Goal: Task Accomplishment & Management: Manage account settings

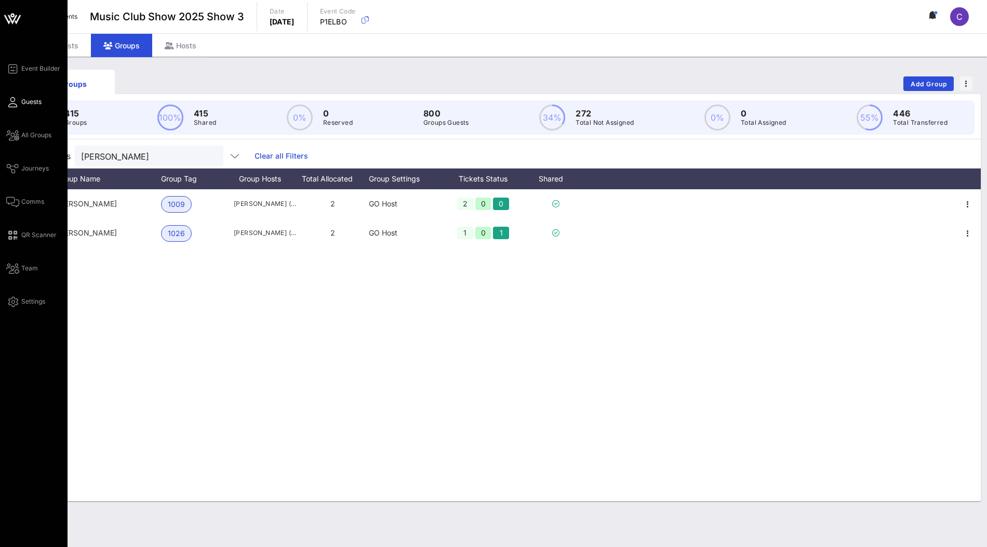
click at [25, 106] on span "Guests" at bounding box center [31, 101] width 20 height 9
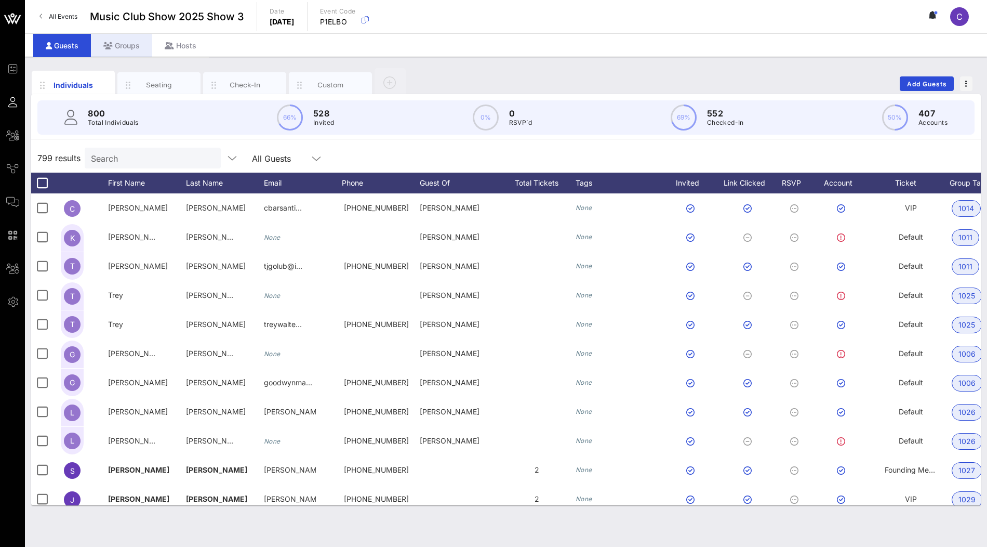
click at [127, 44] on div "Groups" at bounding box center [121, 45] width 61 height 23
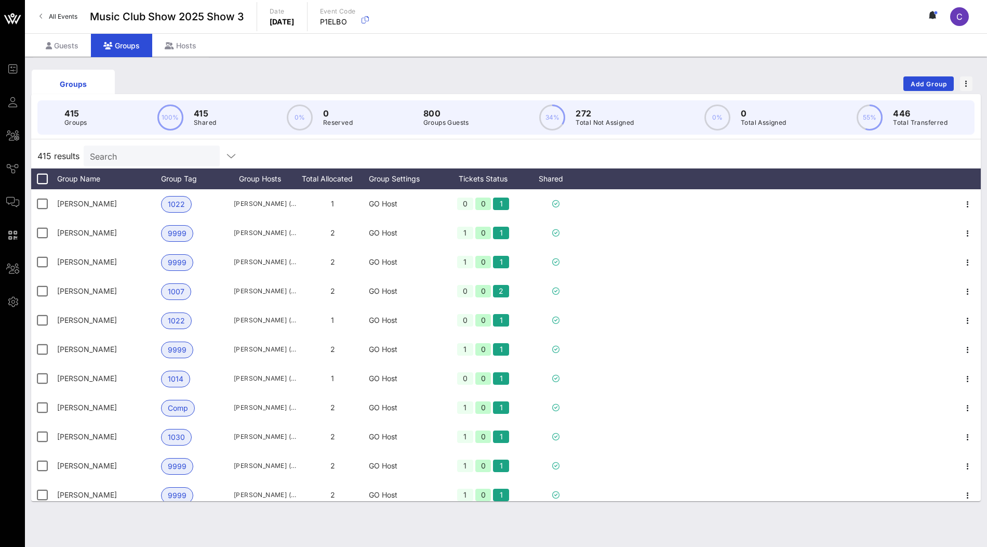
click at [129, 155] on input "Search" at bounding box center [151, 156] width 122 height 14
paste input "rodger"
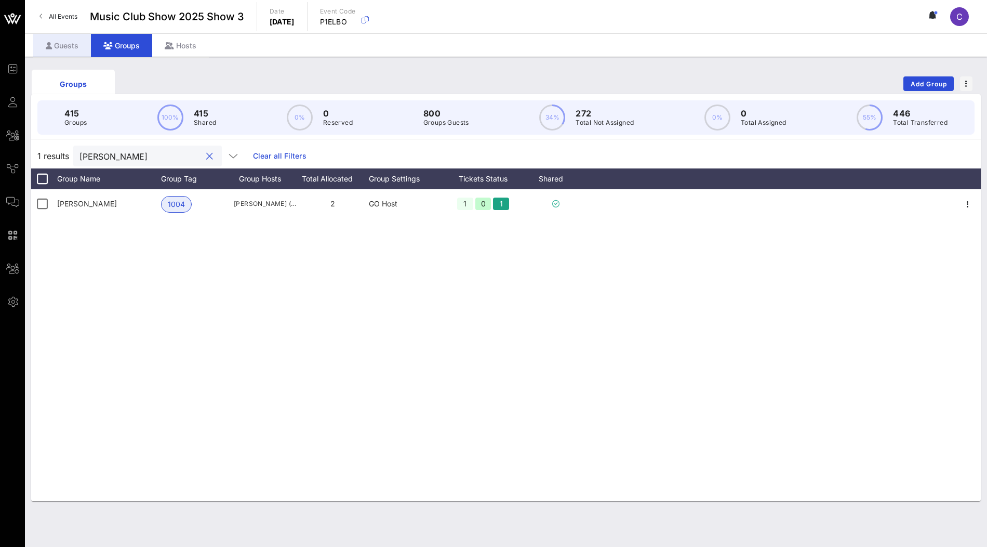
type input "rodger"
click at [62, 45] on div "Guests" at bounding box center [62, 45] width 58 height 23
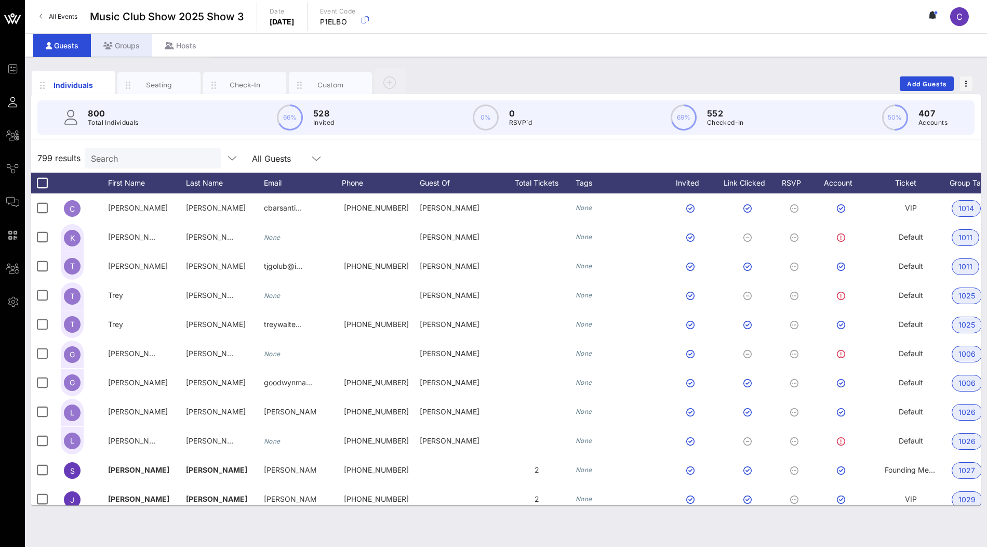
click at [128, 40] on div "Groups" at bounding box center [121, 45] width 61 height 23
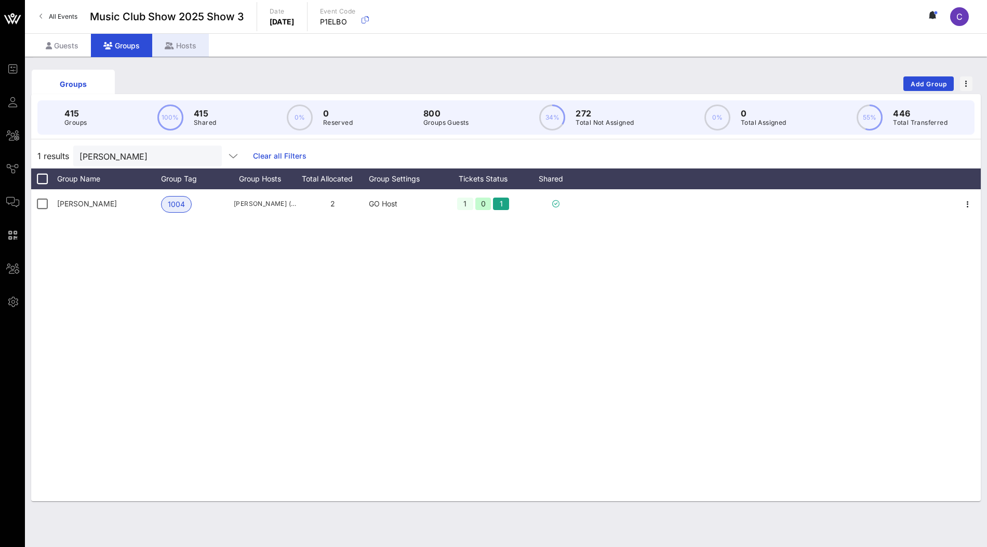
click at [169, 37] on div "Hosts" at bounding box center [180, 45] width 57 height 23
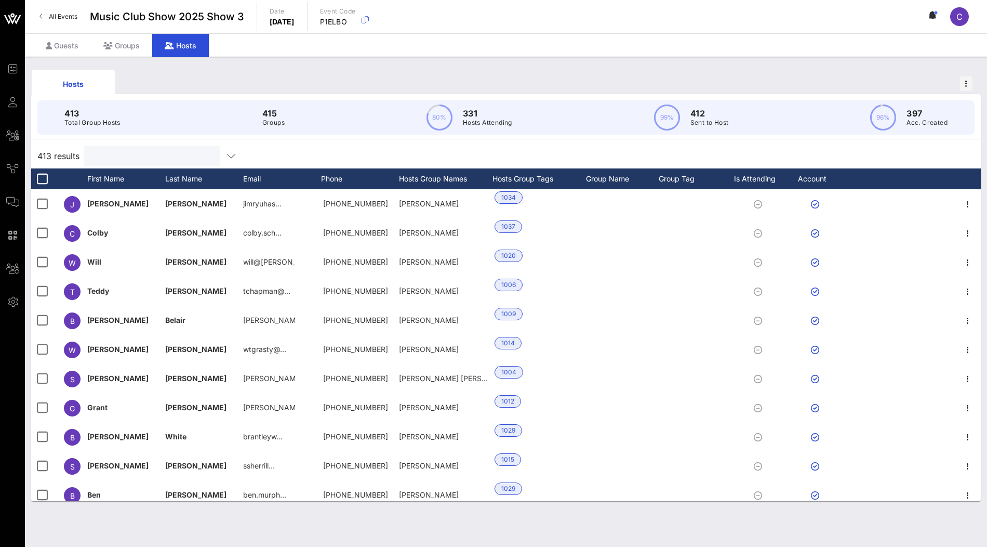
click at [136, 158] on input "text" at bounding box center [151, 156] width 122 height 14
paste input "rodger"
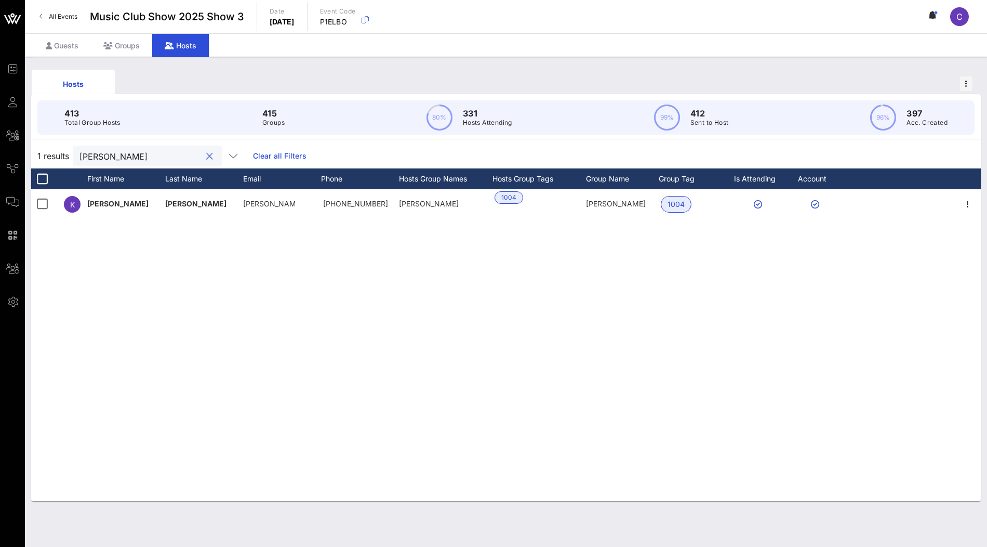
type input "rodger"
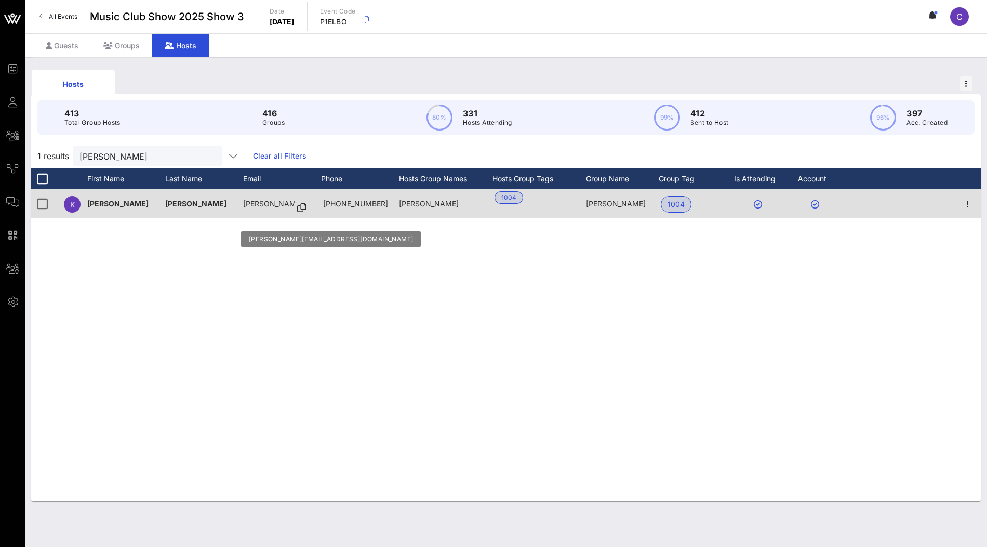
click at [297, 208] on icon at bounding box center [301, 207] width 9 height 1
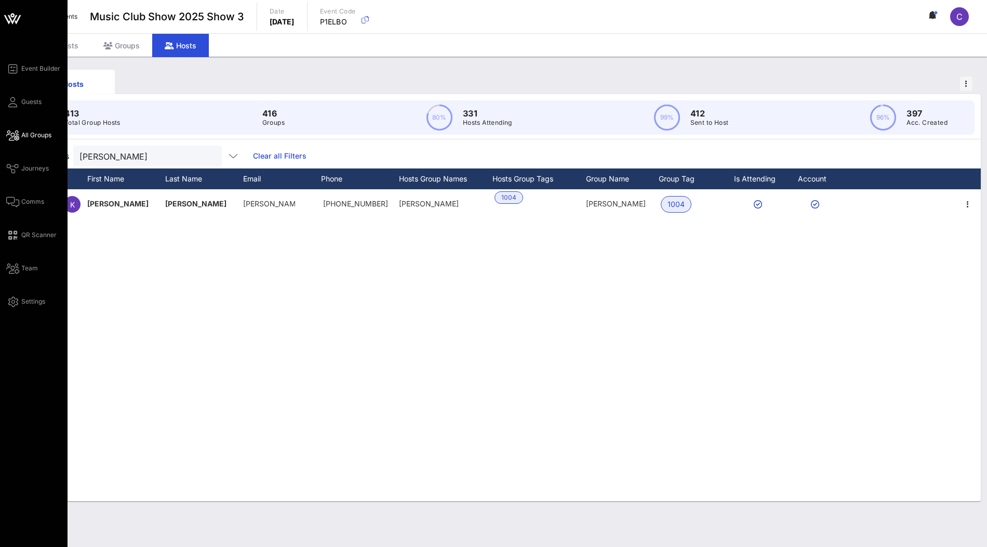
click at [31, 135] on span "All Groups" at bounding box center [36, 134] width 30 height 9
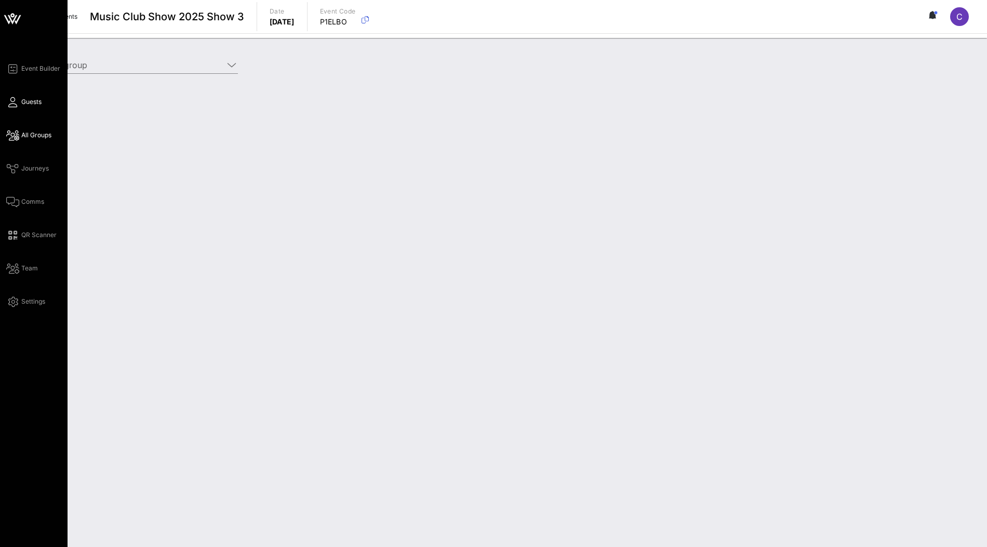
click at [30, 104] on span "Guests" at bounding box center [31, 101] width 20 height 9
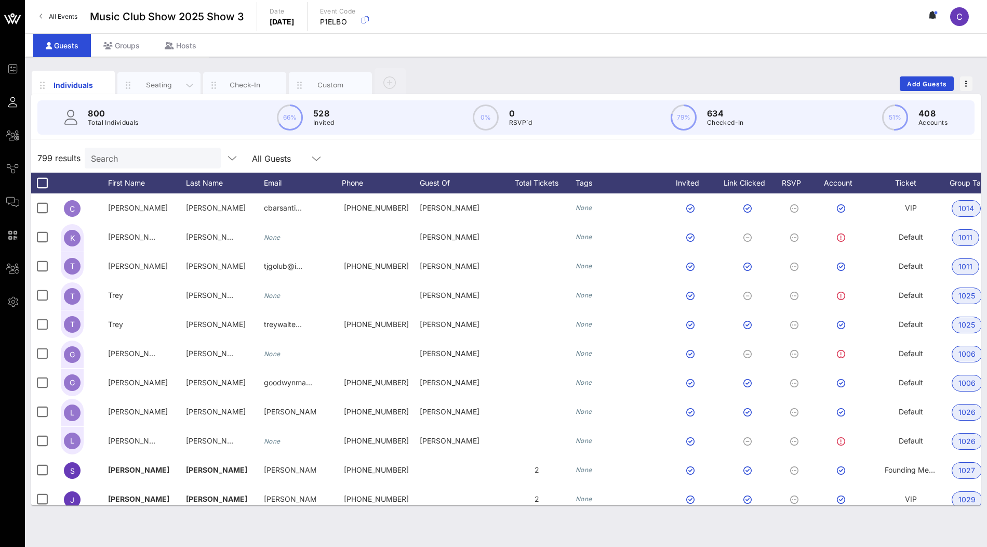
click at [151, 87] on div "Seating" at bounding box center [159, 85] width 46 height 10
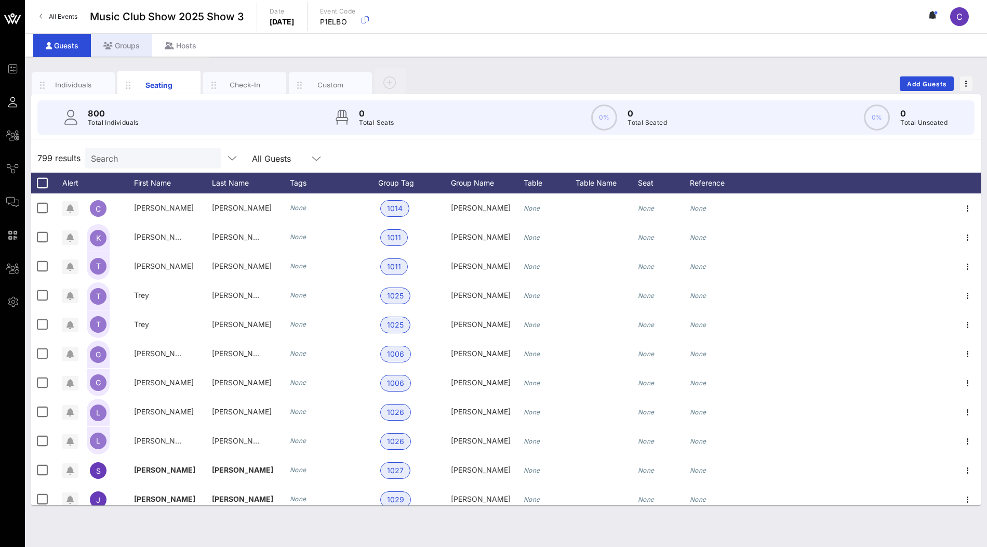
click at [125, 50] on div "Groups" at bounding box center [121, 45] width 61 height 23
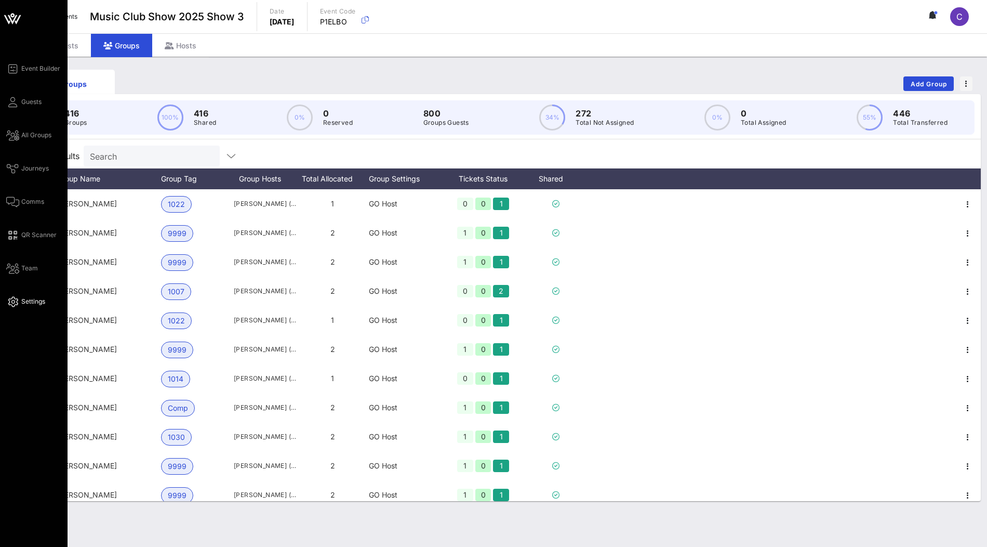
click at [28, 299] on span "Settings" at bounding box center [33, 301] width 24 height 9
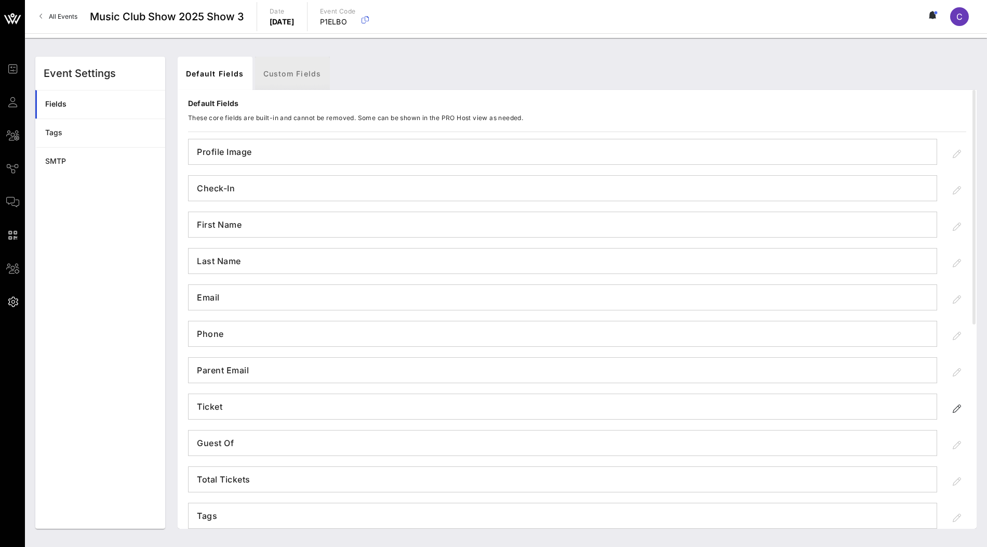
click at [289, 78] on link "Custom Fields" at bounding box center [292, 73] width 75 height 33
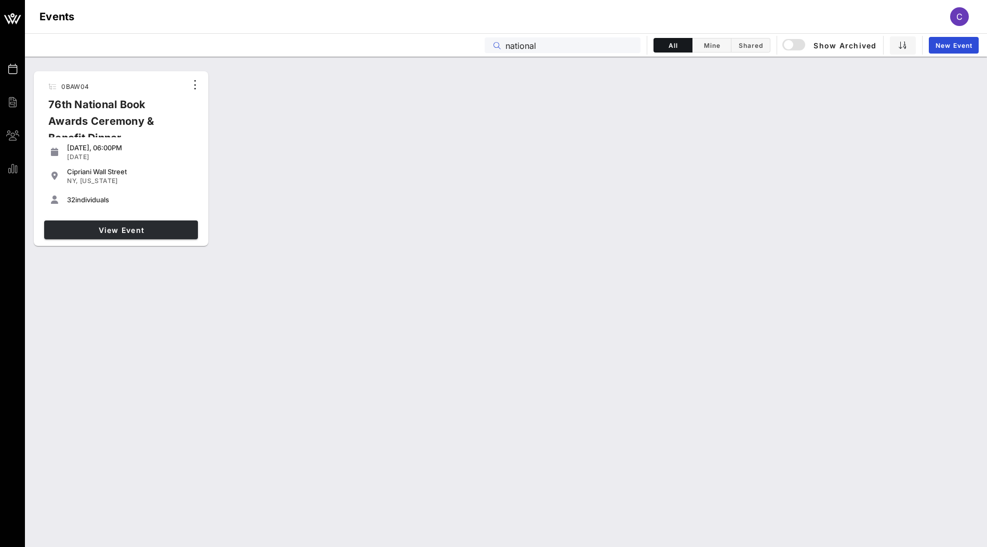
type input "national"
click at [140, 226] on span "View Event" at bounding box center [120, 229] width 145 height 9
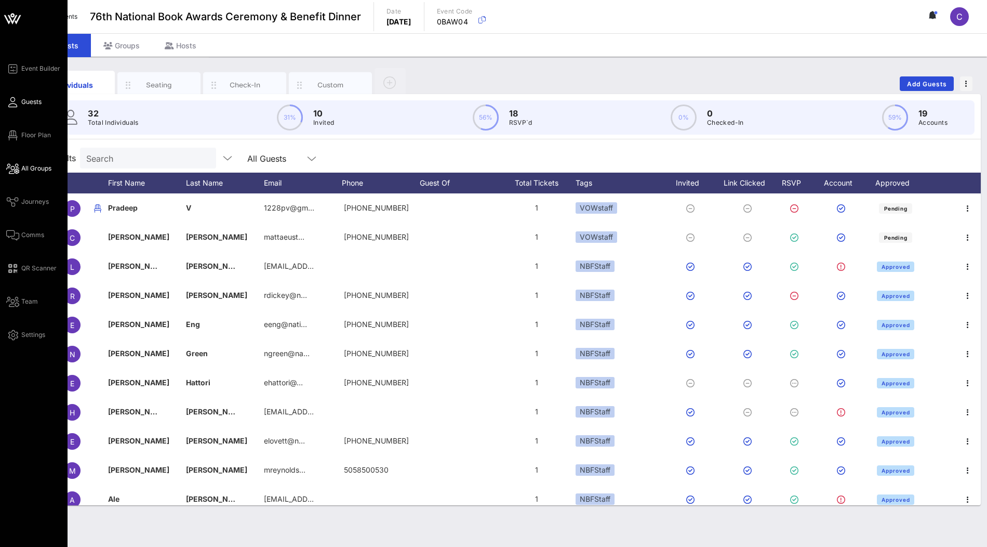
click at [31, 167] on span "All Groups" at bounding box center [36, 168] width 30 height 9
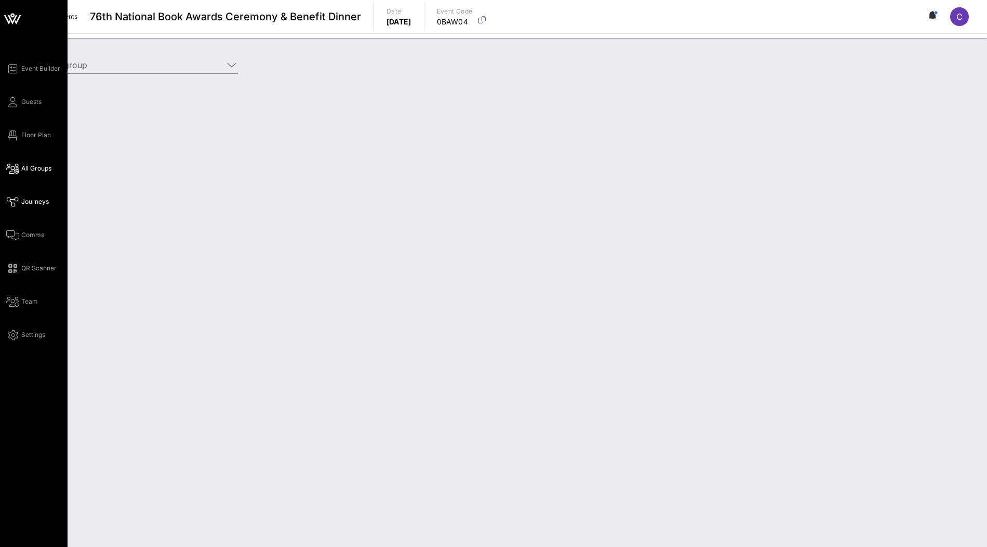
click at [30, 200] on span "Journeys" at bounding box center [35, 201] width 28 height 9
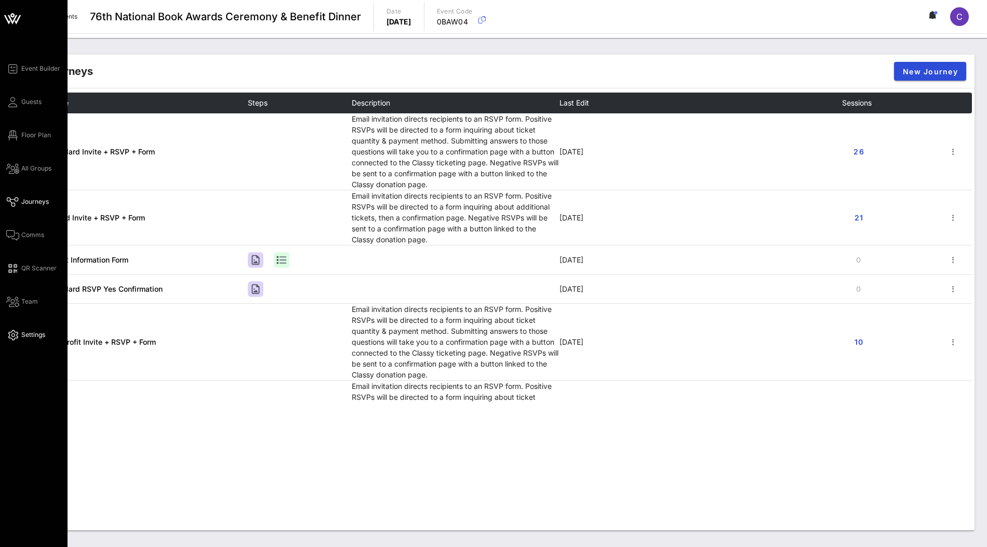
click at [23, 335] on span "Settings" at bounding box center [33, 334] width 24 height 9
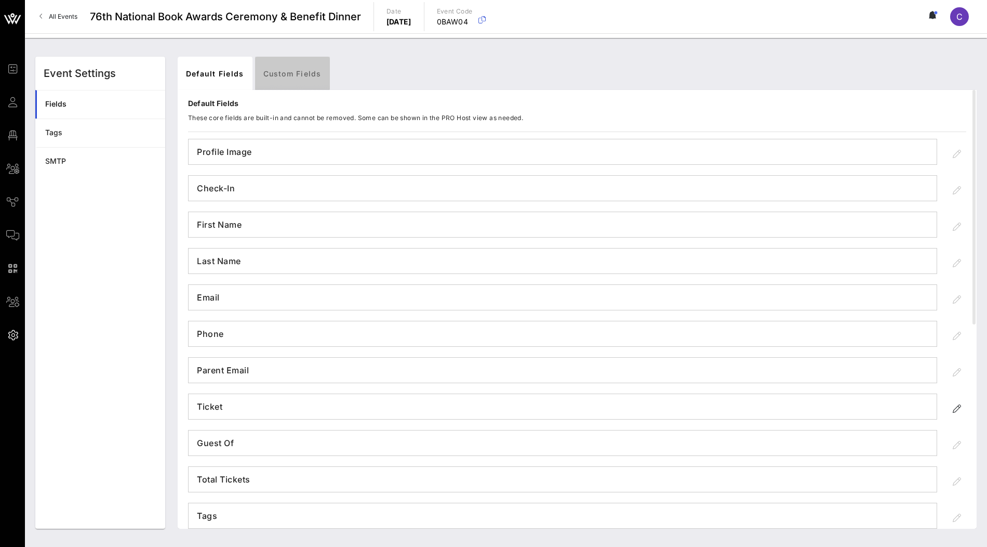
click at [280, 79] on link "Custom Fields" at bounding box center [292, 73] width 75 height 33
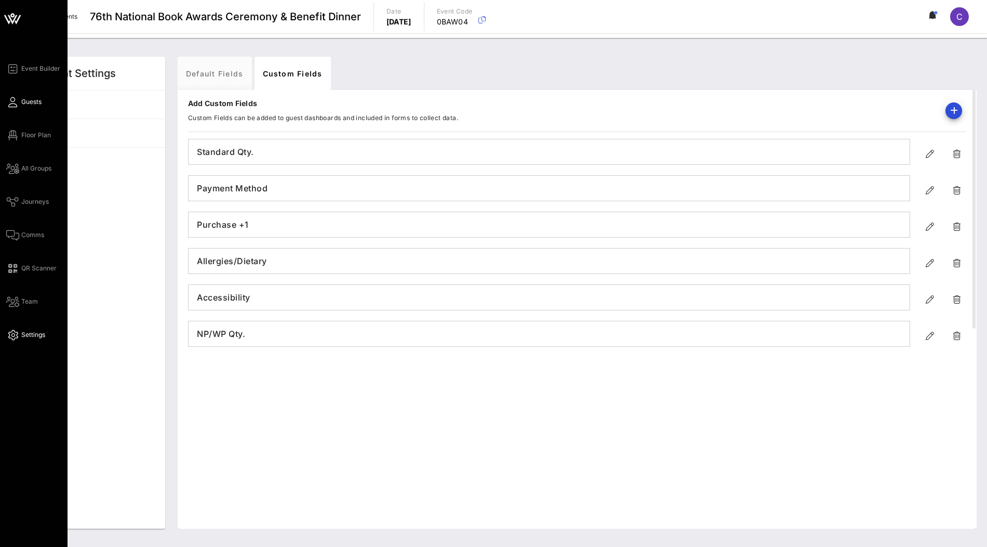
click at [28, 101] on span "Guests" at bounding box center [31, 101] width 20 height 9
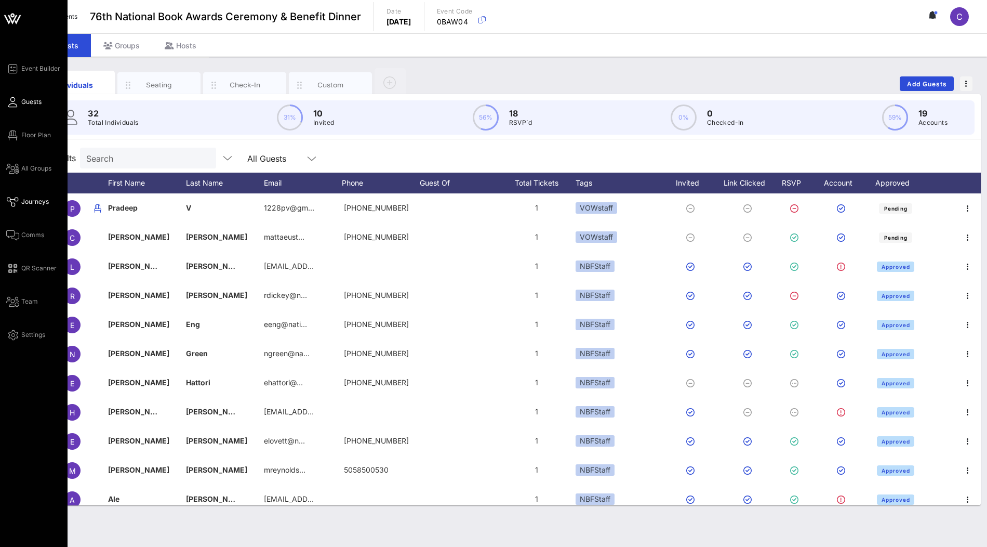
click at [34, 203] on span "Journeys" at bounding box center [35, 201] width 28 height 9
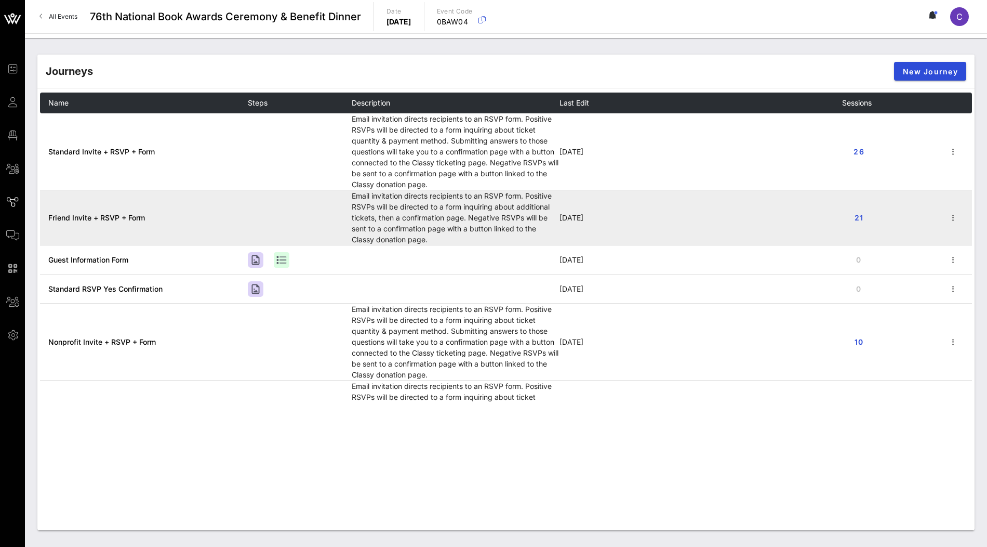
click at [140, 216] on span "Friend Invite + RSVP + Form" at bounding box center [96, 217] width 97 height 9
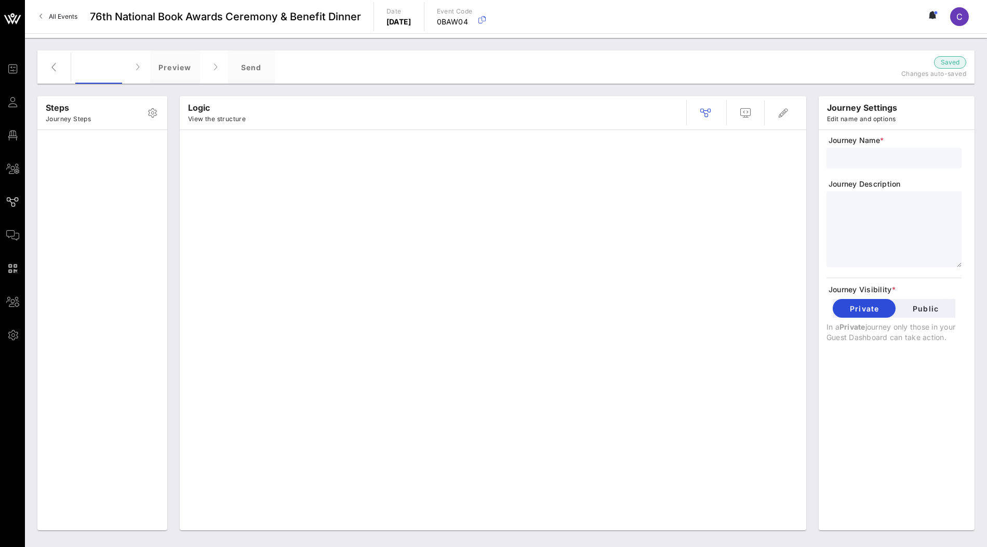
type input "Friend Invite + RSVP + Form"
type textarea "**********"
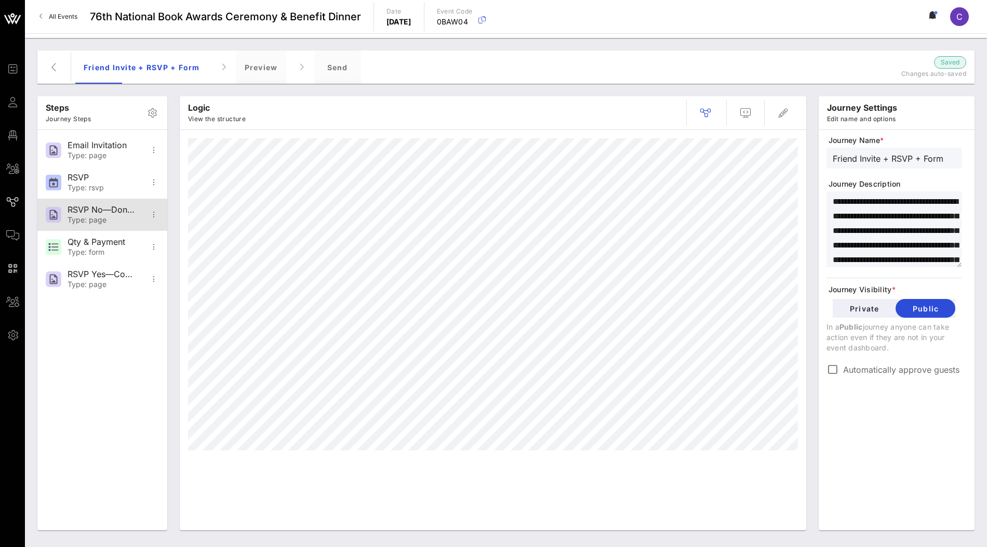
click at [110, 217] on div "Type: page" at bounding box center [102, 220] width 69 height 9
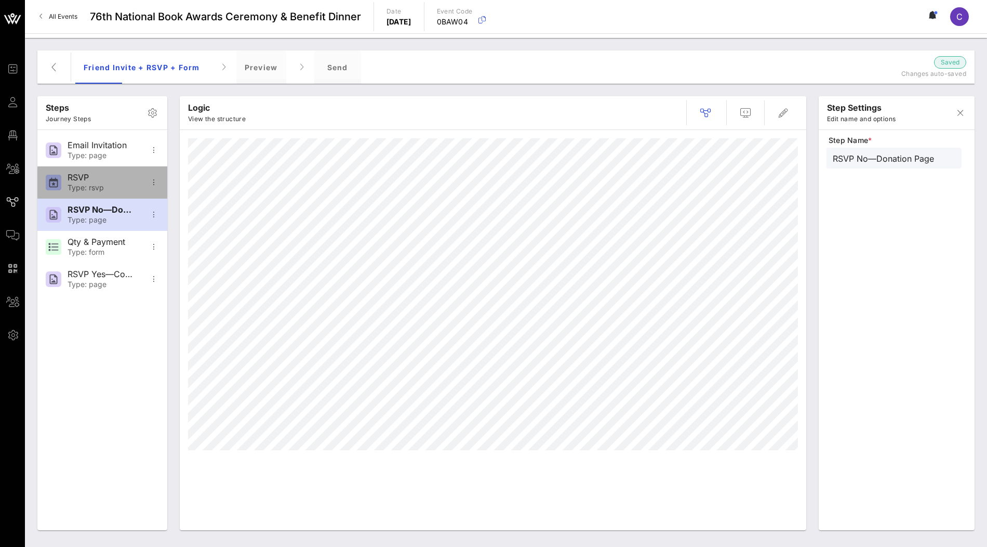
click at [114, 180] on div "RSVP" at bounding box center [102, 177] width 69 height 10
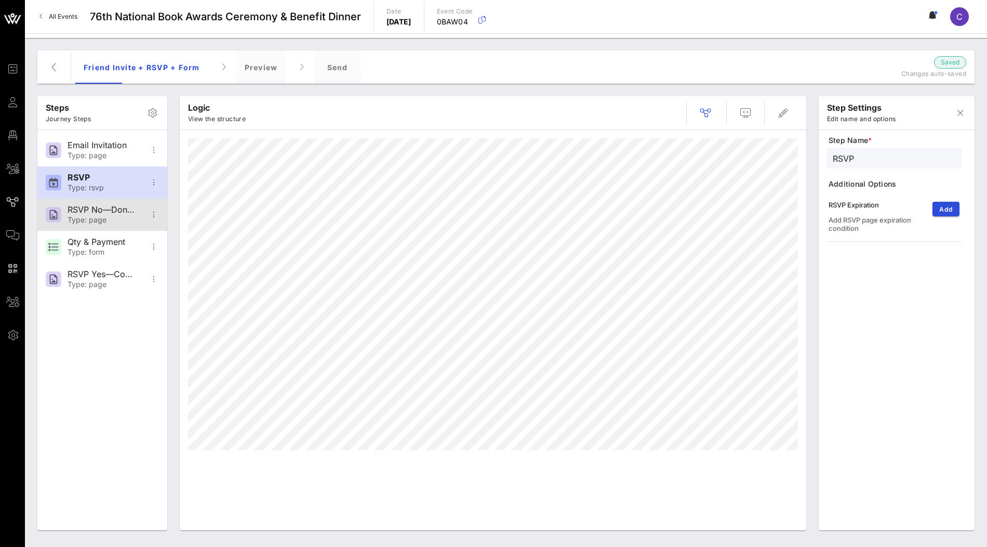
click at [112, 217] on div "Type: page" at bounding box center [102, 220] width 69 height 9
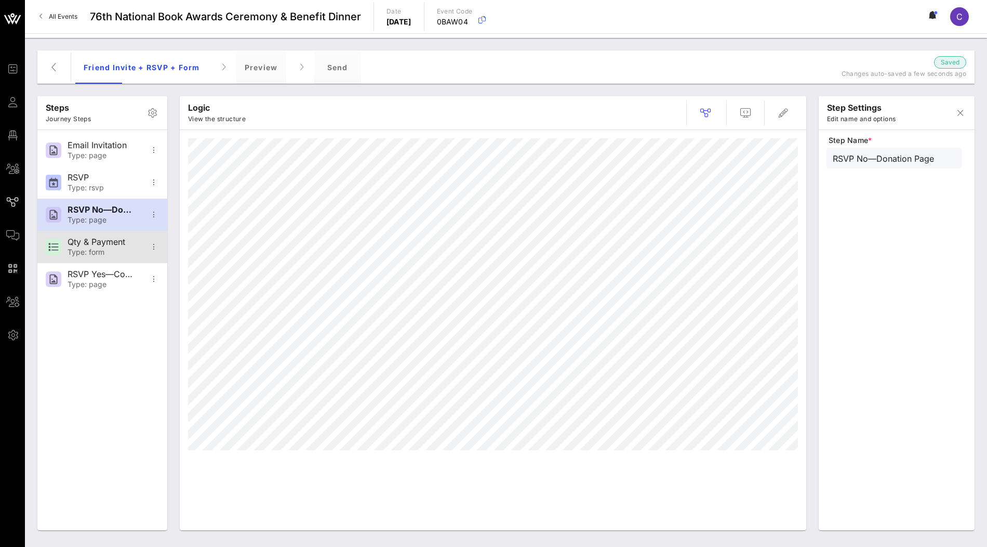
click at [108, 251] on div "Type: form" at bounding box center [102, 252] width 69 height 9
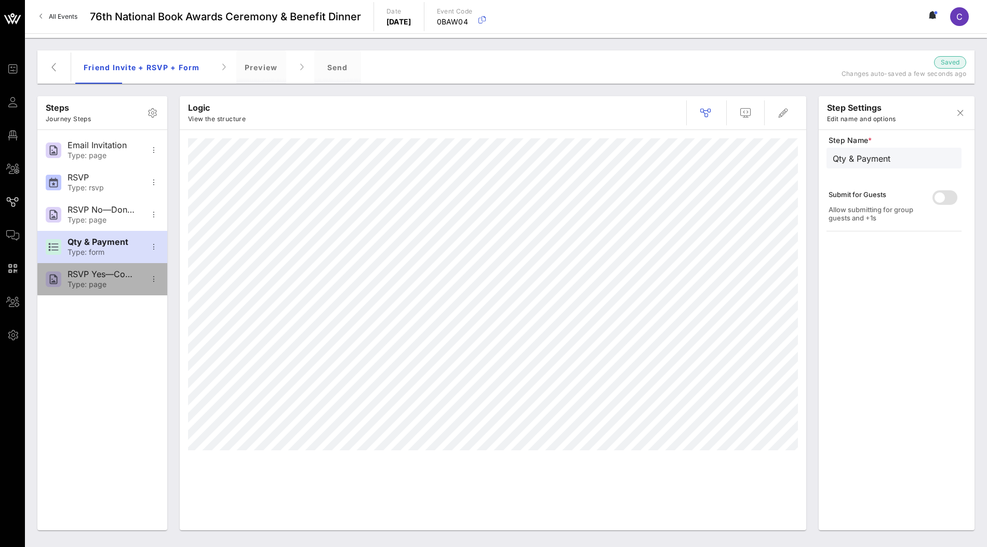
click at [102, 277] on div "RSVP Yes—Confirmation" at bounding box center [102, 274] width 69 height 10
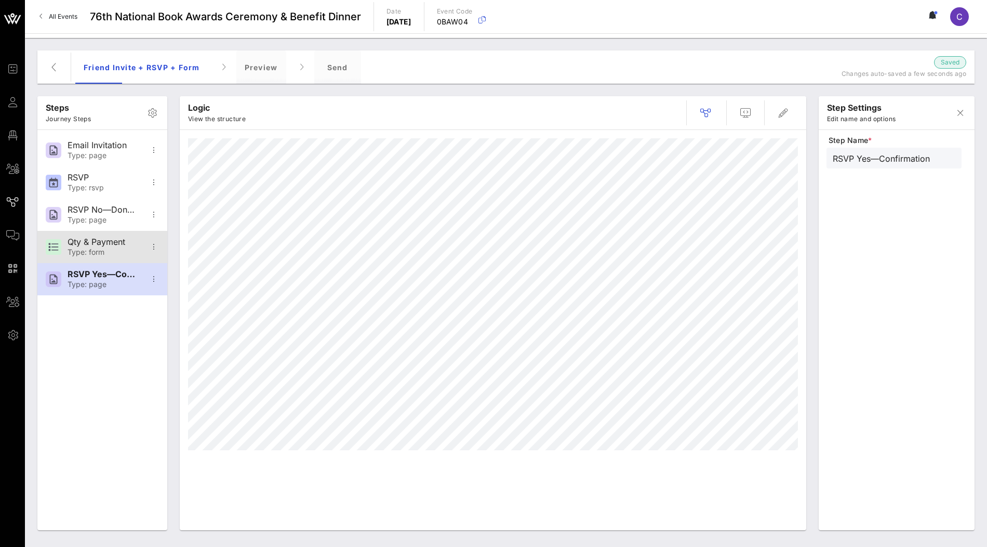
click at [135, 249] on div "Type: form" at bounding box center [102, 252] width 69 height 9
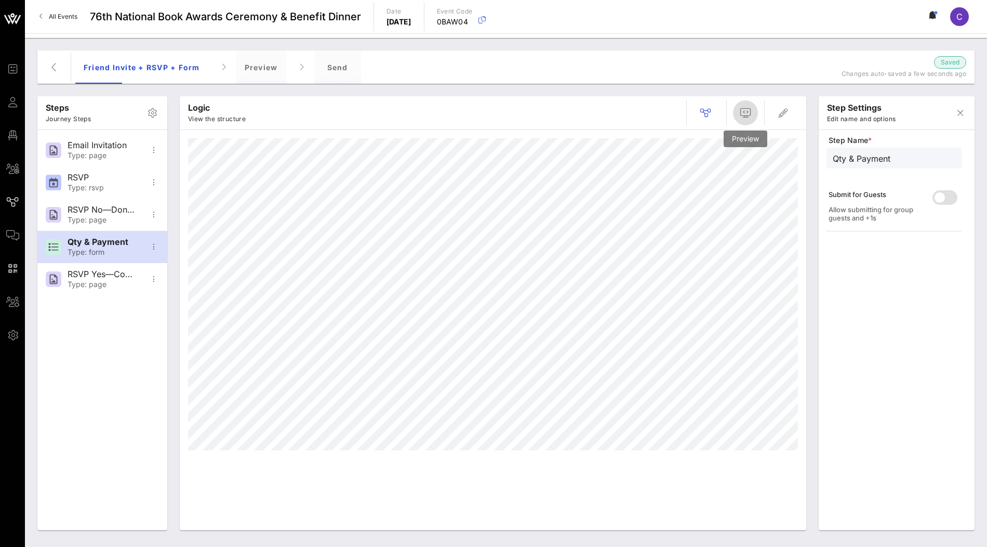
click at [741, 111] on icon "button" at bounding box center [745, 113] width 12 height 12
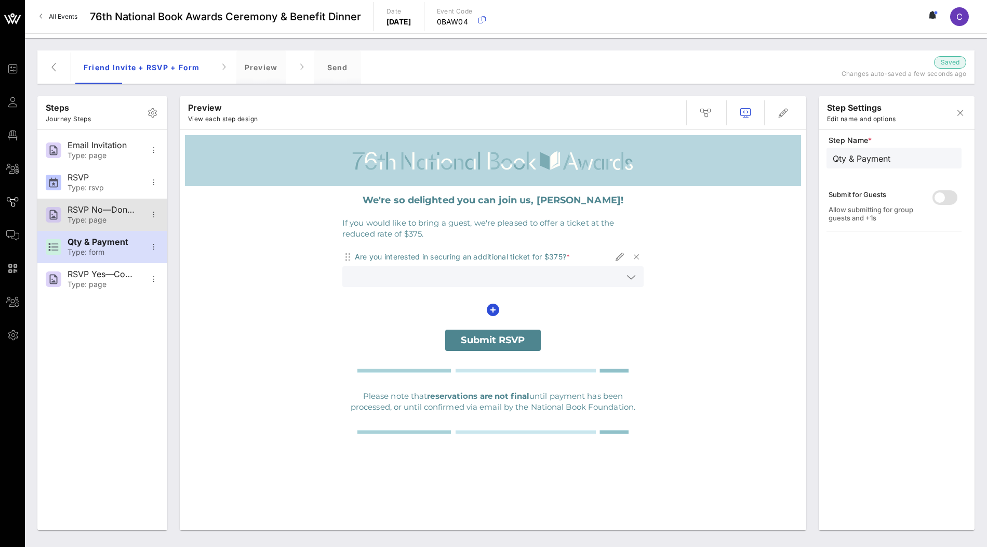
click at [85, 217] on div "Type: page" at bounding box center [102, 220] width 69 height 9
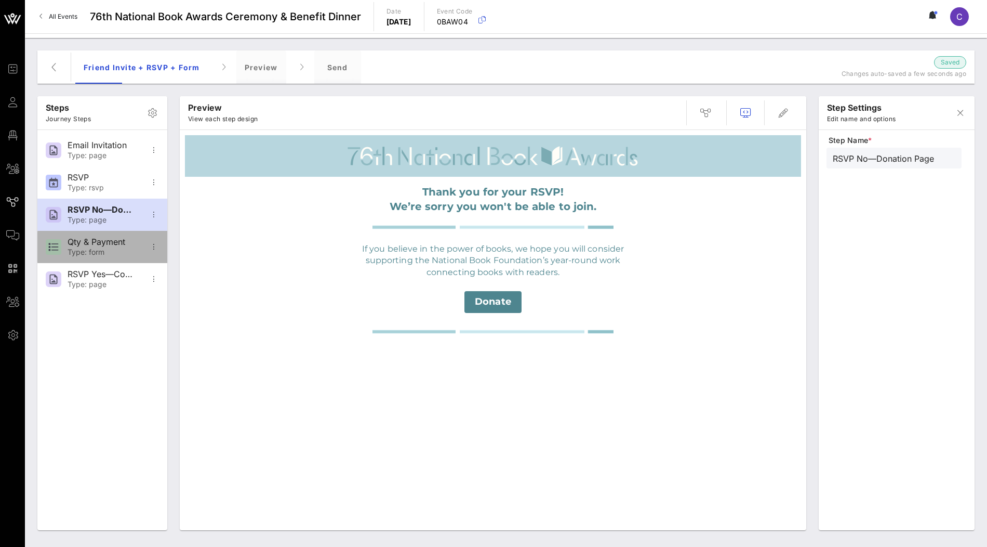
click at [103, 245] on div "Qty & Payment" at bounding box center [102, 242] width 69 height 10
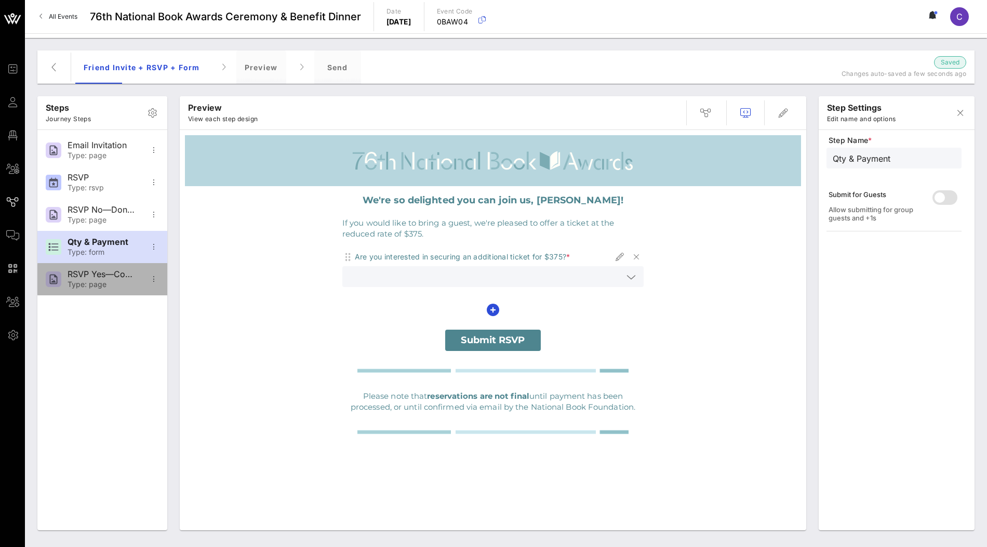
click at [109, 274] on div "RSVP Yes—Confirmation" at bounding box center [102, 274] width 69 height 10
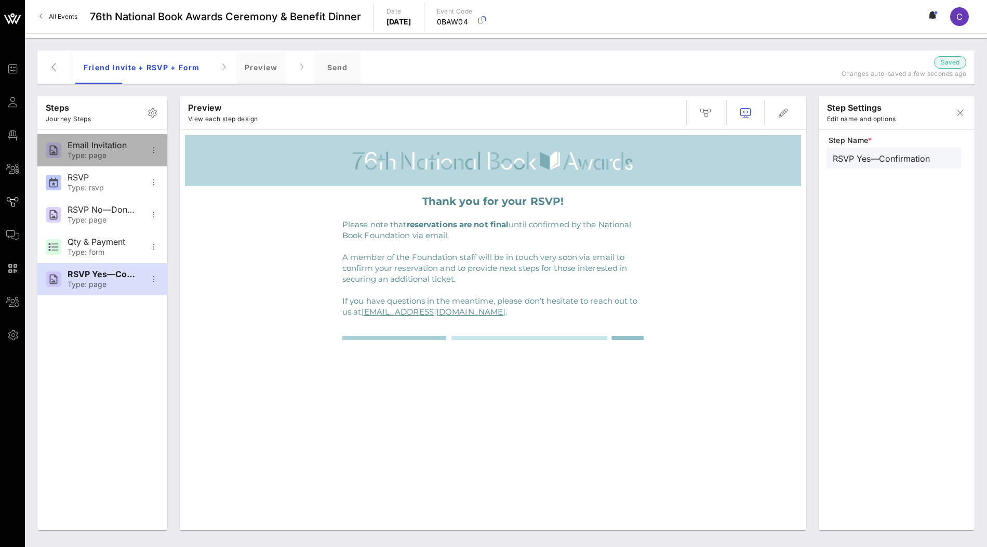
click at [99, 163] on div "Email Invitation Type: page" at bounding box center [102, 150] width 69 height 32
type input "Email Invitation"
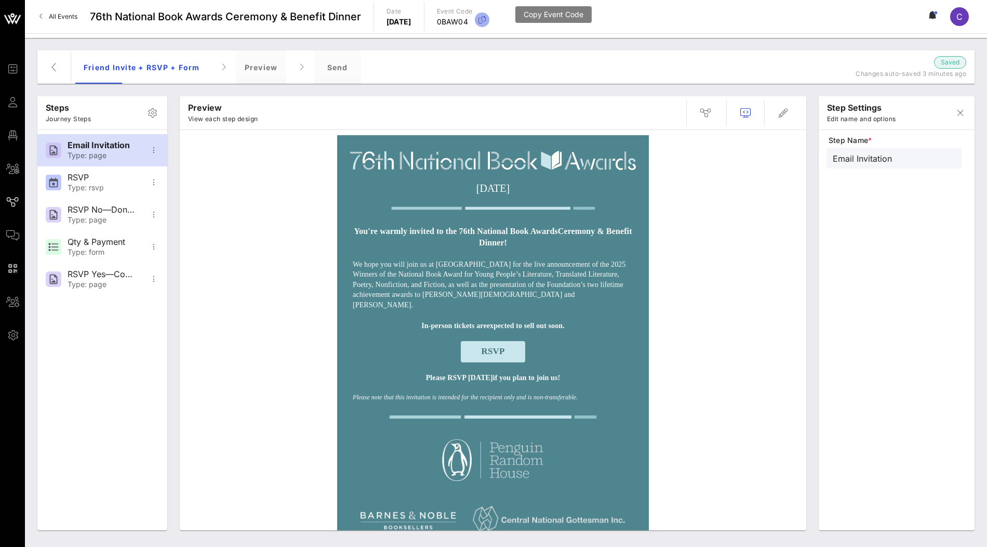
click at [488, 21] on icon "button" at bounding box center [482, 20] width 12 height 12
click at [55, 68] on icon "button" at bounding box center [54, 67] width 12 height 12
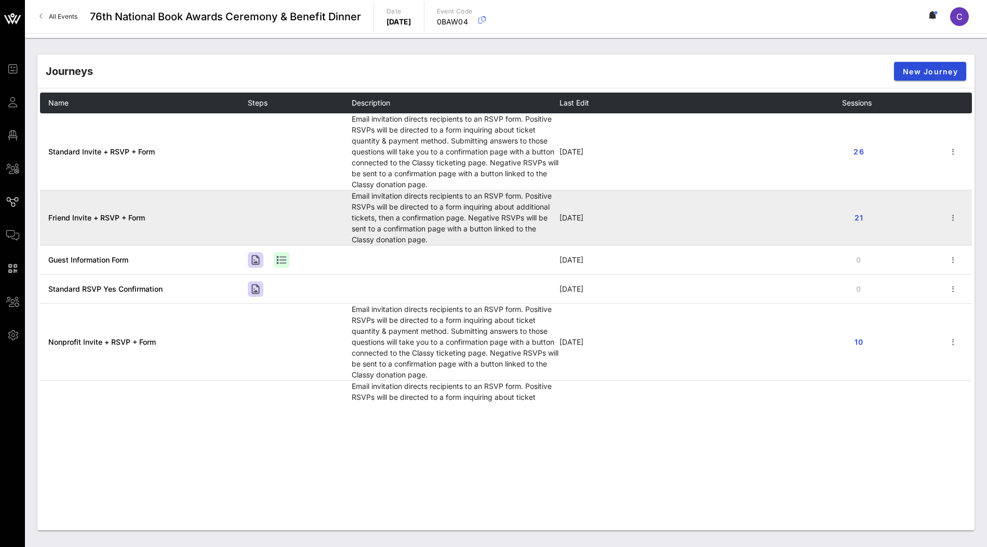
click at [99, 217] on span "Friend Invite + RSVP + Form" at bounding box center [96, 217] width 97 height 9
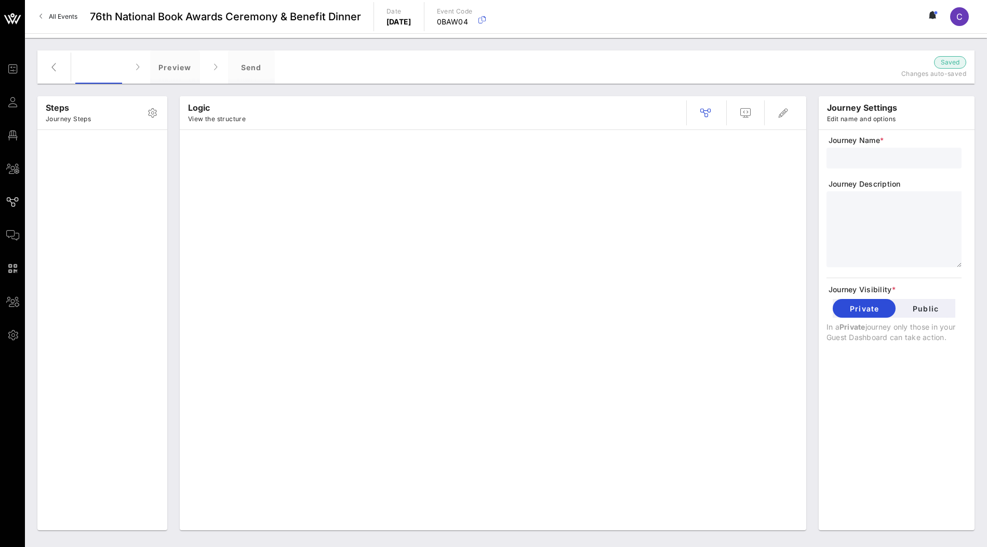
type input "Friend Invite + RSVP + Form"
type textarea "**********"
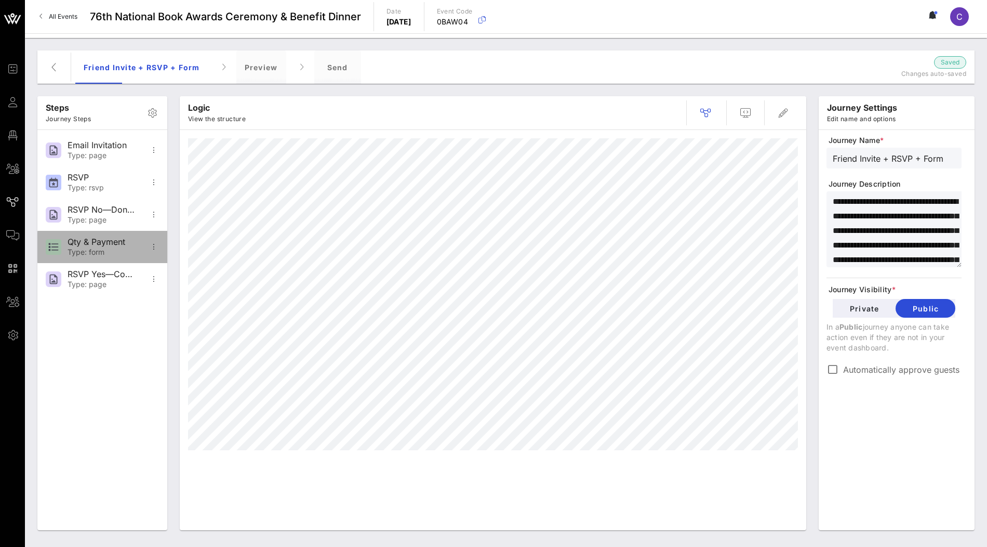
click at [110, 249] on div "Type: form" at bounding box center [102, 252] width 69 height 9
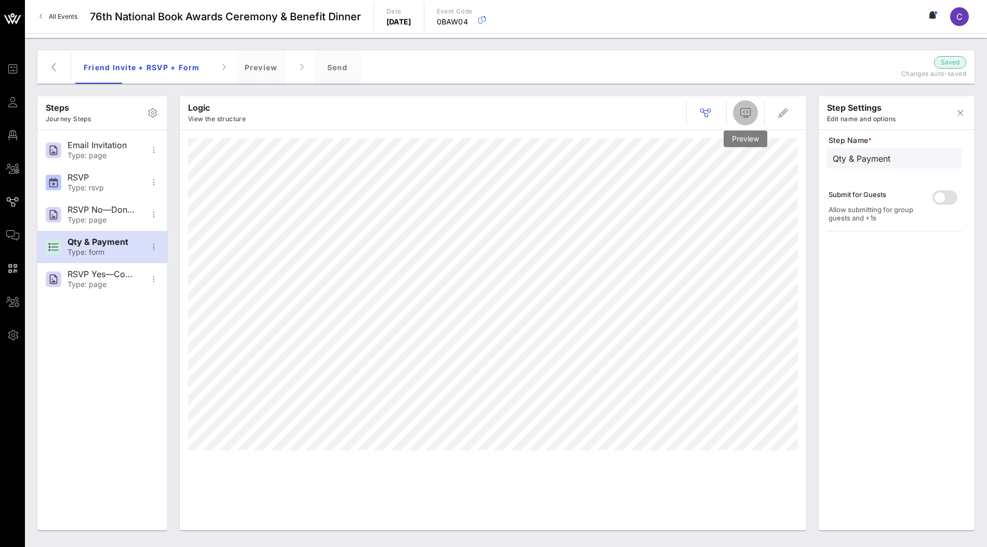
click at [748, 113] on icon "button" at bounding box center [745, 113] width 12 height 12
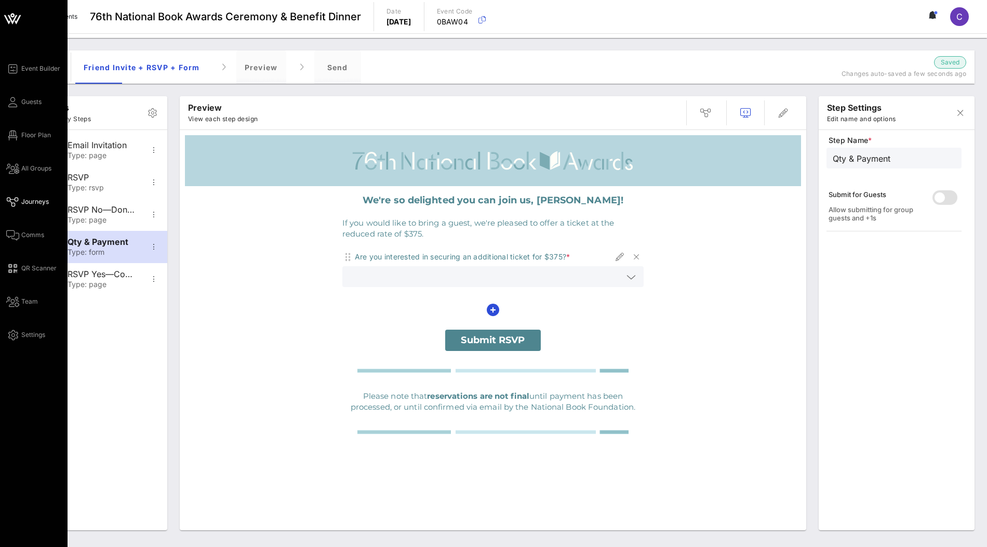
click at [14, 22] on icon at bounding box center [12, 18] width 25 height 25
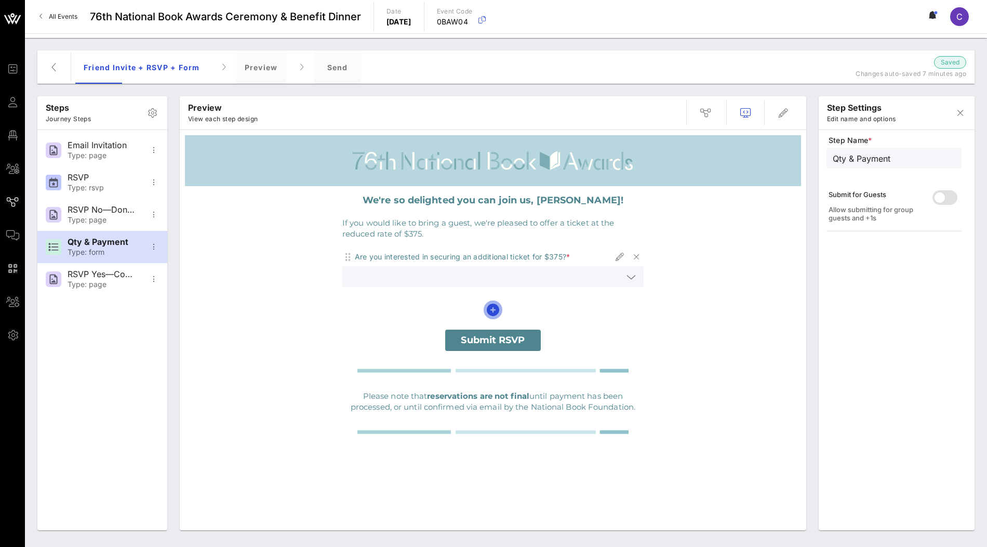
click at [495, 309] on icon "button" at bounding box center [493, 309] width 12 height 12
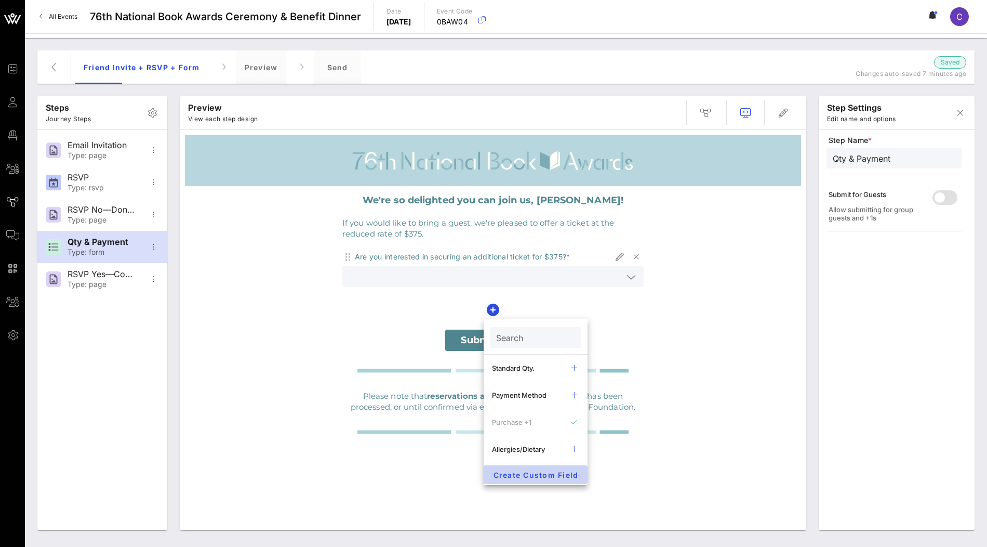
click at [528, 471] on span "Create Custom Field" at bounding box center [535, 474] width 87 height 9
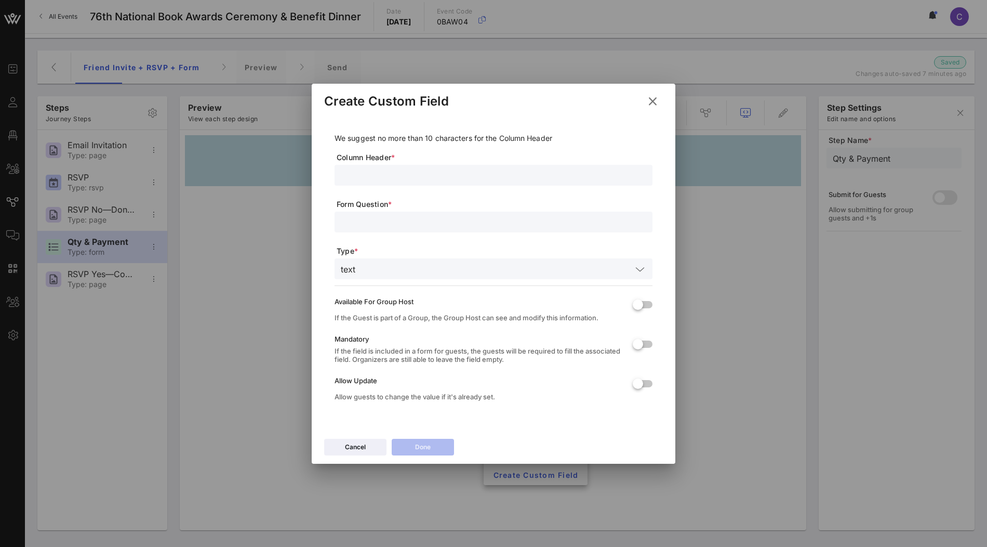
click at [445, 172] on input "text" at bounding box center [494, 175] width 306 height 14
type input "Consent"
click at [417, 221] on input "text" at bounding box center [494, 222] width 306 height 14
paste input "I consent to the National Book Foundation photographing or recording me during …"
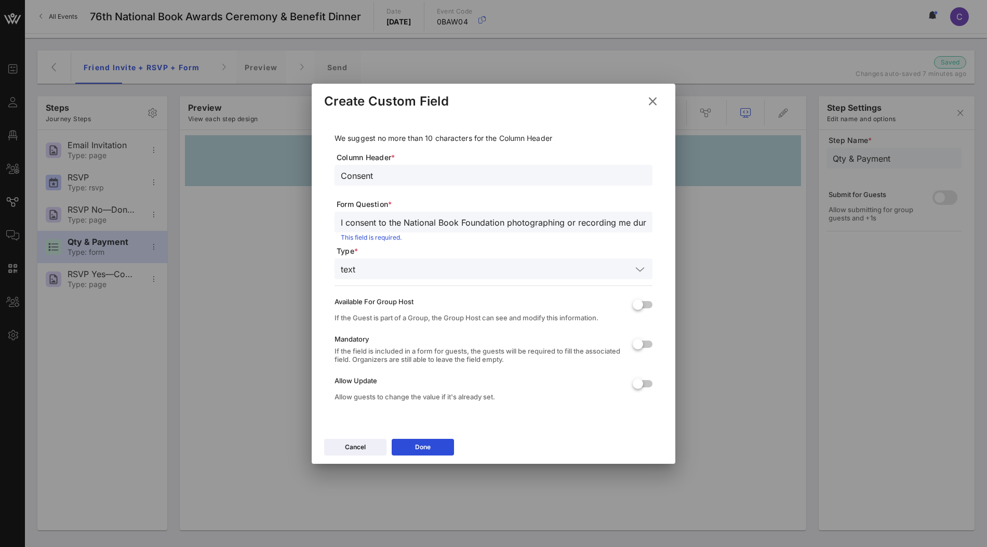
scroll to position [0, 53]
click at [542, 230] on div "I consent to the National Book Foundation photographing or recording me during …" at bounding box center [494, 221] width 306 height 21
drag, startPoint x: 564, startPoint y: 219, endPoint x: 314, endPoint y: 218, distance: 249.9
click at [314, 218] on div "We suggest no more than 10 characters for the Column Header Column Header * Con…" at bounding box center [494, 274] width 364 height 317
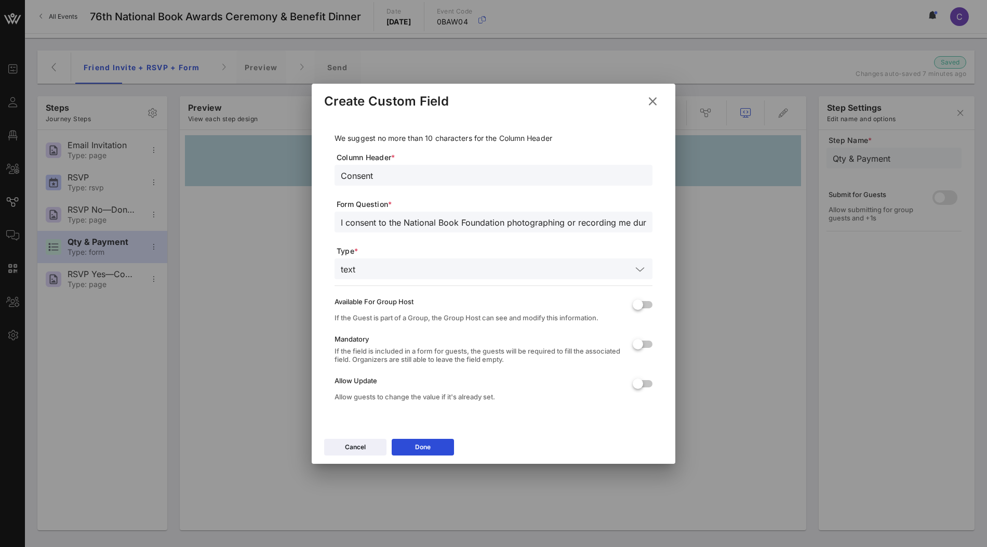
type input "I consent to the National Book Foundation photographing or recording me during …"
click at [369, 203] on span "Form Question *" at bounding box center [495, 204] width 316 height 10
drag, startPoint x: 408, startPoint y: 221, endPoint x: 325, endPoint y: 220, distance: 83.1
click at [325, 220] on div "We suggest no more than 10 characters for the Column Header Column Header * Con…" at bounding box center [493, 269] width 339 height 307
click at [639, 268] on icon at bounding box center [639, 269] width 9 height 12
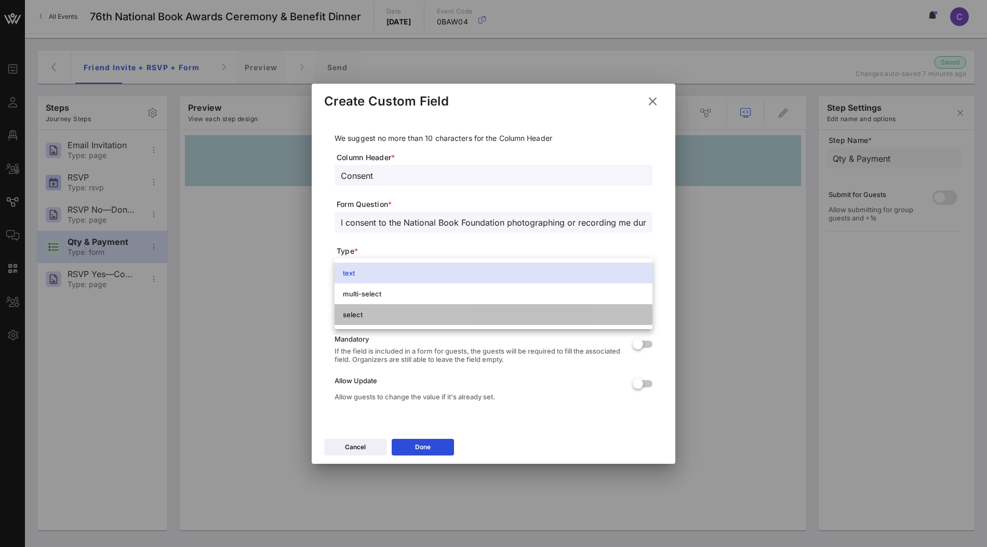
click at [482, 318] on div "select" at bounding box center [493, 314] width 301 height 17
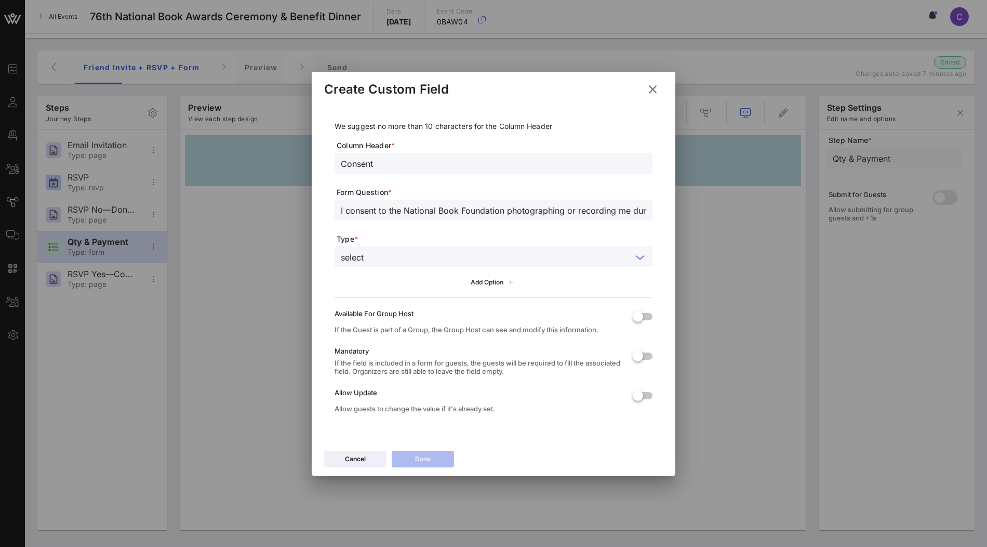
click at [516, 285] on icon at bounding box center [511, 281] width 12 height 11
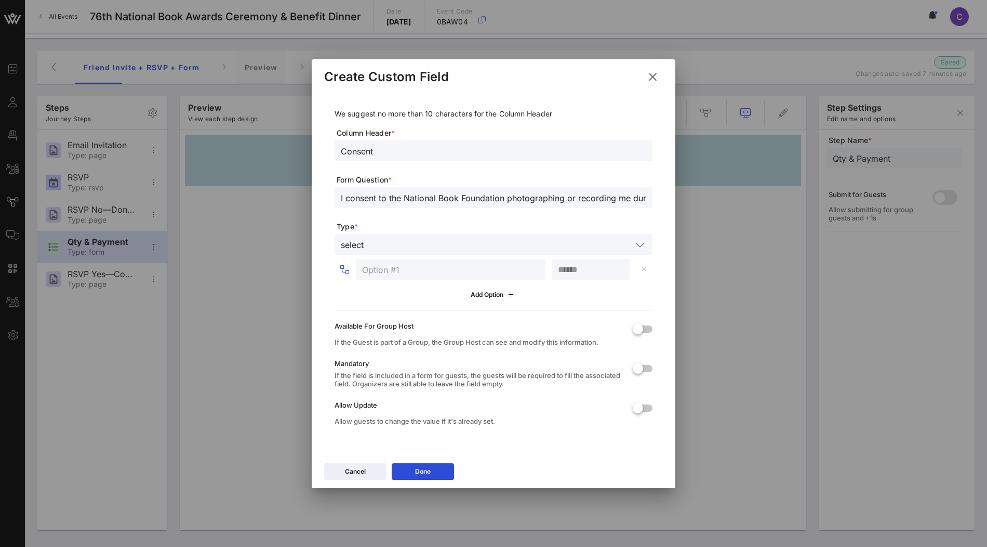
click at [462, 270] on input "text" at bounding box center [450, 269] width 177 height 14
type input "Yes"
click at [642, 370] on div at bounding box center [638, 369] width 18 height 18
click at [439, 471] on button "Done" at bounding box center [423, 471] width 62 height 17
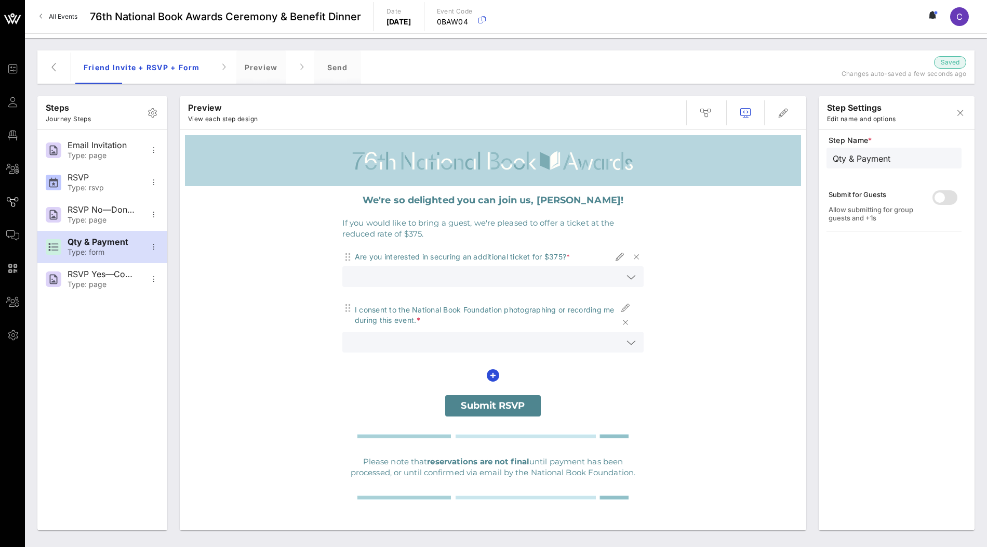
scroll to position [2, 0]
click at [631, 339] on icon at bounding box center [631, 340] width 9 height 12
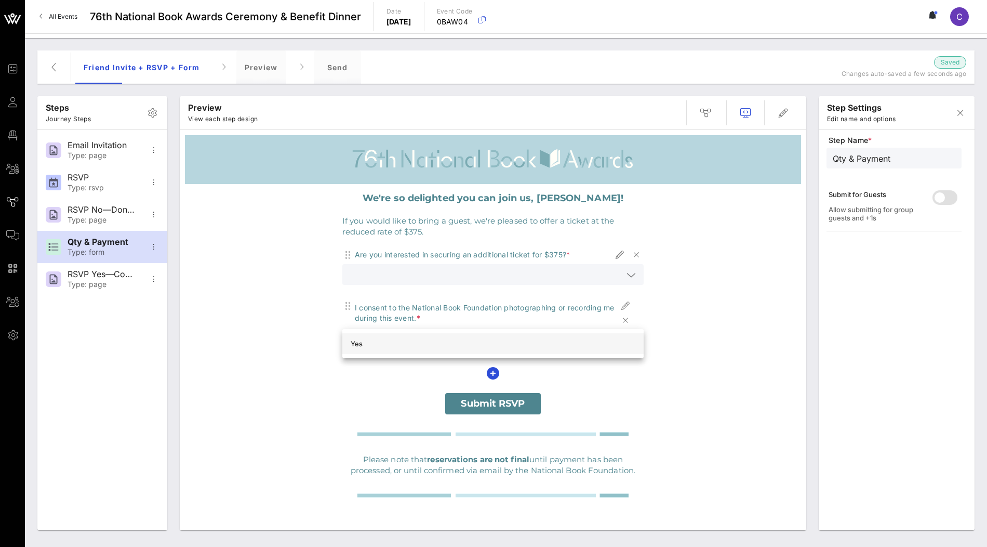
click at [464, 343] on div "Yes" at bounding box center [493, 343] width 285 height 8
drag, startPoint x: 505, startPoint y: 308, endPoint x: 564, endPoint y: 308, distance: 59.2
click at [564, 308] on div "I consent to the National Book Foundation photographing or recording me during …" at bounding box center [486, 312] width 263 height 21
click at [583, 398] on div "Submit RSVP" at bounding box center [492, 404] width 301 height 22
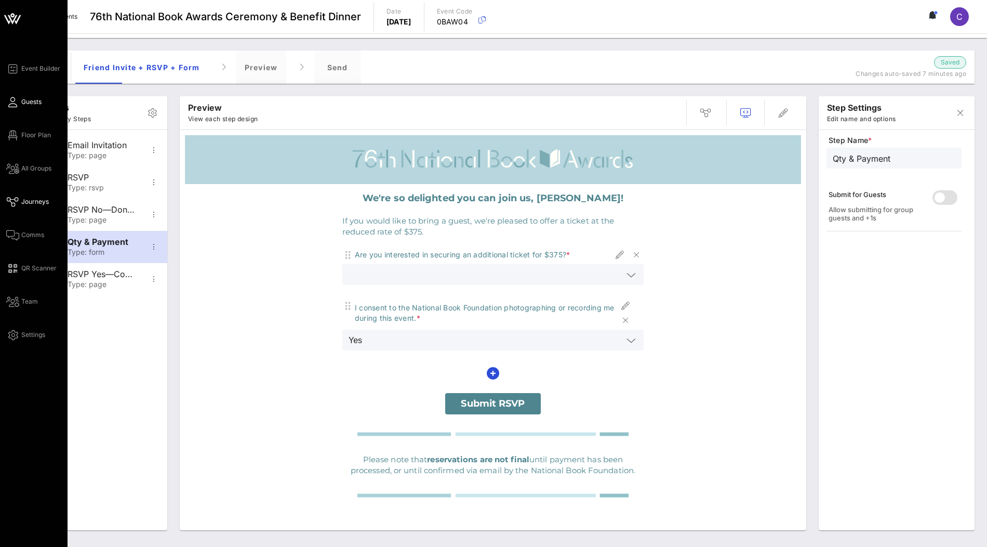
click at [23, 98] on span "Guests" at bounding box center [31, 101] width 20 height 9
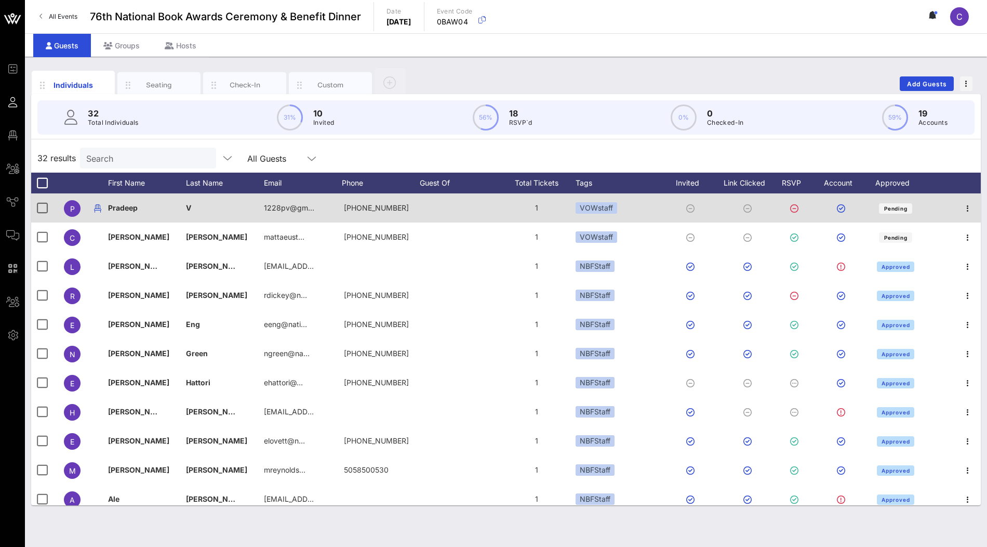
drag, startPoint x: 541, startPoint y: 209, endPoint x: 535, endPoint y: 209, distance: 5.7
click at [535, 209] on div "1" at bounding box center [537, 207] width 78 height 29
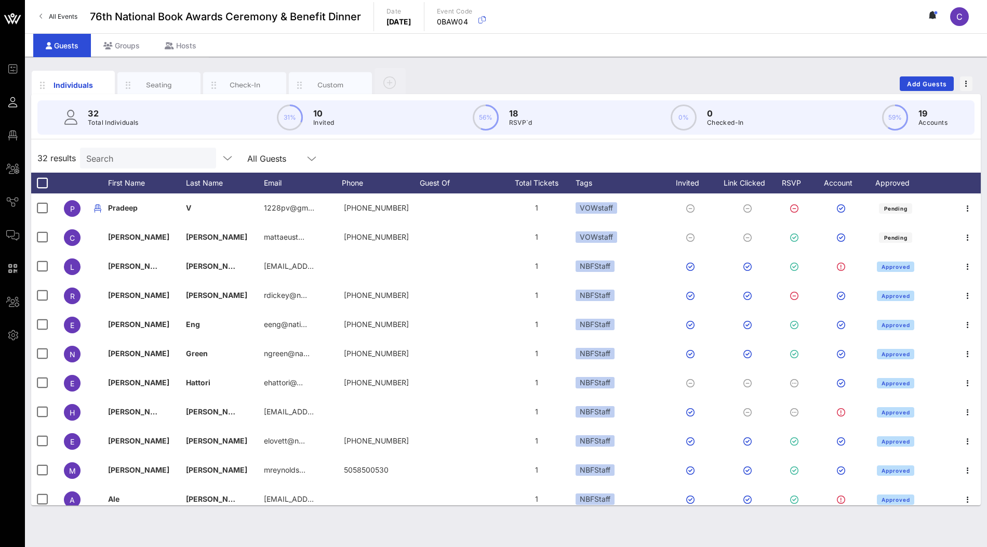
click at [544, 152] on div "32 results Search All Guests" at bounding box center [506, 157] width 950 height 29
click at [934, 87] on button "Add Guests" at bounding box center [927, 83] width 54 height 15
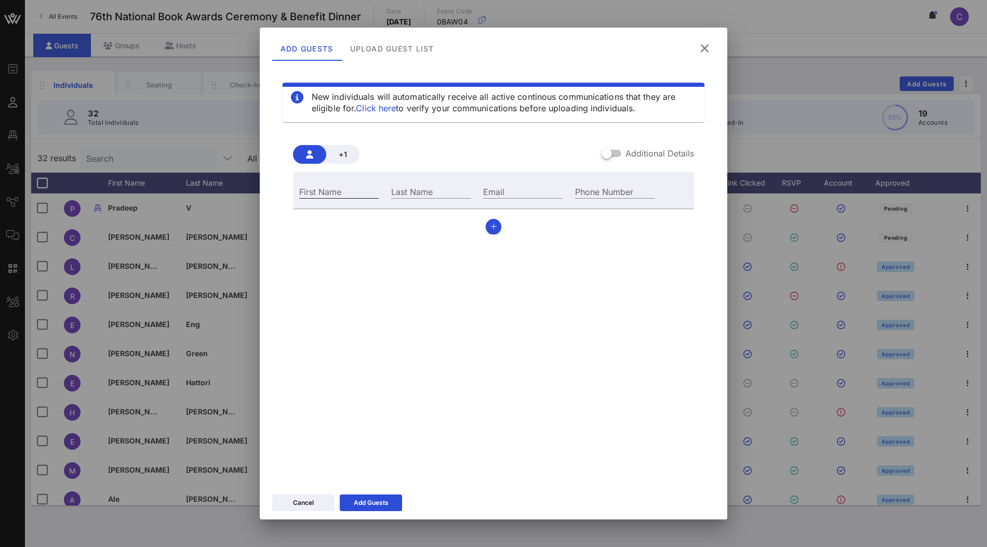
click at [353, 187] on input "First Name" at bounding box center [338, 191] width 79 height 14
type input "c"
type input "Clarisa"
type input "t"
type input "Tanedo"
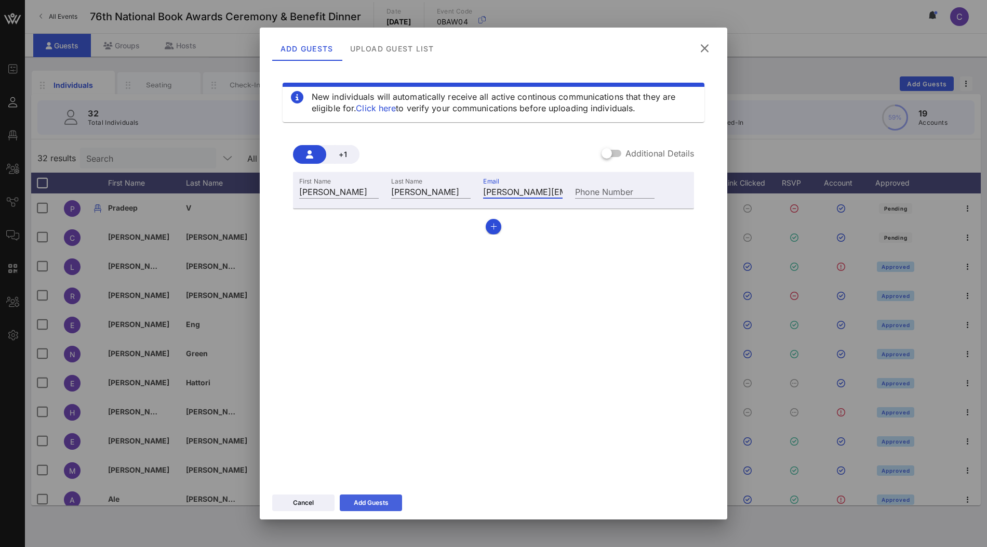
type input "clarisa@vow.app"
click at [386, 507] on div "Add Guests" at bounding box center [371, 502] width 35 height 10
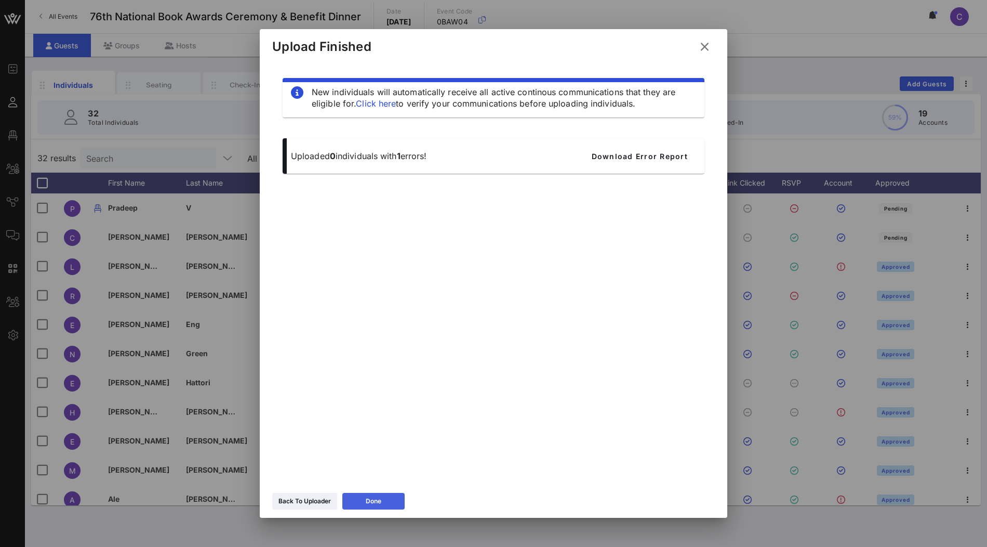
click at [369, 509] on button "Done" at bounding box center [373, 501] width 62 height 17
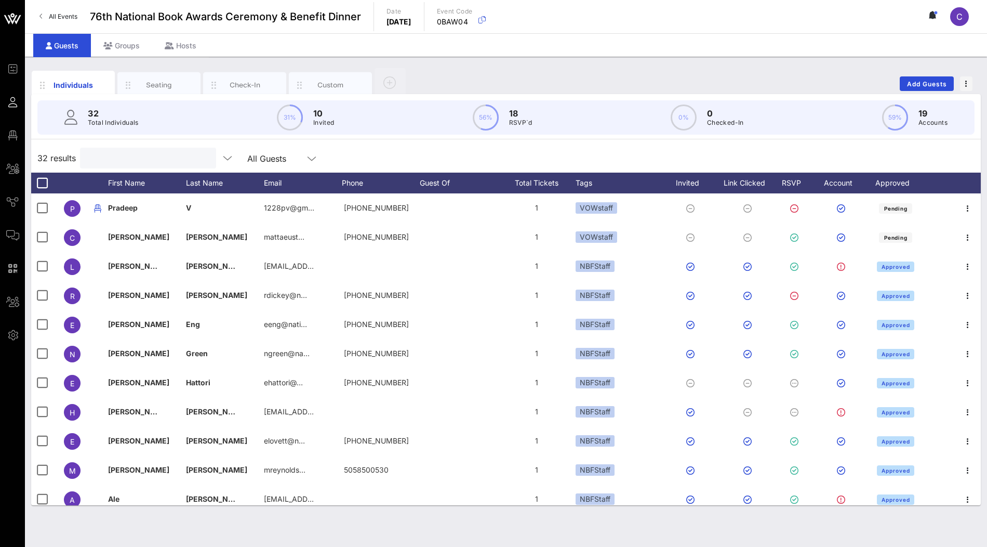
click at [160, 160] on input "text" at bounding box center [147, 158] width 122 height 14
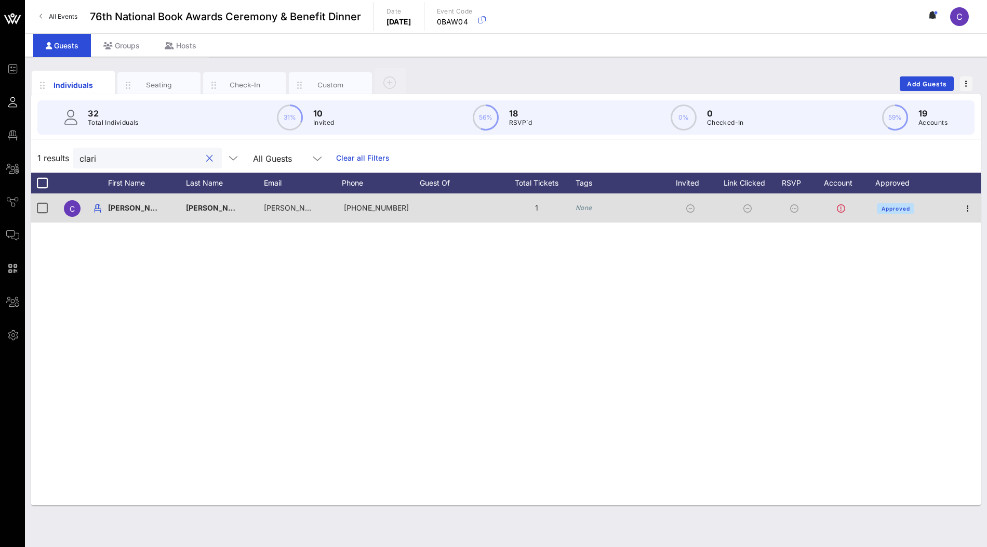
type input "clari"
drag, startPoint x: 540, startPoint y: 207, endPoint x: 533, endPoint y: 207, distance: 7.8
click at [533, 207] on div "1" at bounding box center [537, 207] width 78 height 29
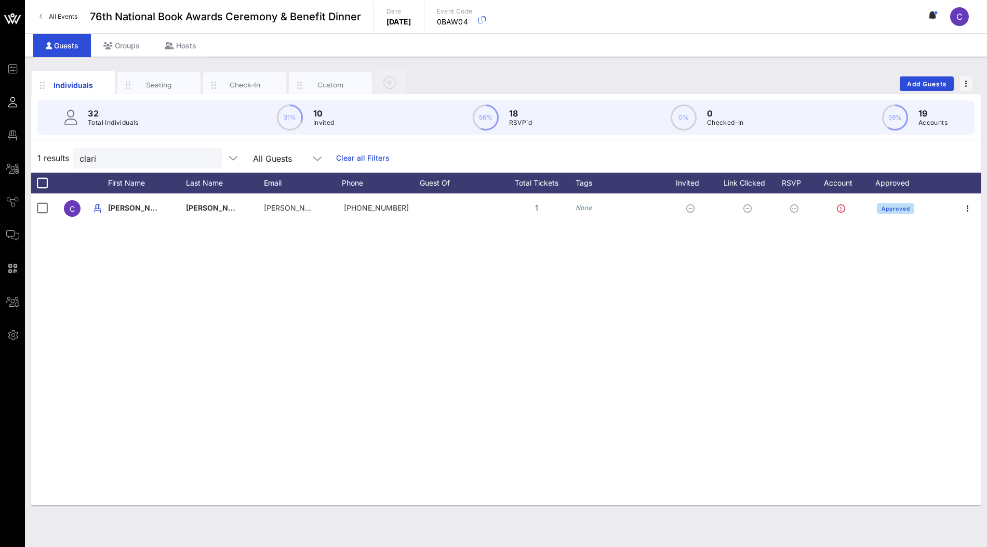
click at [500, 253] on div "C Clarisa Tanedo clarisa@vow.app +639055402900 1 None Approved" at bounding box center [506, 349] width 950 height 312
click at [215, 251] on div "C Clarisa Tanedo clarisa@vow.app +639055402900 1 None Approved" at bounding box center [506, 349] width 950 height 312
drag, startPoint x: 113, startPoint y: 157, endPoint x: 54, endPoint y: 151, distance: 59.0
click at [54, 151] on div "1 results clari All Guests Clear all Filters" at bounding box center [506, 157] width 950 height 29
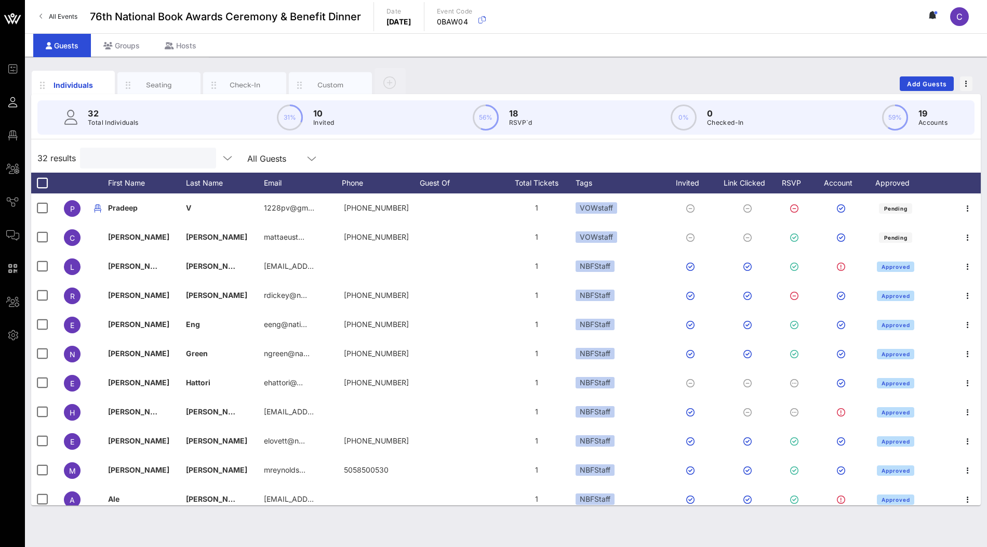
click at [155, 160] on input "text" at bounding box center [147, 158] width 122 height 14
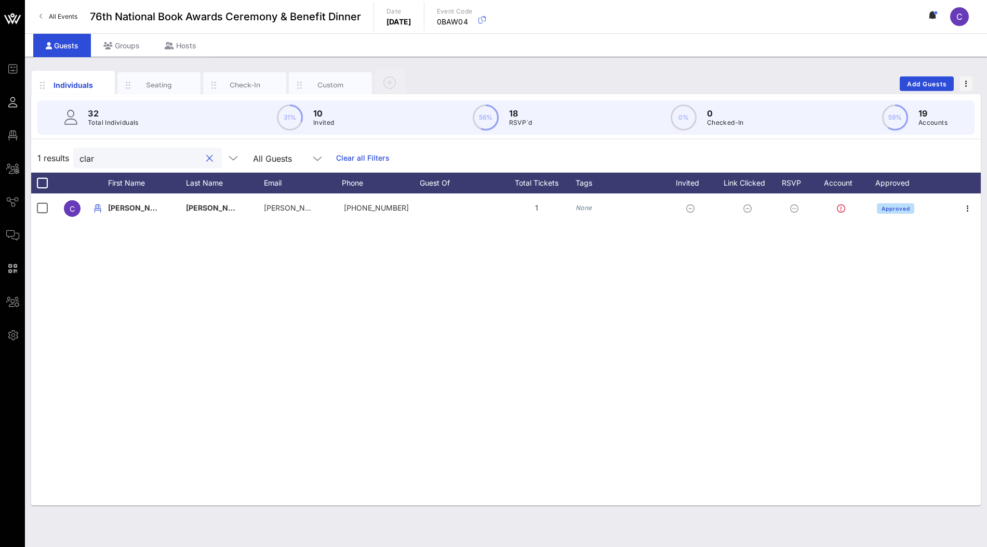
type input "clari"
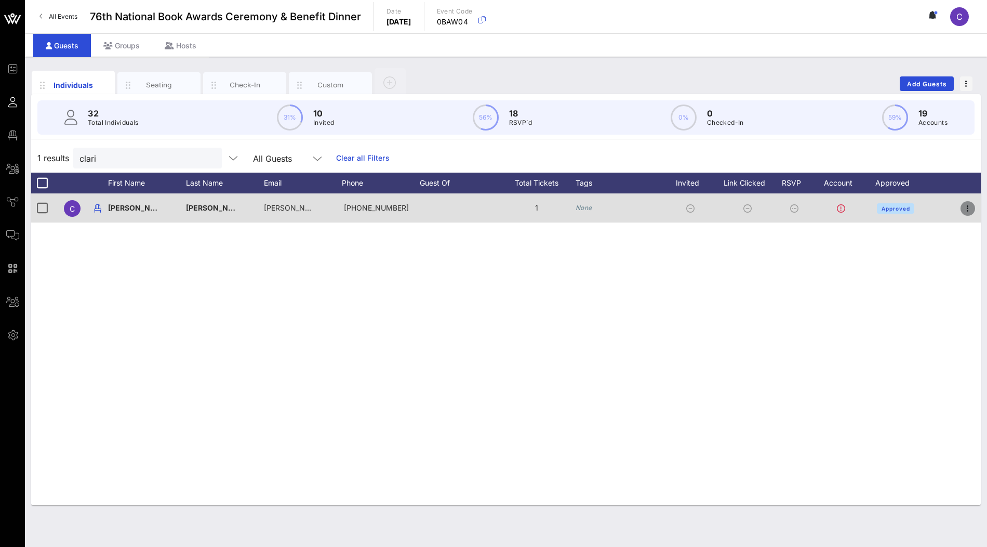
click at [970, 209] on icon "button" at bounding box center [968, 208] width 12 height 12
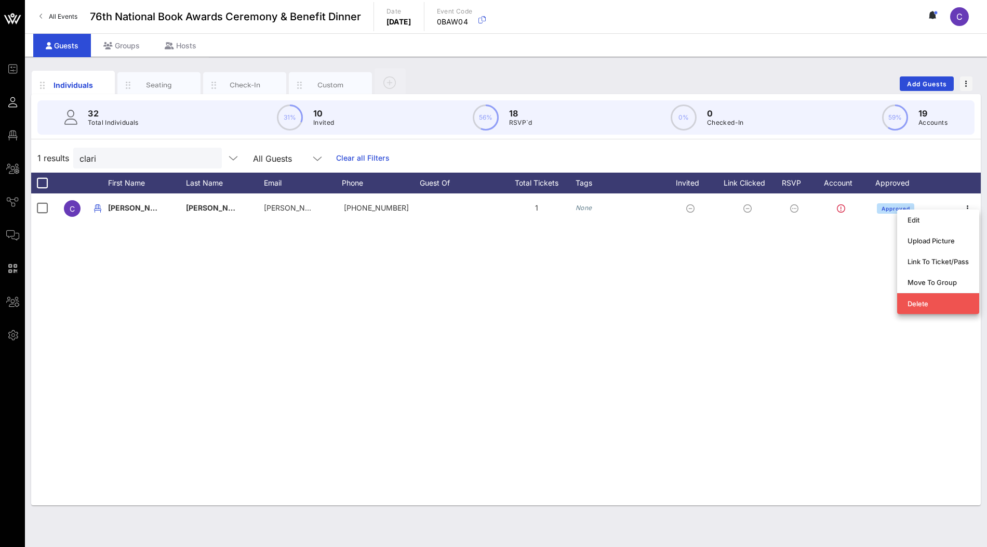
click at [653, 293] on div "C Clarisa Tanedo clarisa@vow.app +639055402900 1 None Approved" at bounding box center [506, 349] width 950 height 312
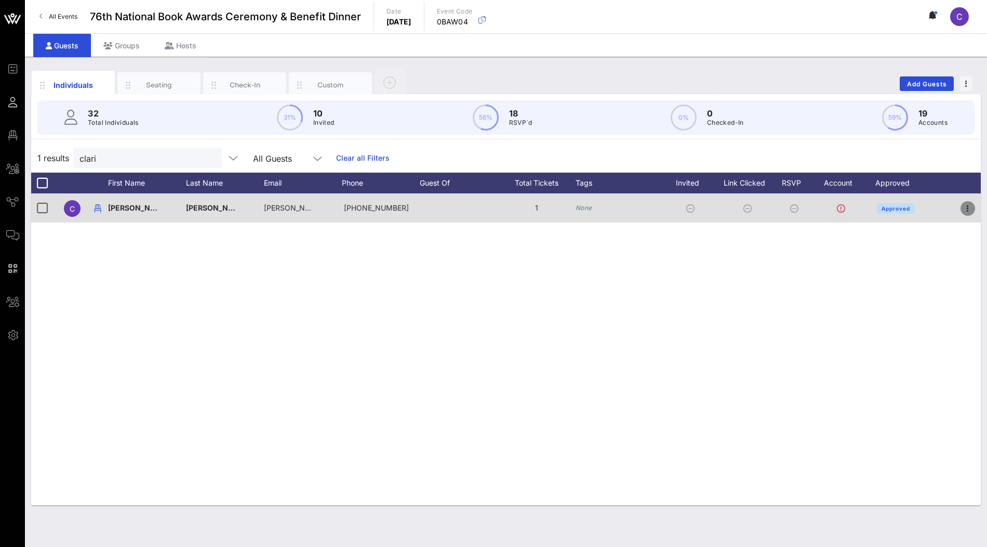
click at [970, 207] on icon "button" at bounding box center [968, 208] width 12 height 12
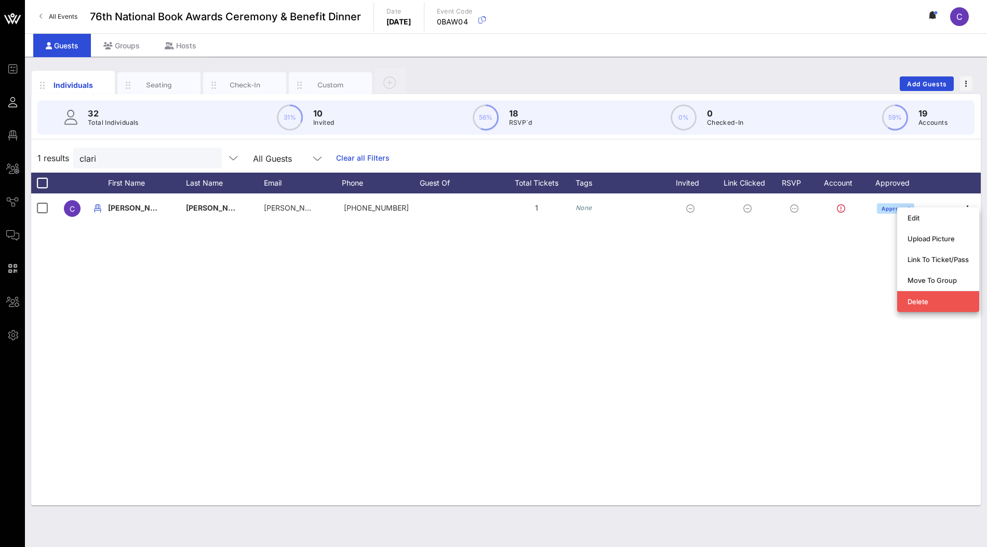
click at [700, 311] on div "C Clarisa Tanedo clarisa@vow.app +639055402900 1 None Approved" at bounding box center [506, 349] width 950 height 312
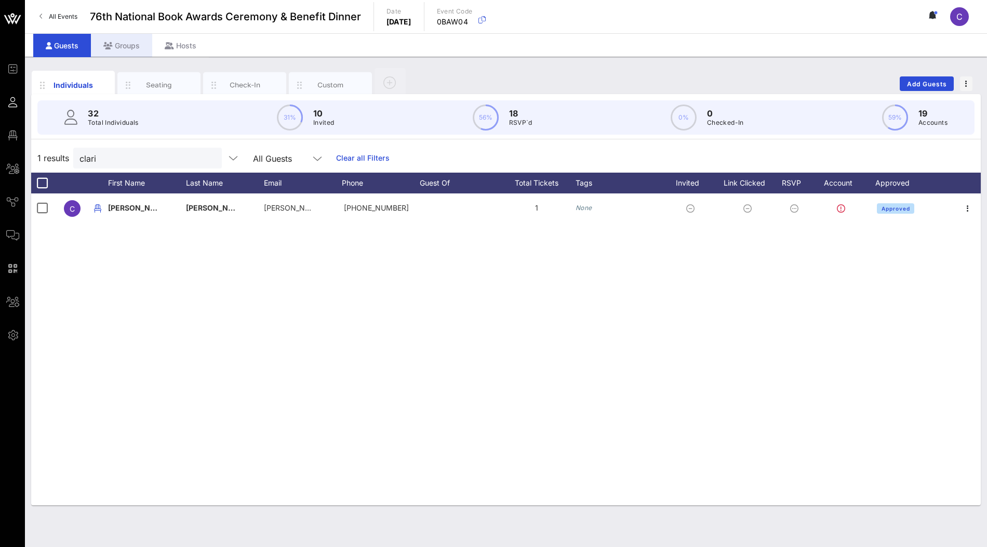
click at [137, 52] on div "Groups" at bounding box center [121, 45] width 61 height 23
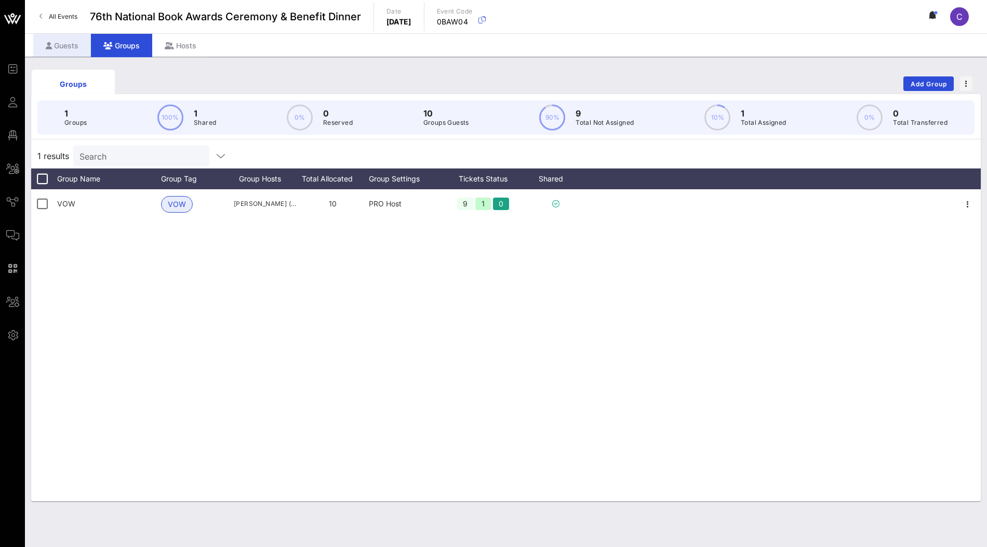
click at [67, 46] on div "Guests" at bounding box center [62, 45] width 58 height 23
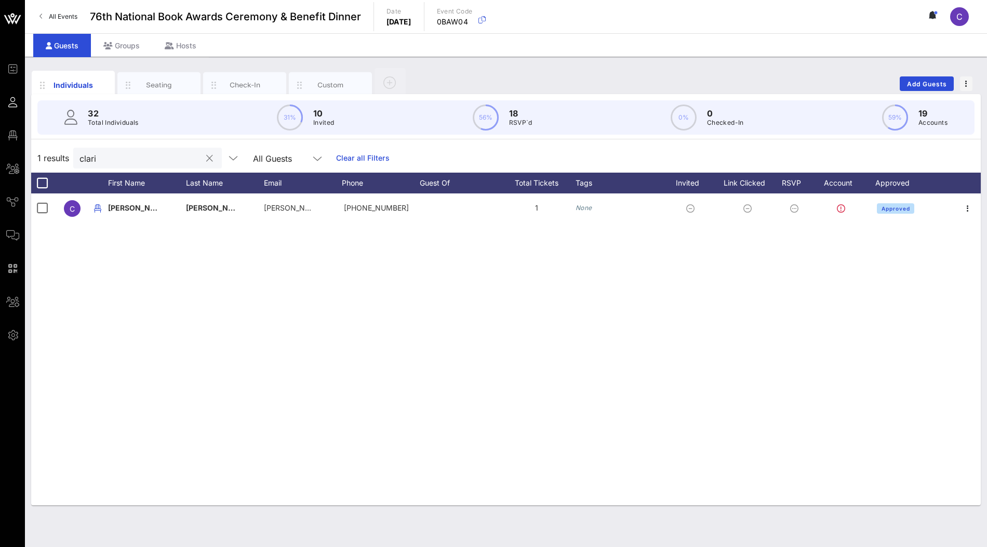
click at [141, 161] on input "clari" at bounding box center [140, 158] width 122 height 14
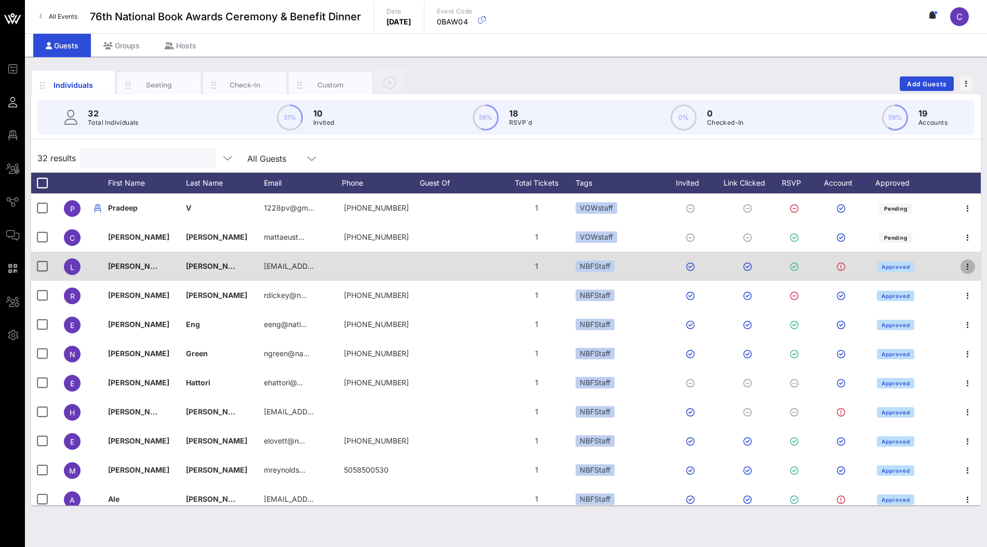
click at [968, 263] on icon "button" at bounding box center [968, 266] width 12 height 12
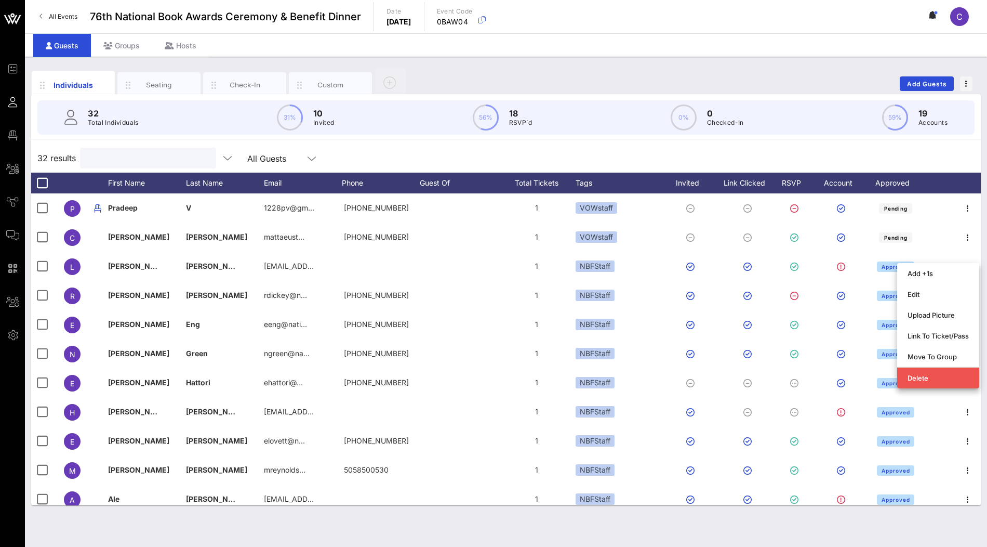
click at [125, 155] on input "text" at bounding box center [147, 158] width 122 height 14
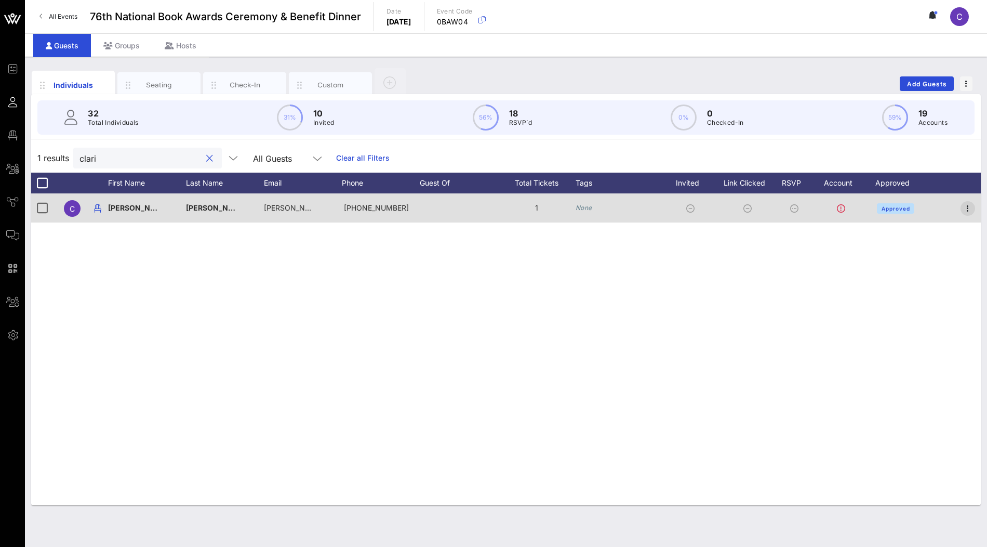
type input "clari"
click at [970, 204] on icon "button" at bounding box center [968, 208] width 12 height 12
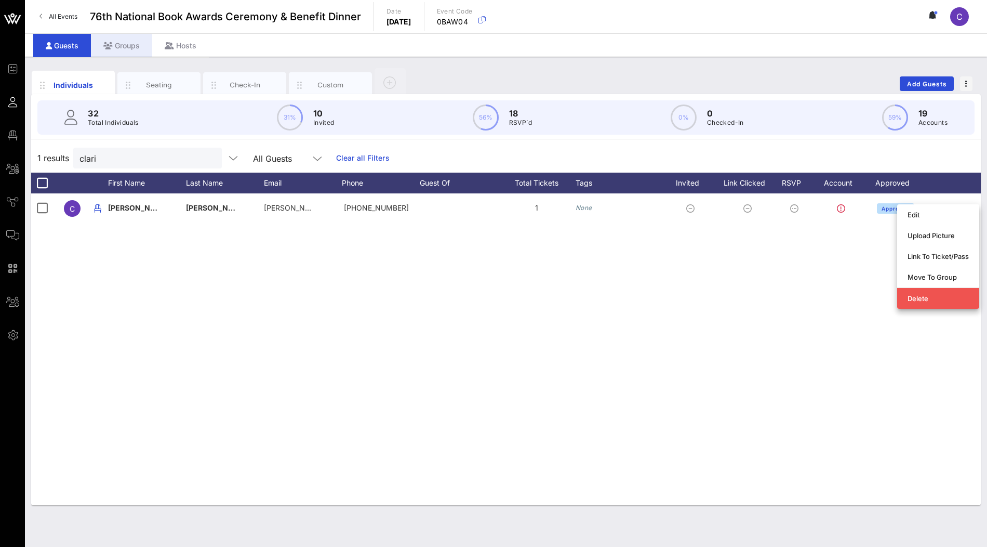
click at [124, 40] on div "Groups" at bounding box center [121, 45] width 61 height 23
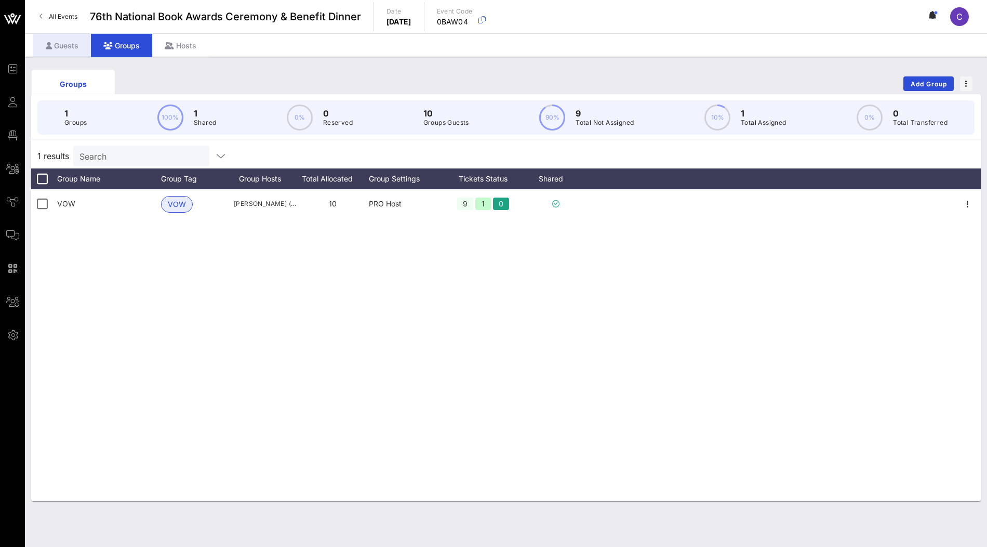
click at [69, 43] on div "Guests" at bounding box center [62, 45] width 58 height 23
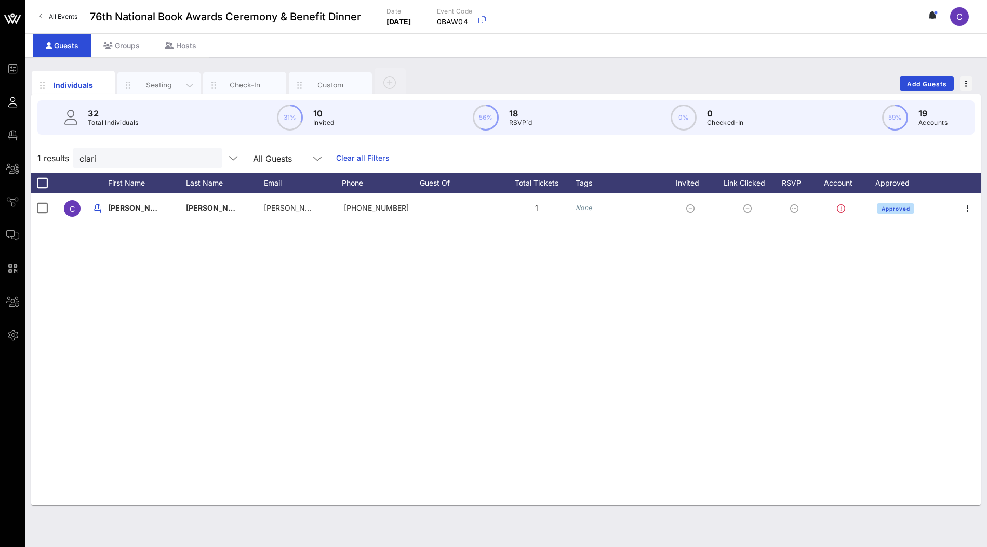
click at [162, 85] on div "Seating" at bounding box center [159, 85] width 46 height 10
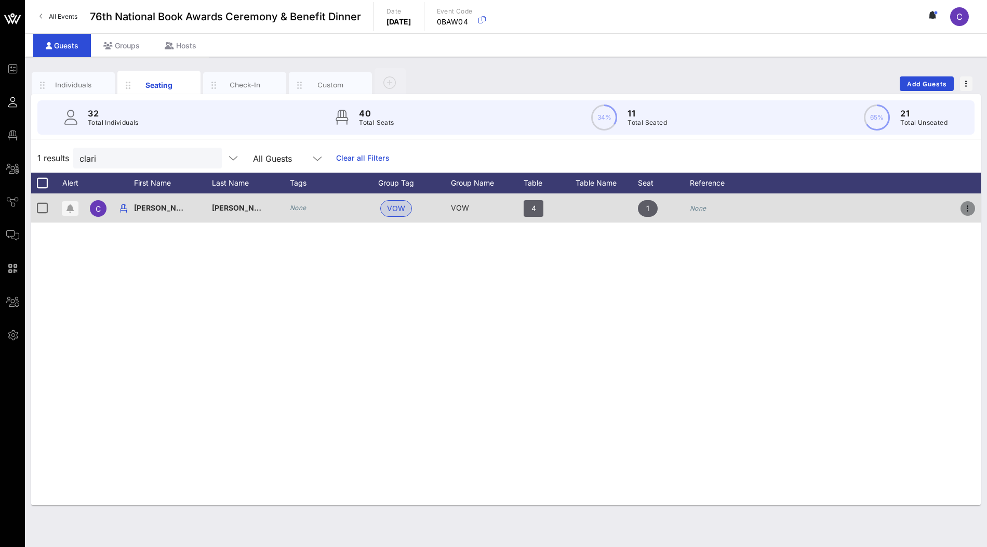
click at [969, 211] on icon "button" at bounding box center [968, 208] width 12 height 12
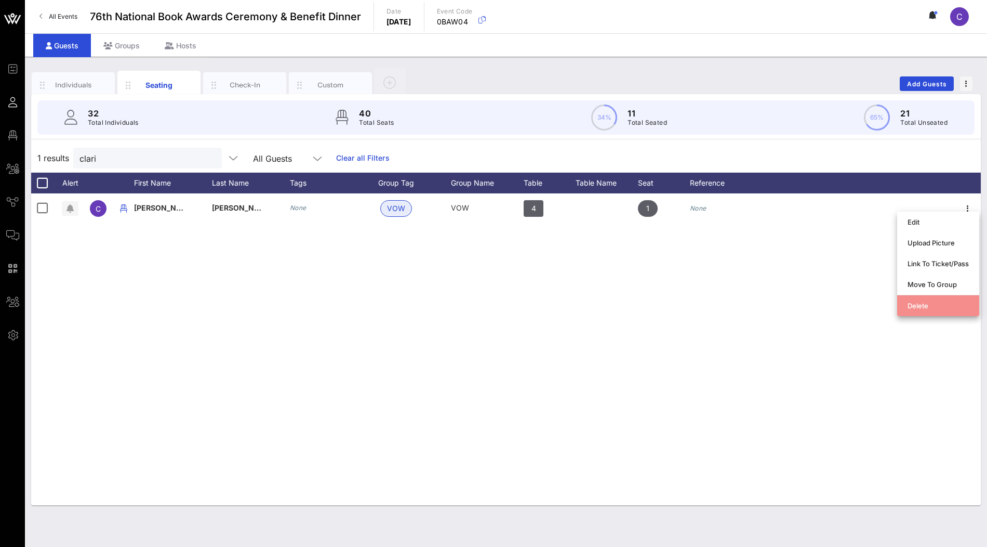
click at [937, 304] on div "Delete" at bounding box center [938, 305] width 61 height 8
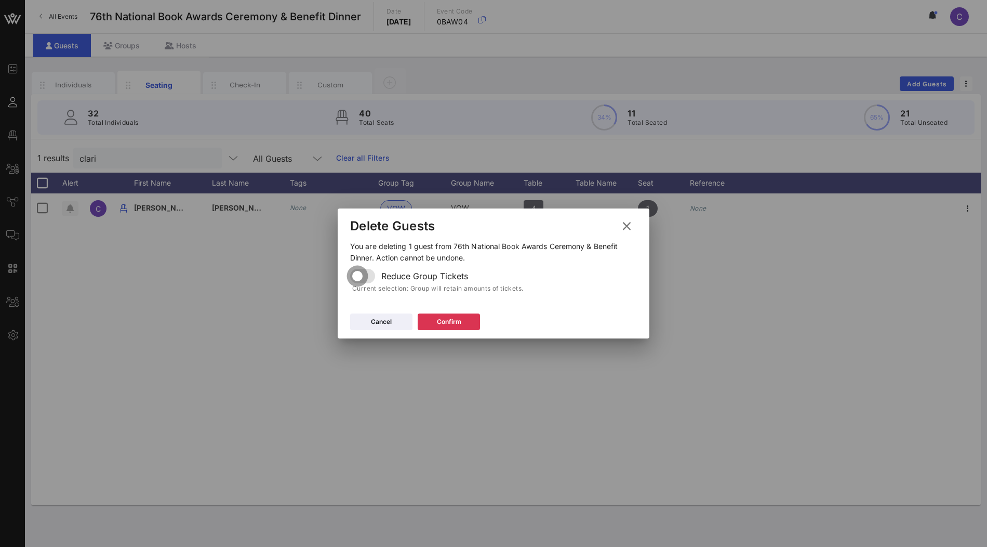
click at [366, 274] on div at bounding box center [358, 276] width 18 height 18
click at [436, 314] on button "Confirm" at bounding box center [449, 321] width 62 height 17
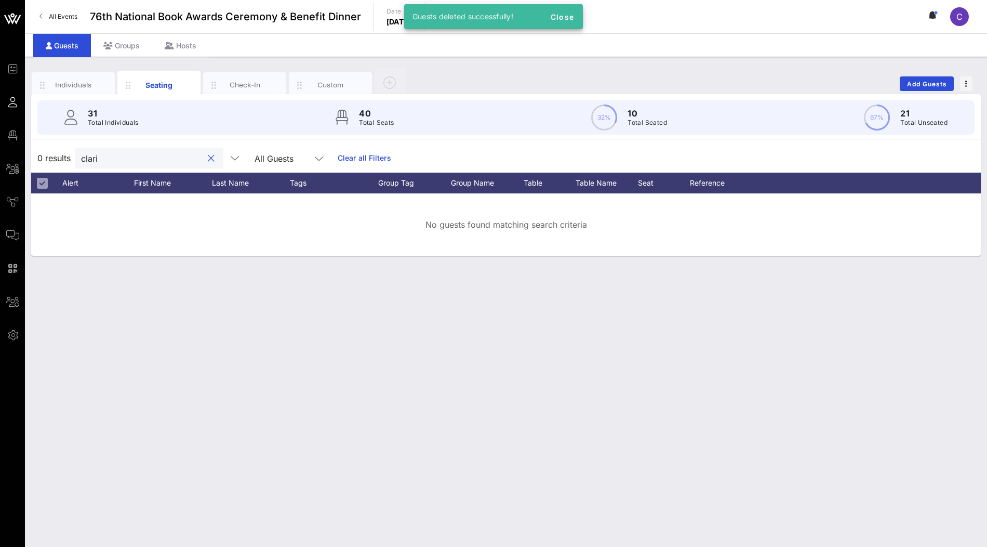
click at [112, 159] on input "clari" at bounding box center [142, 158] width 122 height 14
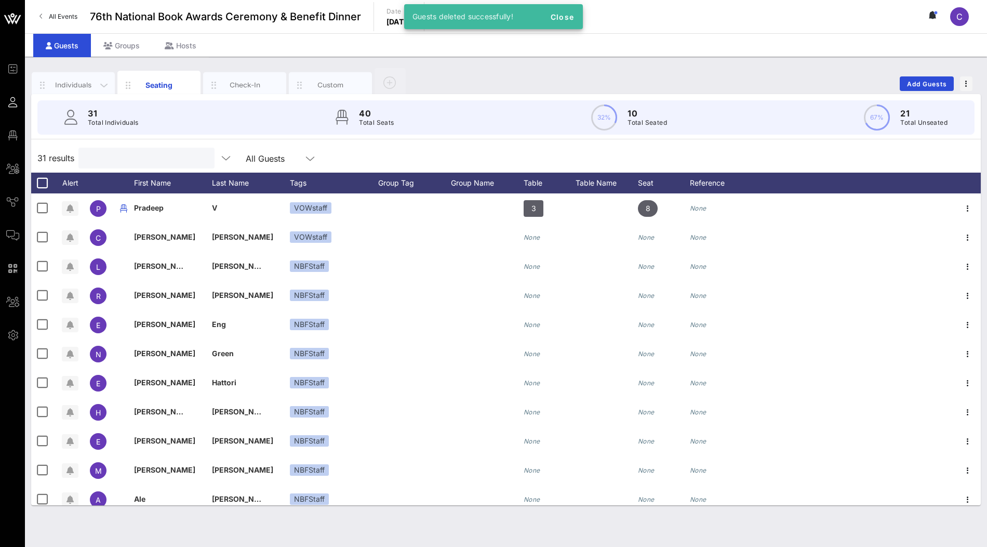
click at [80, 81] on div "Individuals" at bounding box center [73, 85] width 46 height 10
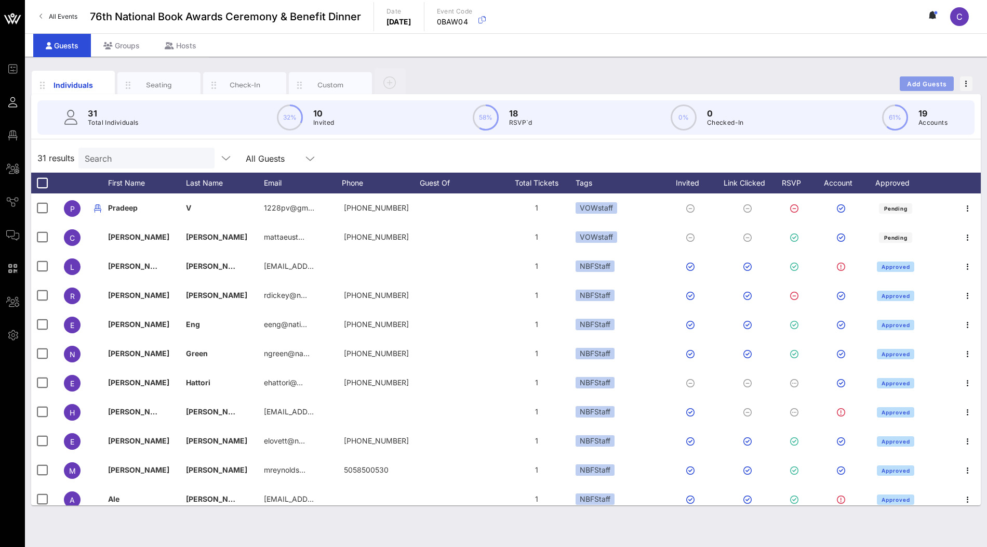
click at [917, 86] on span "Add Guests" at bounding box center [927, 84] width 41 height 8
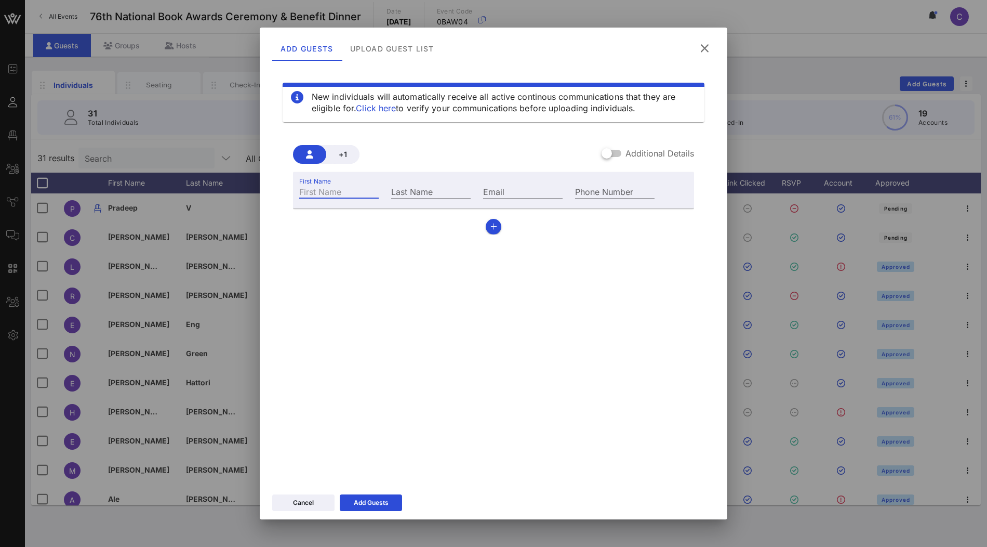
click at [347, 188] on input "First Name" at bounding box center [338, 191] width 79 height 14
type input "Clarisa"
click at [436, 191] on input "Tanedop" at bounding box center [430, 191] width 79 height 14
type input "Tanedo"
type input "clarisa@vow.app"
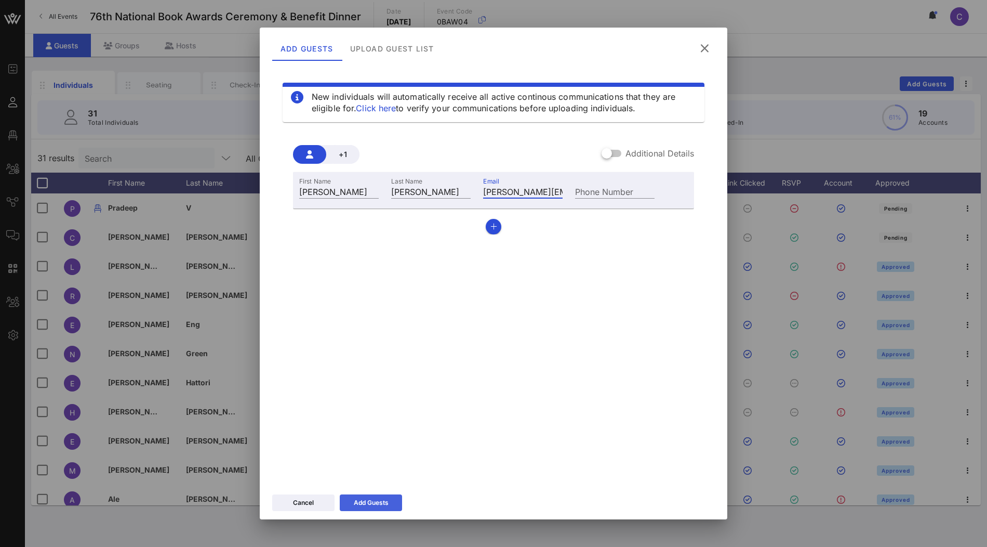
click at [370, 501] on icon at bounding box center [370, 502] width 7 height 6
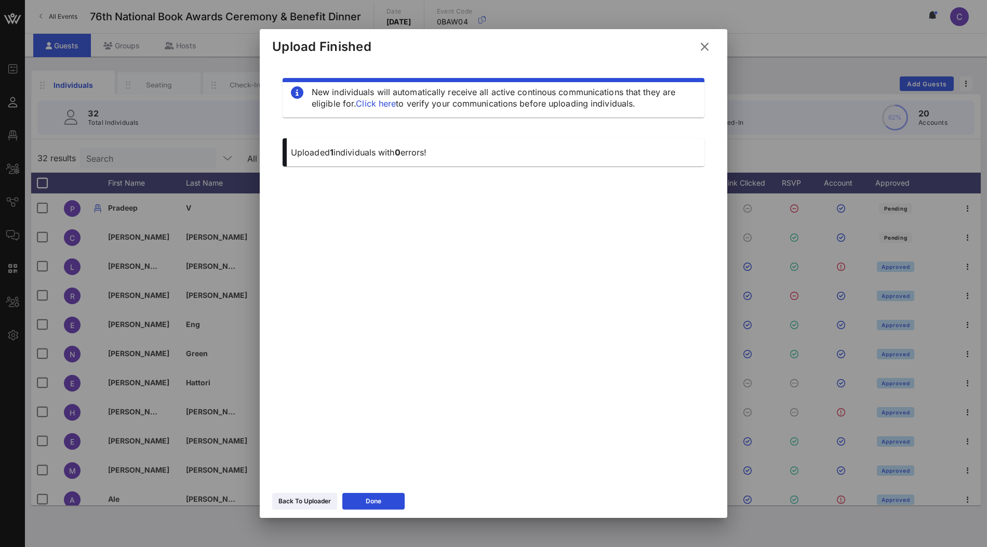
click at [384, 490] on div "Back To Uploader Done" at bounding box center [494, 502] width 468 height 30
click at [381, 498] on div "Done" at bounding box center [374, 501] width 16 height 10
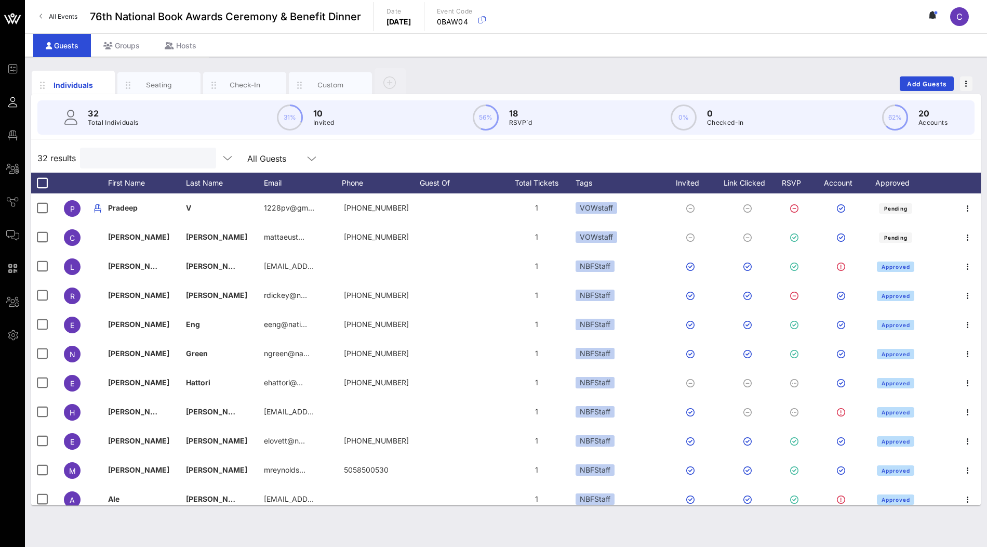
click at [157, 162] on input "text" at bounding box center [147, 158] width 122 height 14
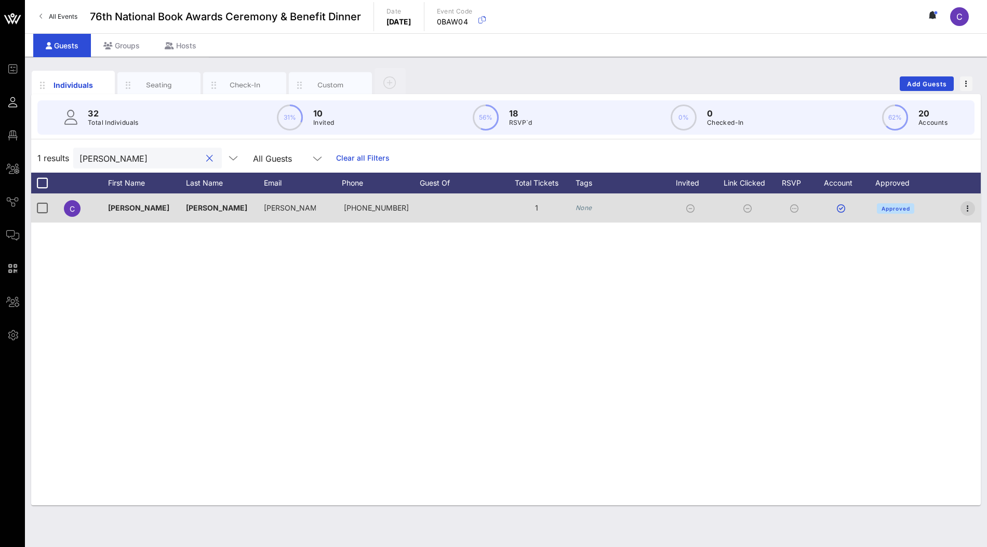
type input "clarisa"
click at [970, 212] on icon "button" at bounding box center [968, 208] width 12 height 12
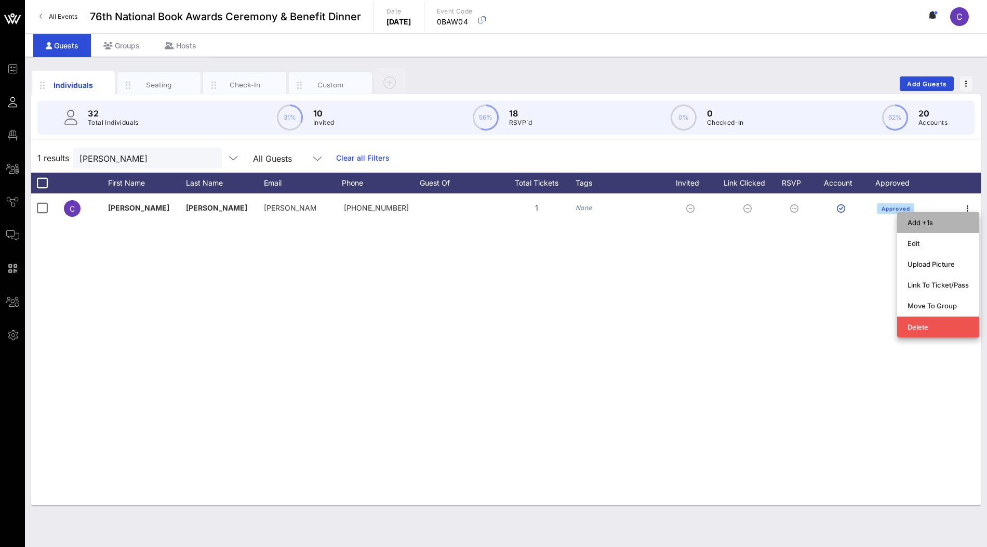
click at [935, 225] on div "Add +1s" at bounding box center [938, 222] width 61 height 8
type input "Guest Of"
type input "Clarisa Tanedo"
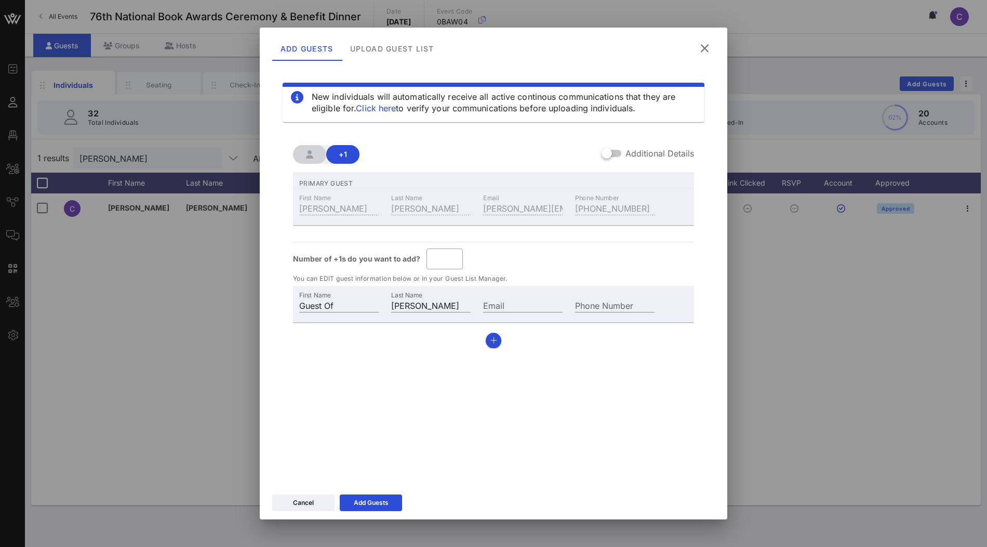
click at [707, 51] on icon at bounding box center [705, 48] width 14 height 12
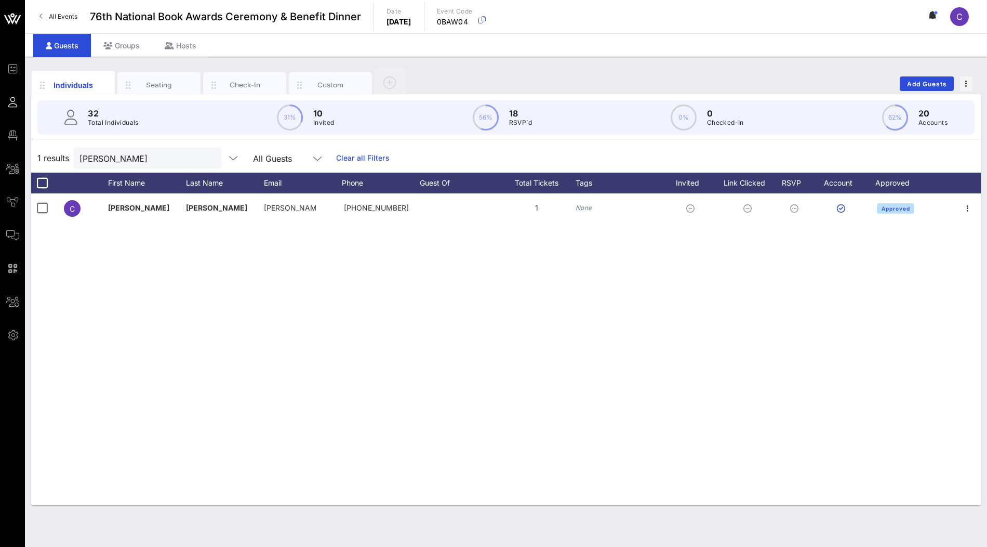
click at [105, 174] on div at bounding box center [97, 182] width 21 height 21
click at [122, 162] on input "clarisa" at bounding box center [140, 158] width 122 height 14
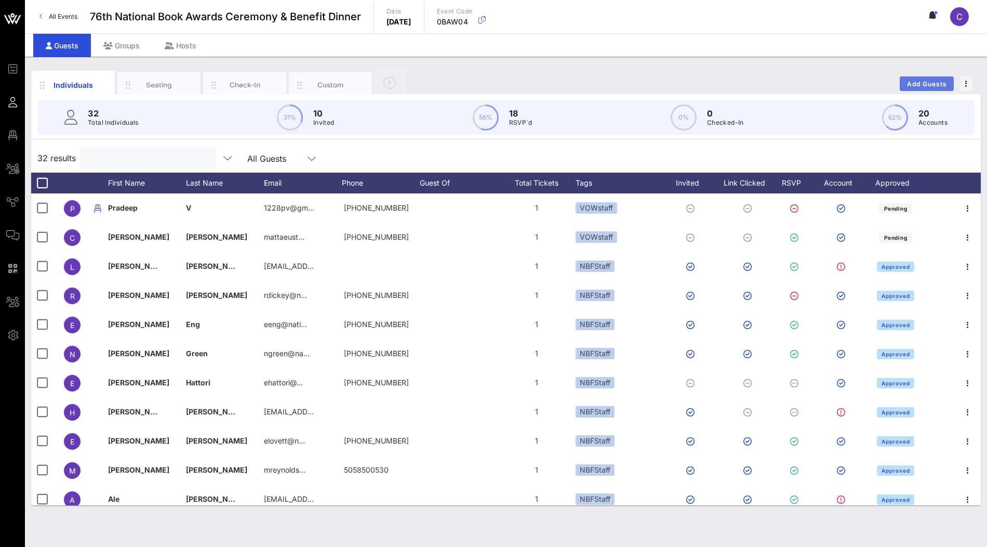
click at [923, 88] on button "Add Guests" at bounding box center [927, 83] width 54 height 15
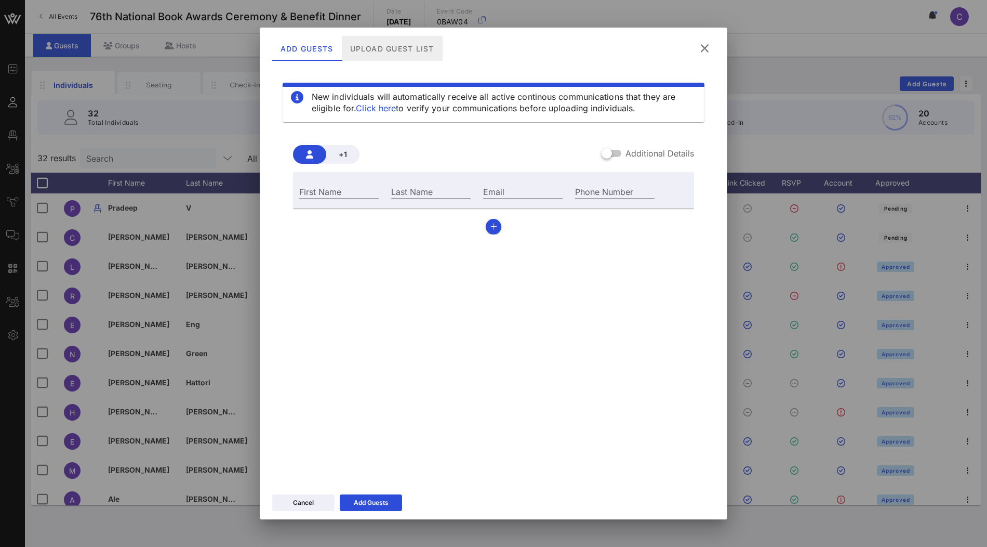
click at [413, 48] on div "Upload Guest List" at bounding box center [392, 48] width 101 height 25
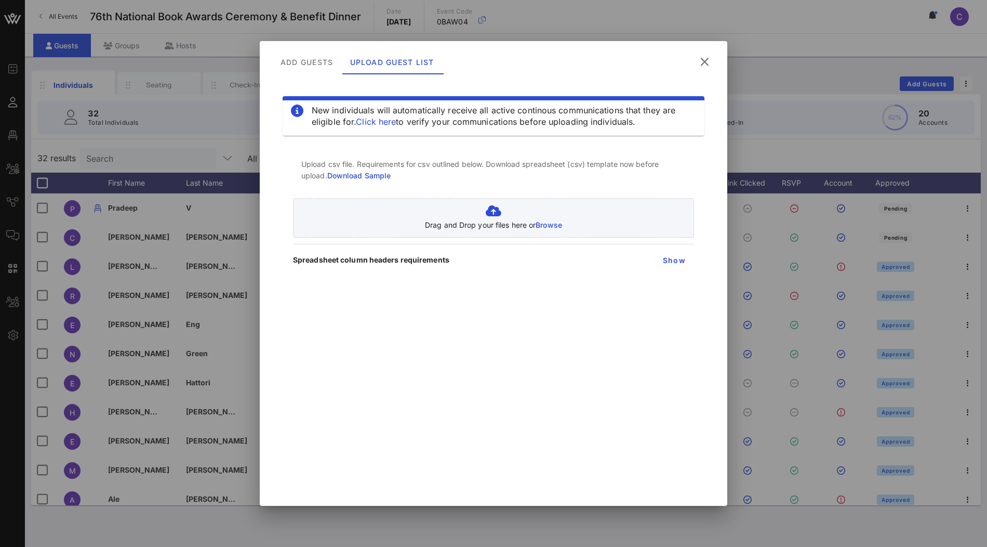
click at [699, 65] on icon at bounding box center [705, 62] width 14 height 12
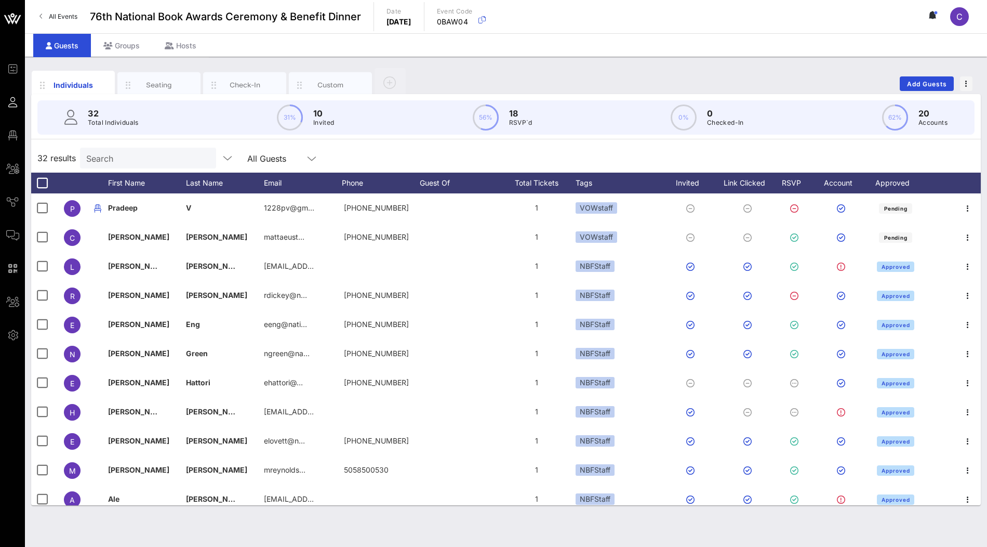
click at [667, 70] on div "Individuals Seating Check-In Custom Add Guests" at bounding box center [506, 83] width 950 height 33
click at [123, 158] on input "Search" at bounding box center [147, 158] width 122 height 14
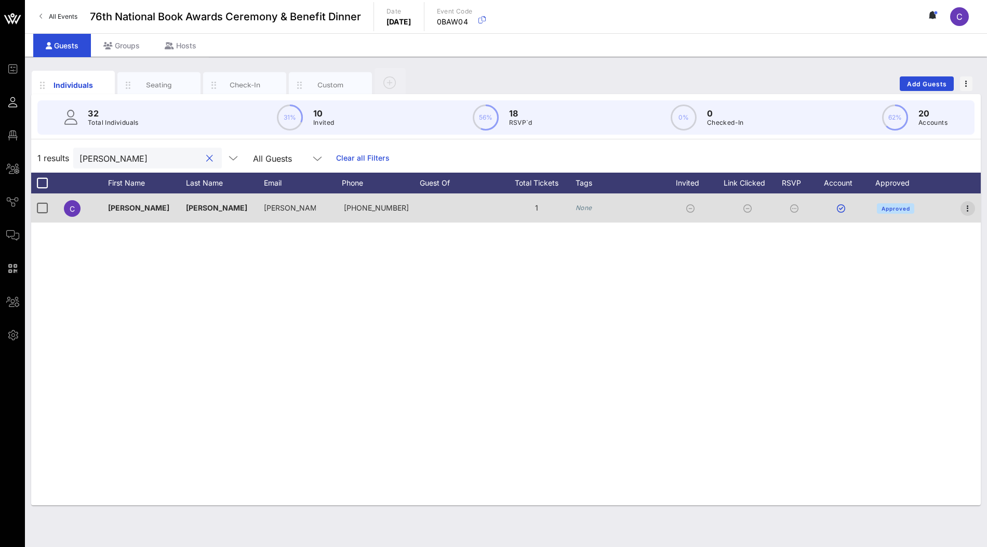
type input "clarisa"
click at [969, 210] on icon "button" at bounding box center [968, 208] width 12 height 12
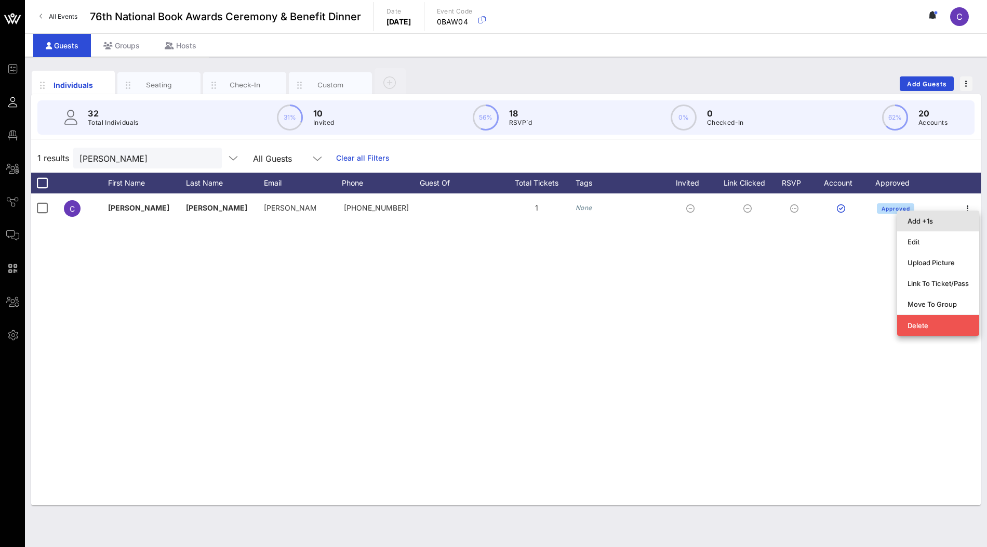
click at [938, 221] on div "Add +1s" at bounding box center [938, 221] width 61 height 8
type input "Guest Of"
type input "Clarisa Tanedo"
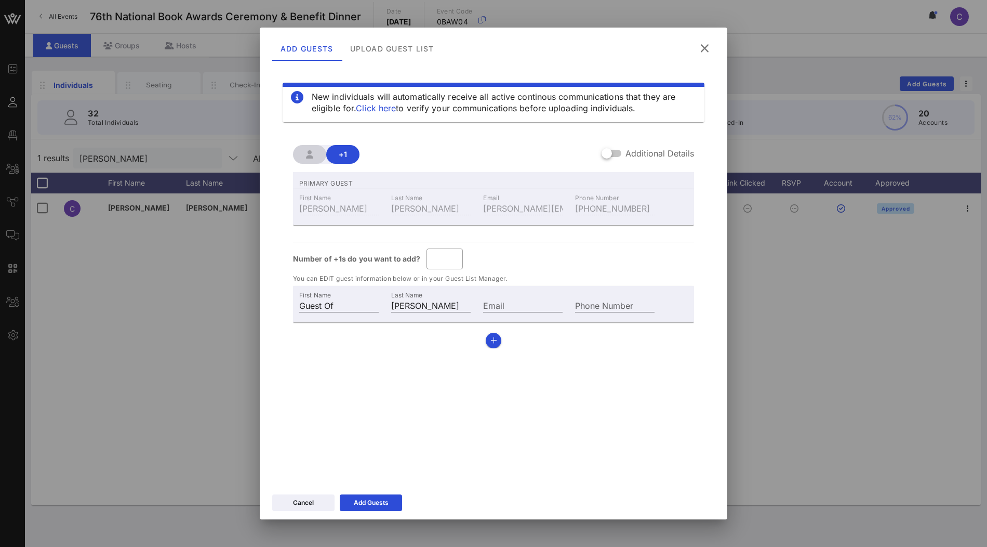
click at [708, 50] on icon at bounding box center [705, 48] width 14 height 12
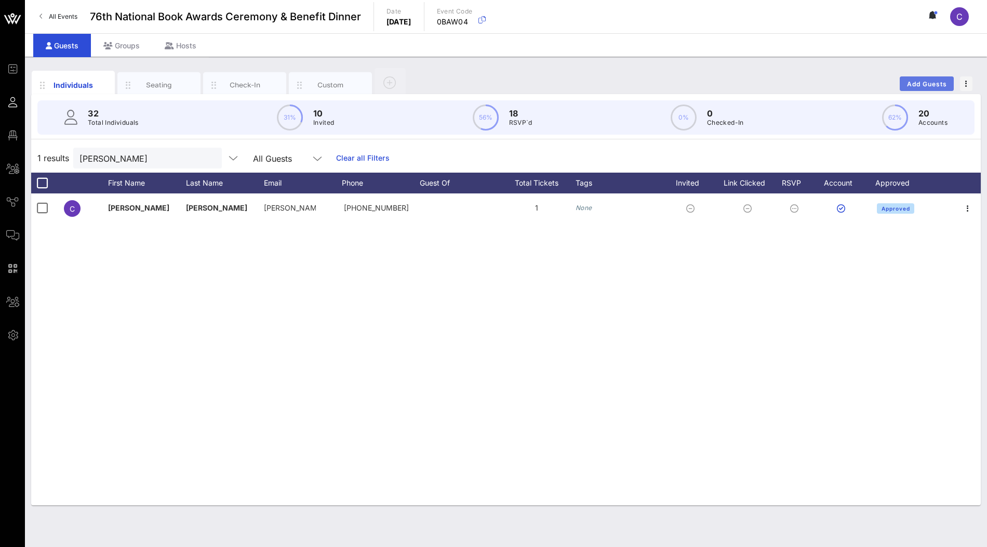
click at [918, 81] on span "Add Guests" at bounding box center [927, 84] width 41 height 8
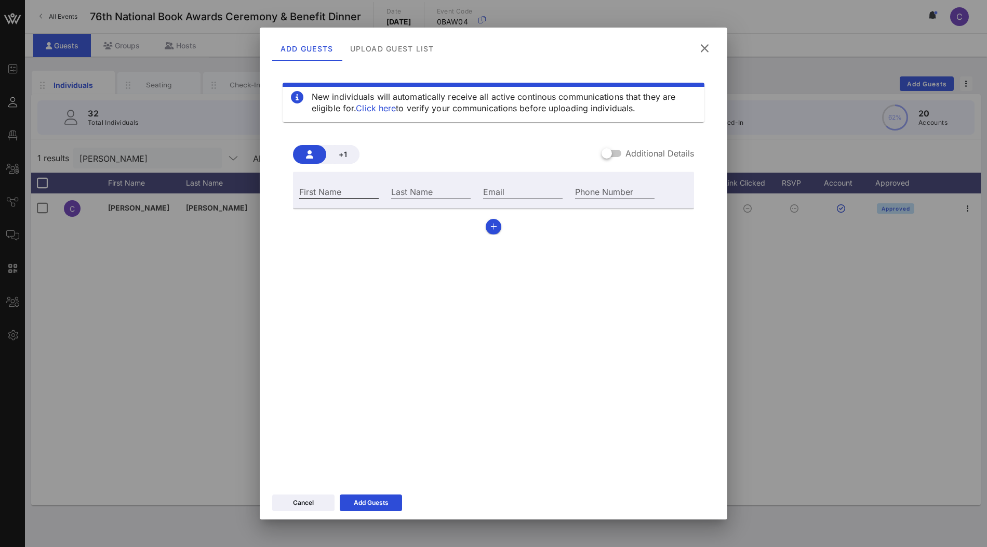
click at [336, 192] on input "First Name" at bounding box center [338, 191] width 79 height 14
type input "Jennifer"
type input "B"
type input "jennifer@vow.app"
click at [378, 501] on div "Add Guests" at bounding box center [371, 502] width 35 height 10
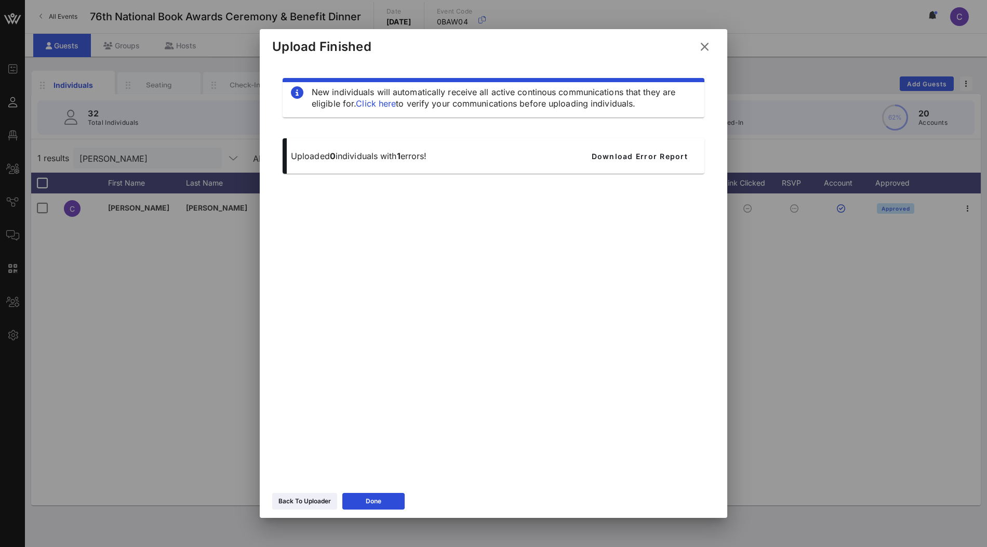
click at [700, 45] on icon at bounding box center [705, 47] width 14 height 12
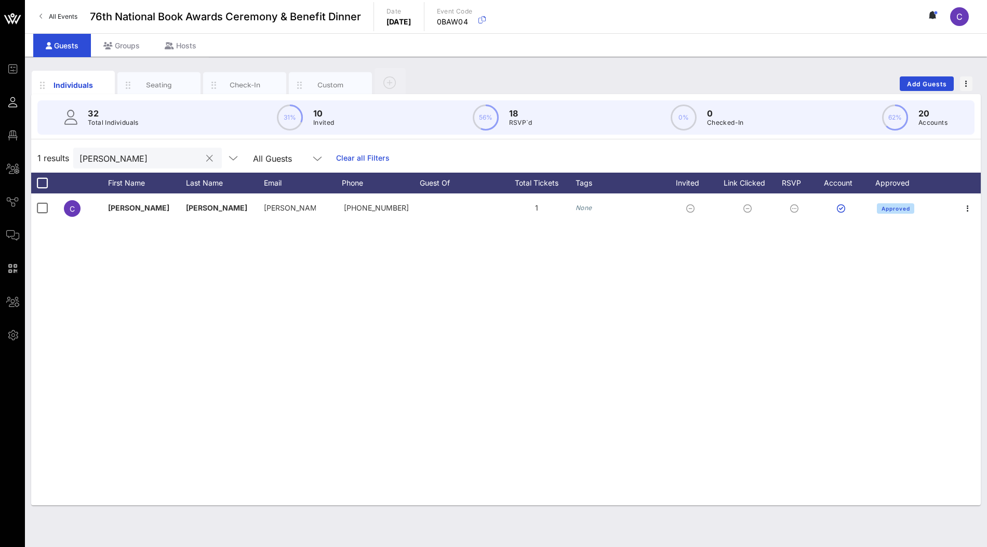
click at [136, 148] on div "clarisa" at bounding box center [140, 158] width 122 height 21
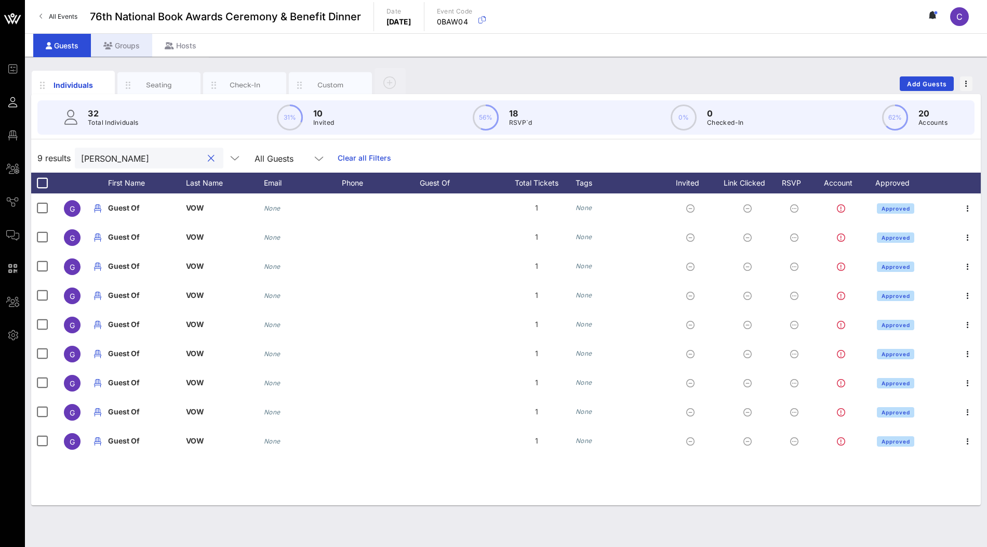
type input "jennifer"
click at [130, 46] on div "Groups" at bounding box center [121, 45] width 61 height 23
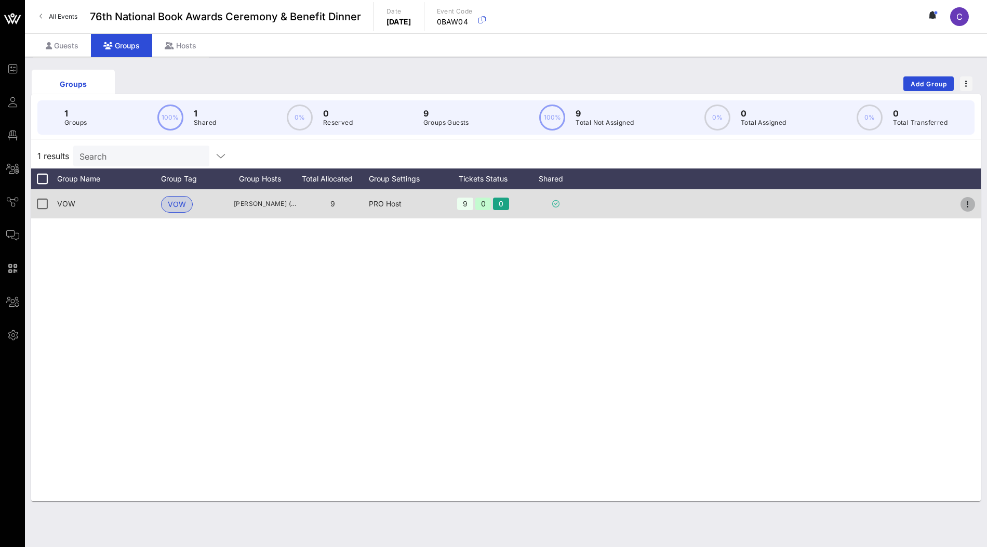
click at [963, 207] on icon "button" at bounding box center [968, 204] width 12 height 12
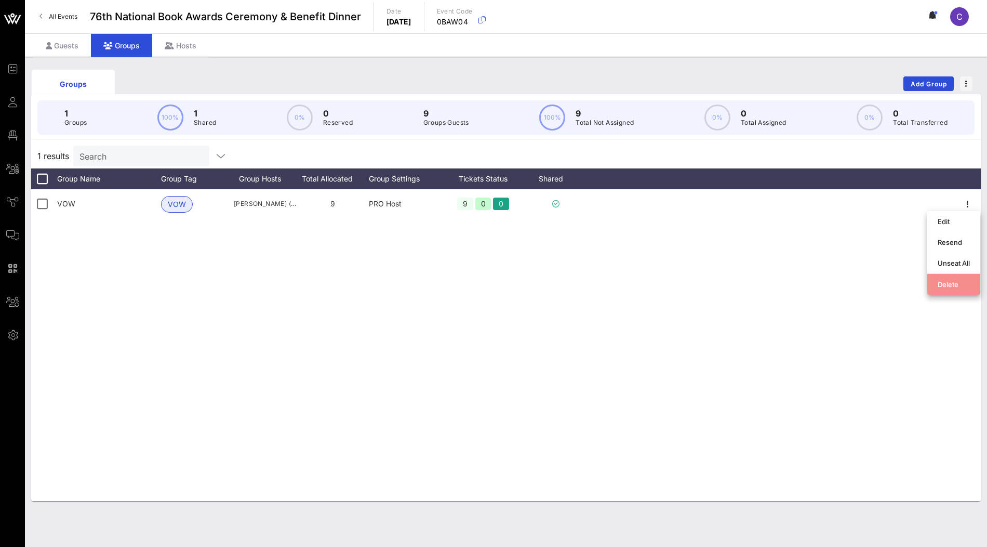
click at [954, 286] on div "Delete" at bounding box center [954, 284] width 32 height 8
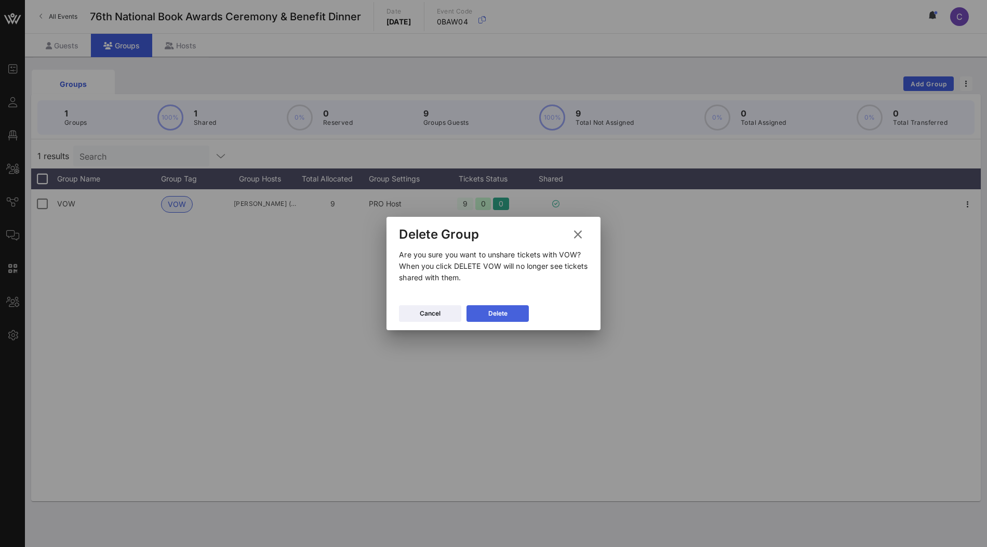
click at [502, 308] on div "Delete" at bounding box center [497, 313] width 19 height 10
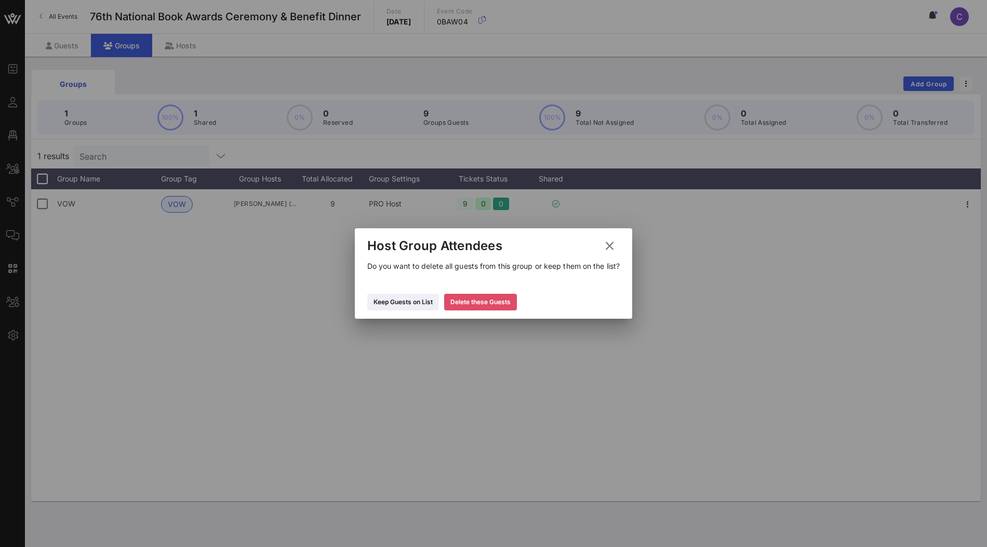
click at [478, 297] on div "Delete these Guests" at bounding box center [480, 302] width 60 height 10
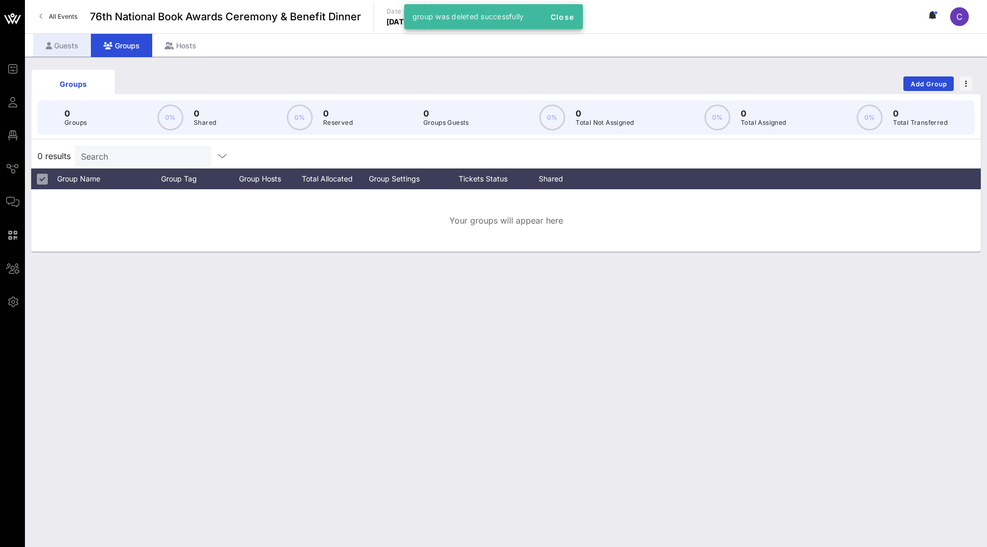
click at [62, 47] on div "Guests" at bounding box center [62, 45] width 58 height 23
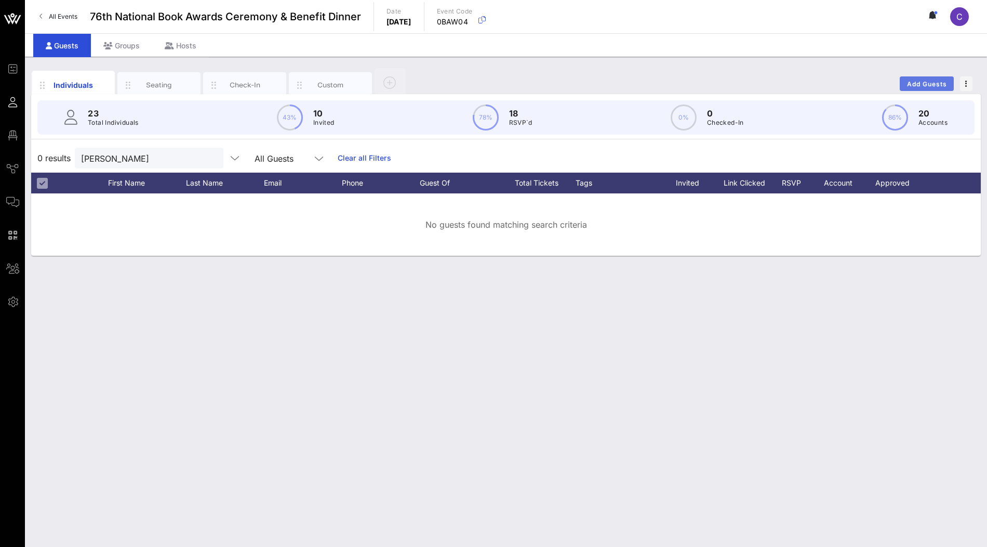
click at [928, 78] on button "Add Guests" at bounding box center [927, 83] width 54 height 15
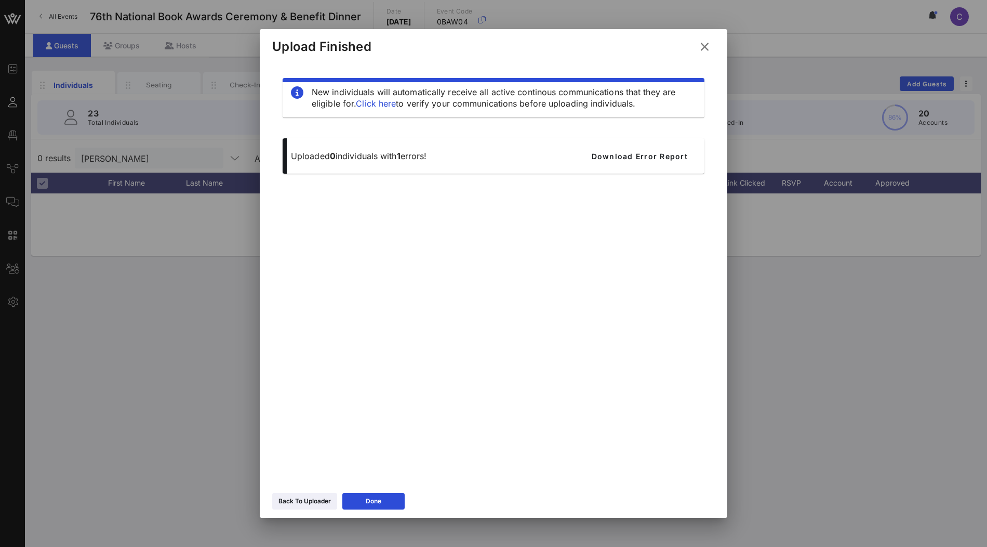
click at [384, 491] on div "Back To Uploader Done" at bounding box center [494, 502] width 468 height 30
click at [310, 498] on div "Back To Uploader" at bounding box center [304, 501] width 52 height 10
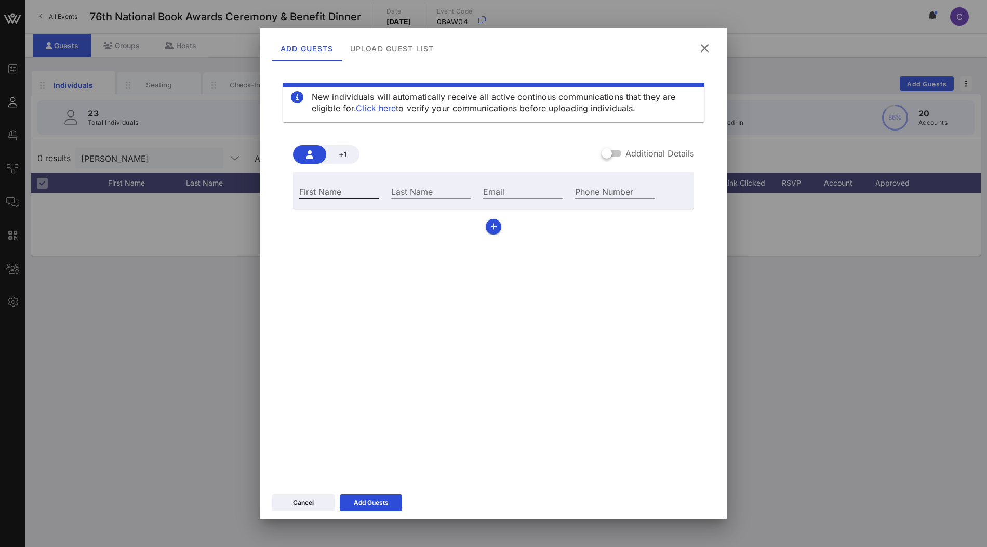
click at [343, 190] on input "First Name" at bounding box center [338, 191] width 79 height 14
type input "J"
type input "b"
click at [489, 189] on div "Email" at bounding box center [522, 191] width 79 height 14
type input "jennifer@vowapp"
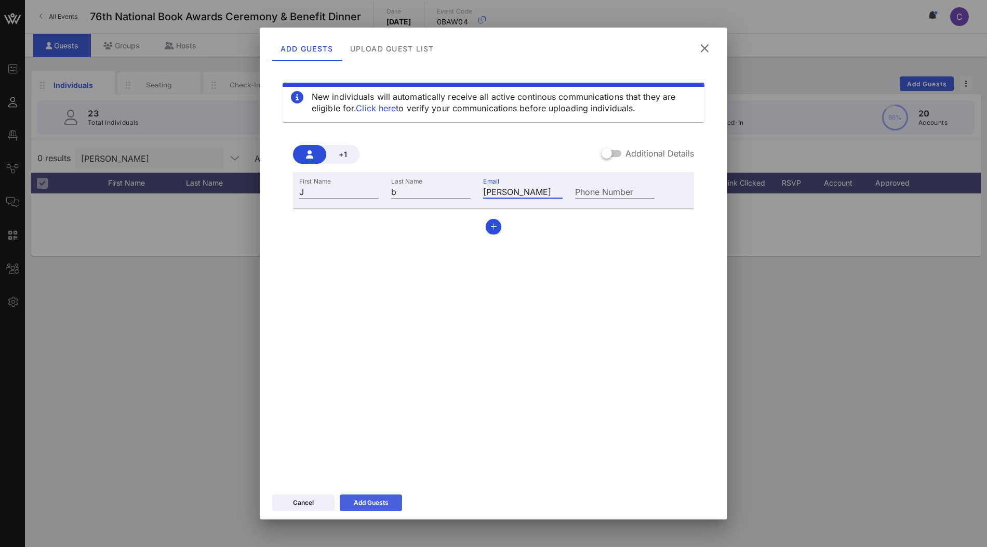
click at [373, 502] on icon at bounding box center [370, 502] width 7 height 6
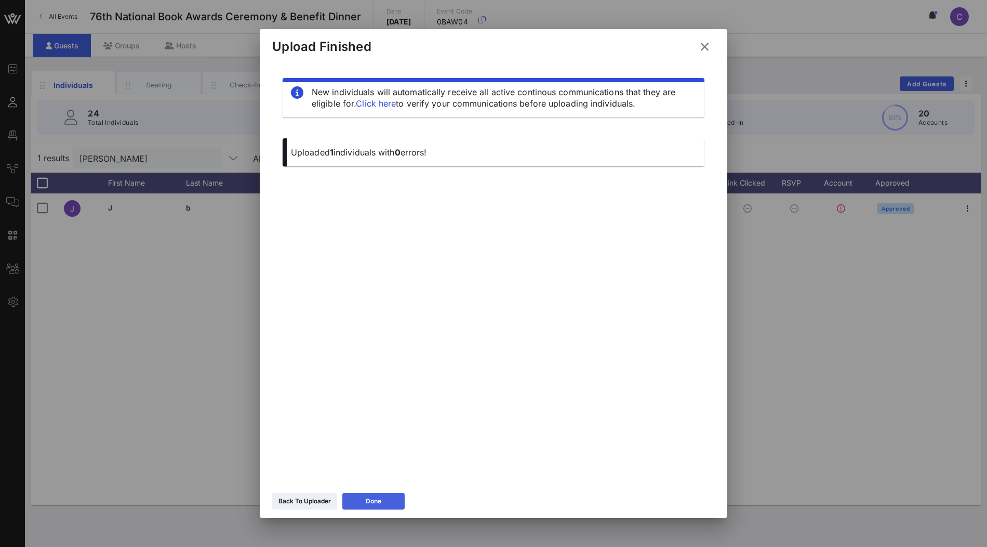
click at [391, 503] on button "Done" at bounding box center [373, 501] width 62 height 17
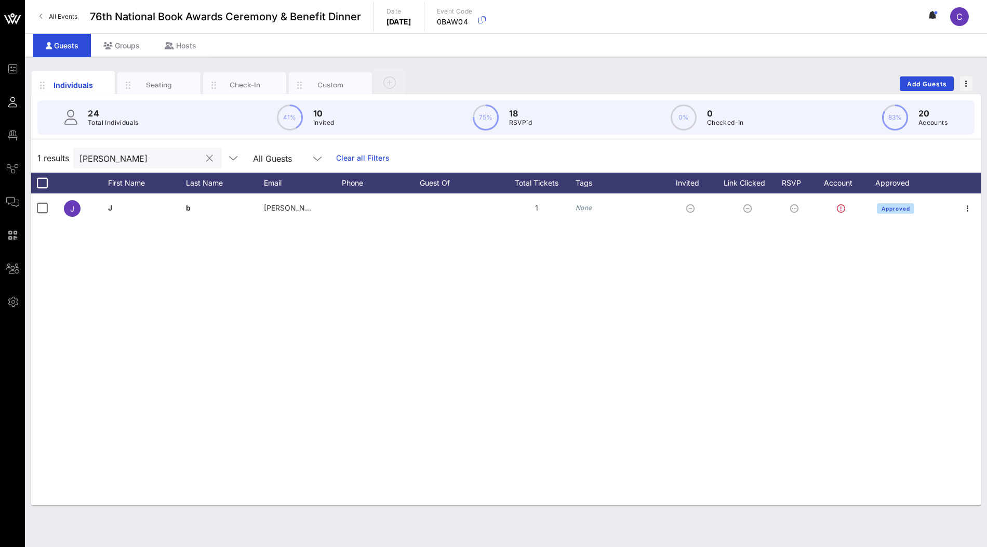
click at [151, 161] on input "jennifer" at bounding box center [140, 158] width 122 height 14
type input "jennifer"
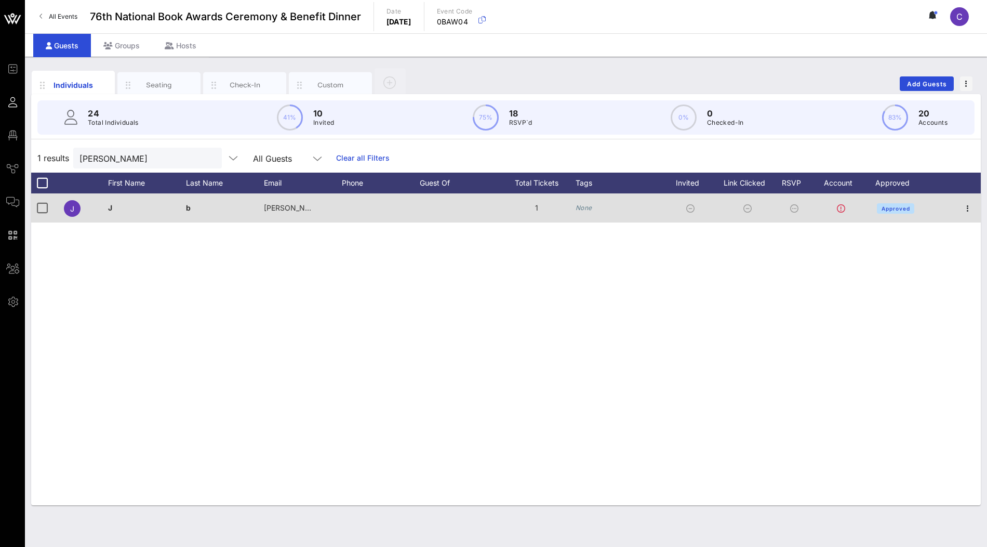
click at [590, 210] on icon "None" at bounding box center [584, 208] width 17 height 8
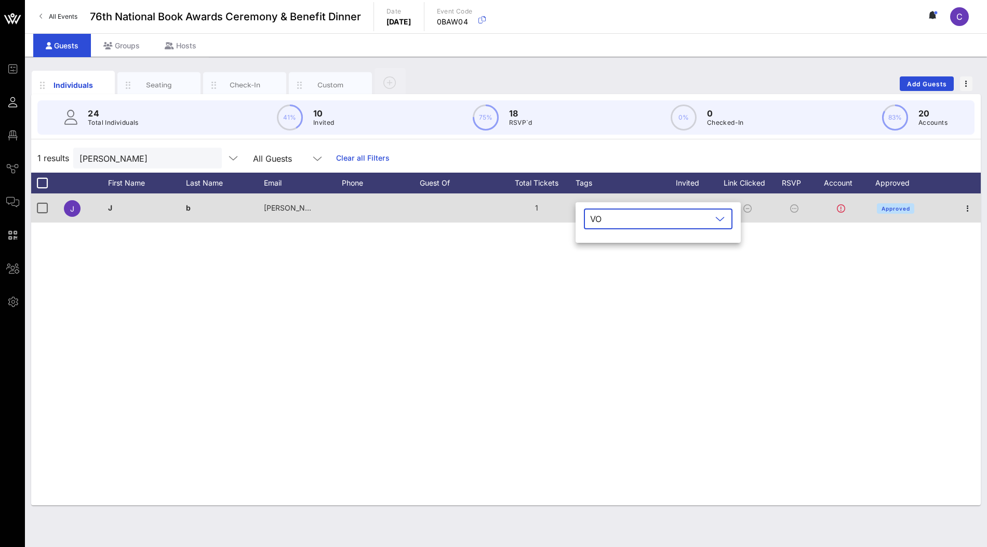
type input "VOW"
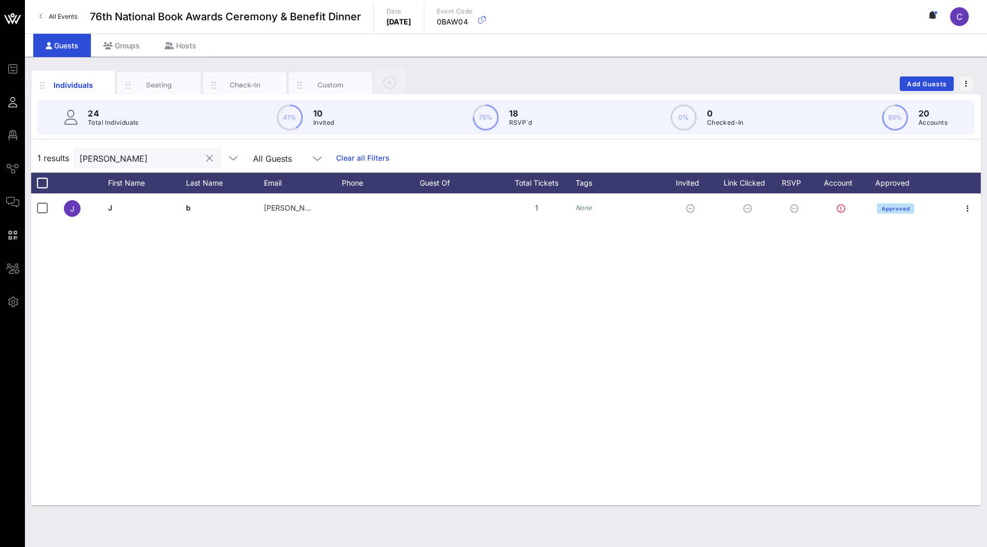
click at [132, 162] on input "jennifer" at bounding box center [140, 158] width 122 height 14
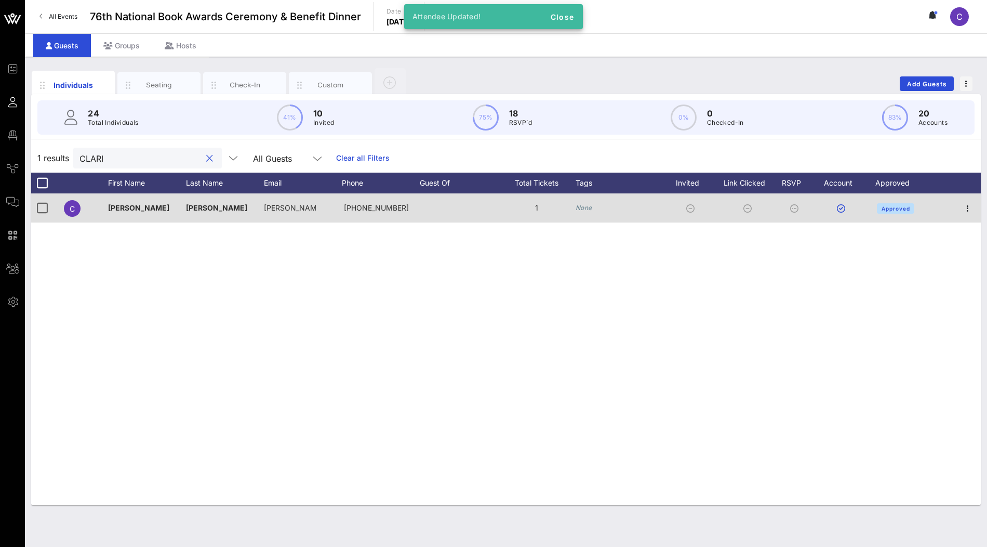
type input "CLARI"
click at [582, 209] on icon "None" at bounding box center [584, 208] width 17 height 8
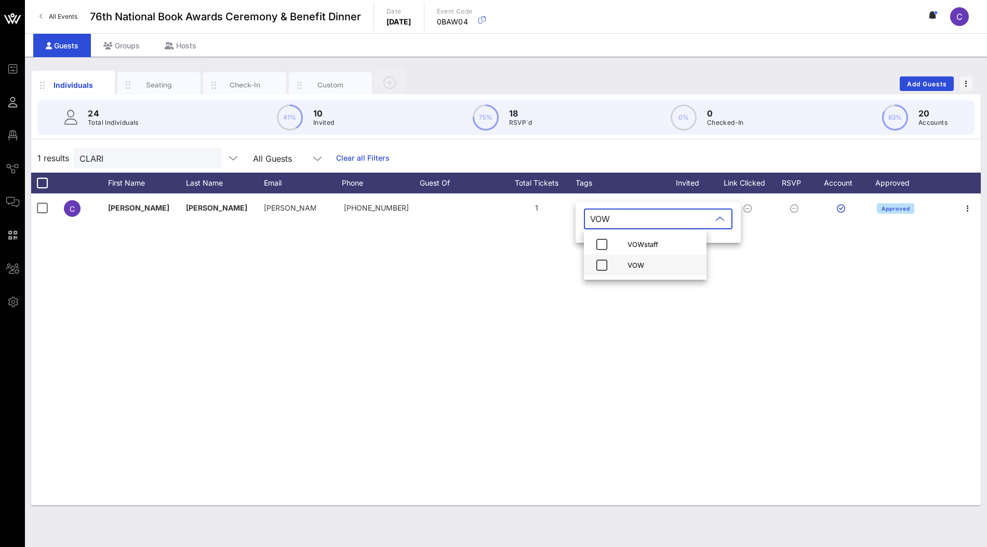
type input "VOW"
click at [612, 268] on div "VOW" at bounding box center [645, 265] width 123 height 21
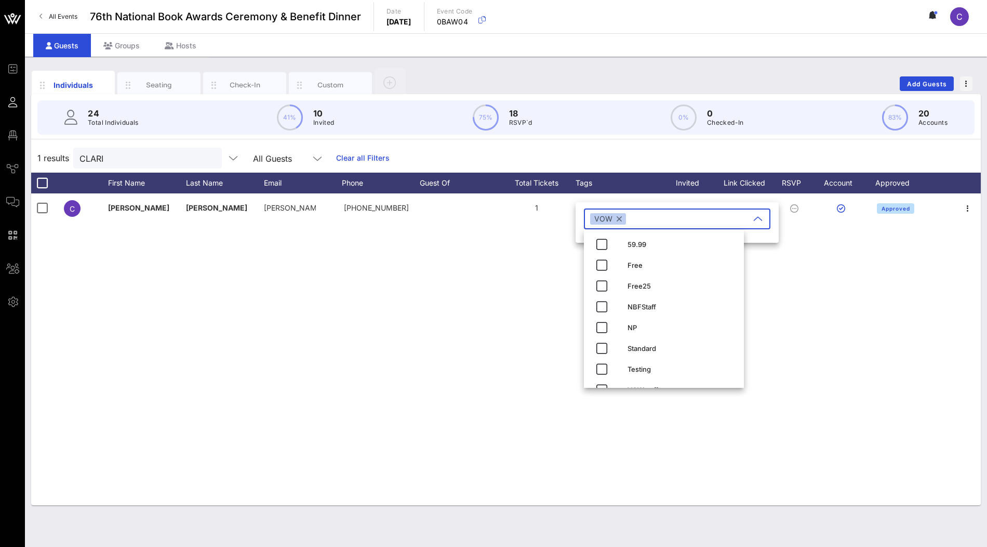
click at [471, 302] on div "C Clarisa Tanedo clarisa@v… +639055402900 1 None Approved" at bounding box center [506, 349] width 950 height 312
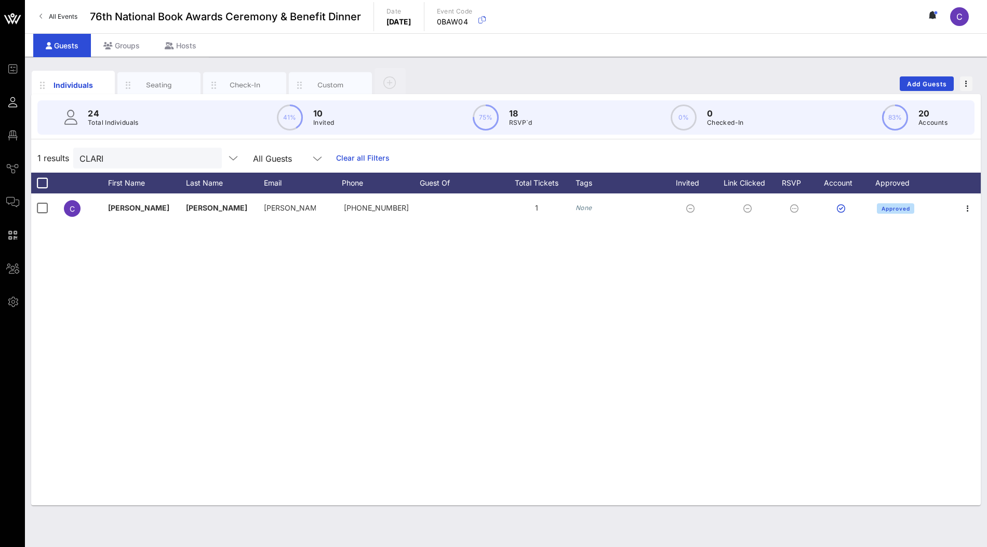
click at [461, 311] on div "C Clarisa Tanedo clarisa@v… +639055402900 1 None Approved" at bounding box center [506, 349] width 950 height 312
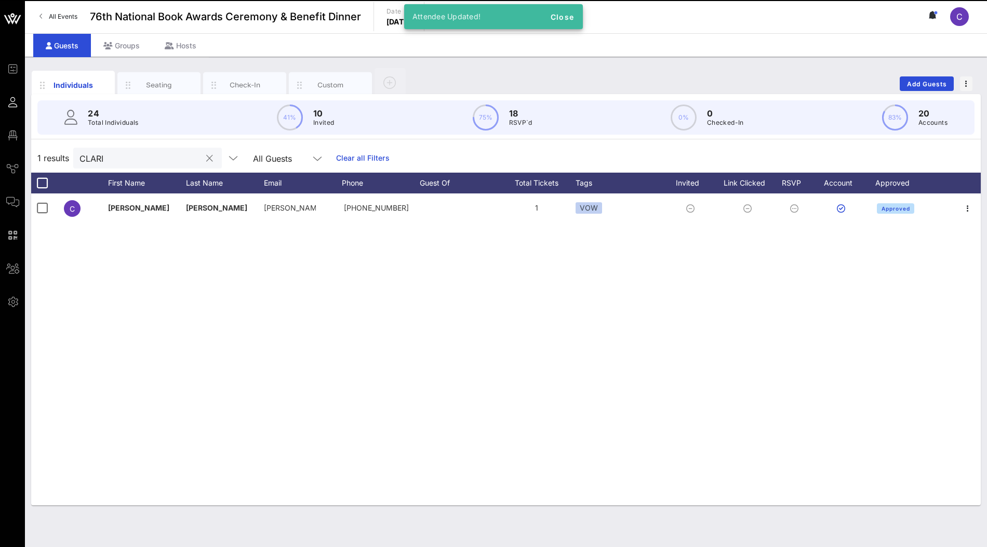
click at [206, 158] on button "clear icon" at bounding box center [209, 158] width 7 height 10
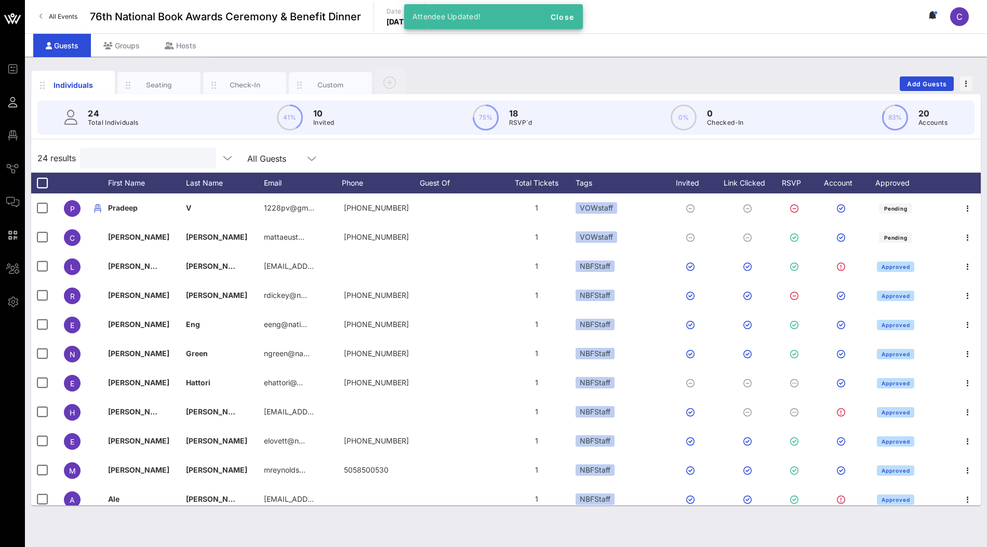
click at [139, 153] on input "text" at bounding box center [147, 158] width 122 height 14
click at [143, 152] on input "text" at bounding box center [147, 158] width 122 height 14
click at [138, 155] on input "text" at bounding box center [147, 158] width 122 height 14
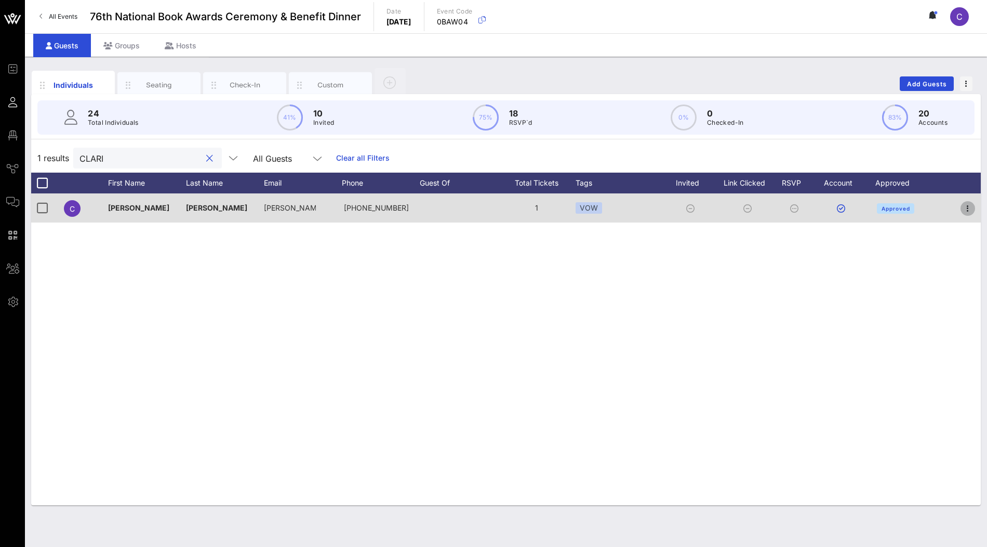
click at [970, 207] on icon "button" at bounding box center [968, 208] width 12 height 12
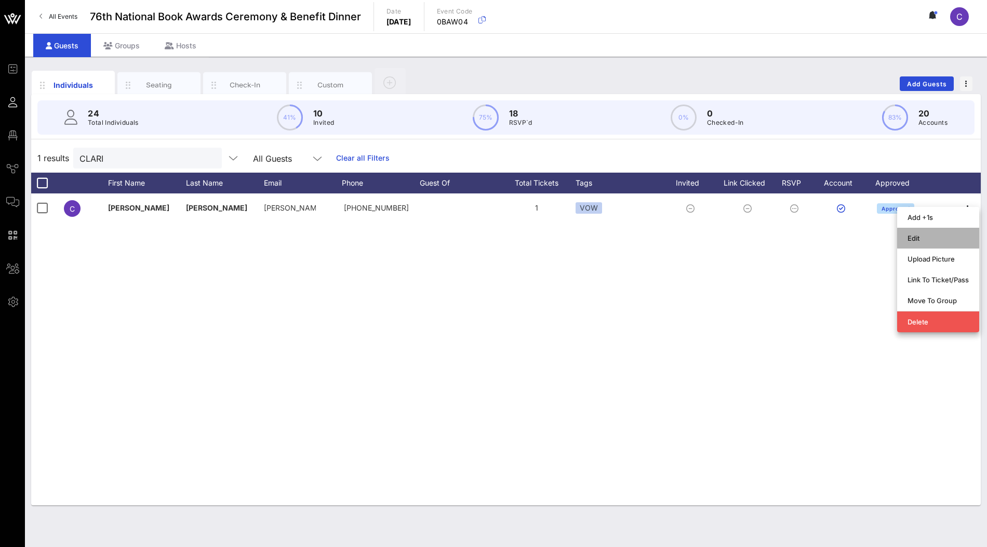
click at [927, 238] on div "Edit" at bounding box center [938, 238] width 61 height 8
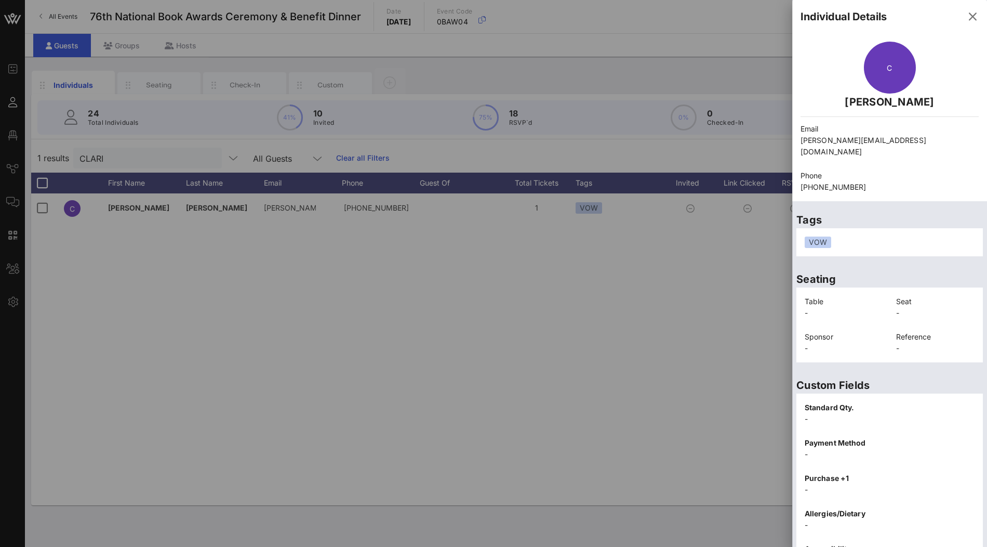
scroll to position [120, 0]
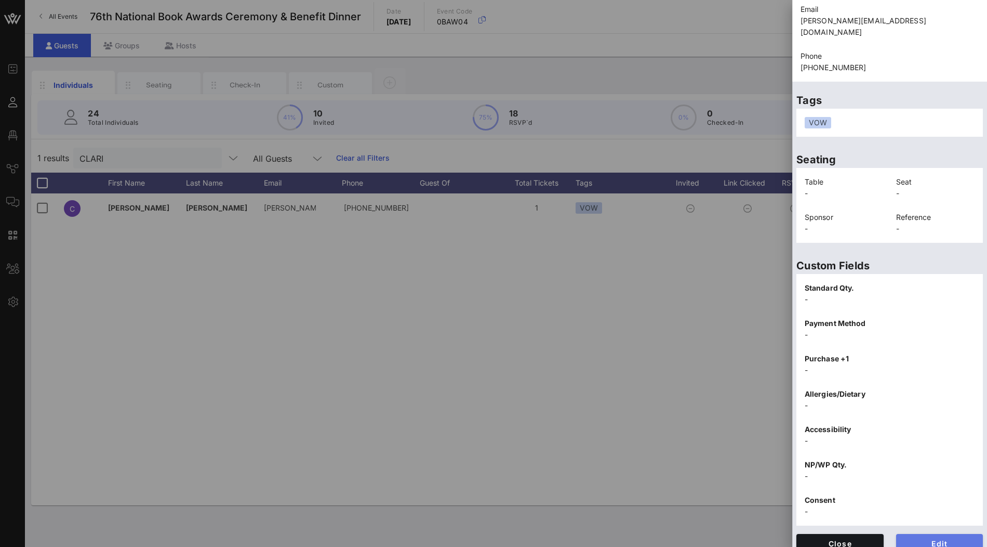
click at [946, 539] on span "Edit" at bounding box center [940, 543] width 71 height 9
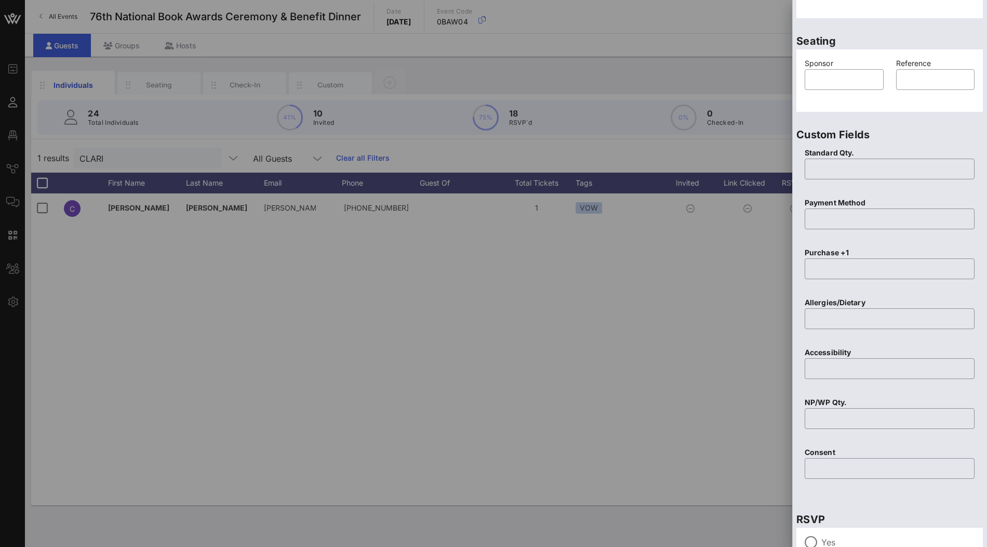
scroll to position [334, 0]
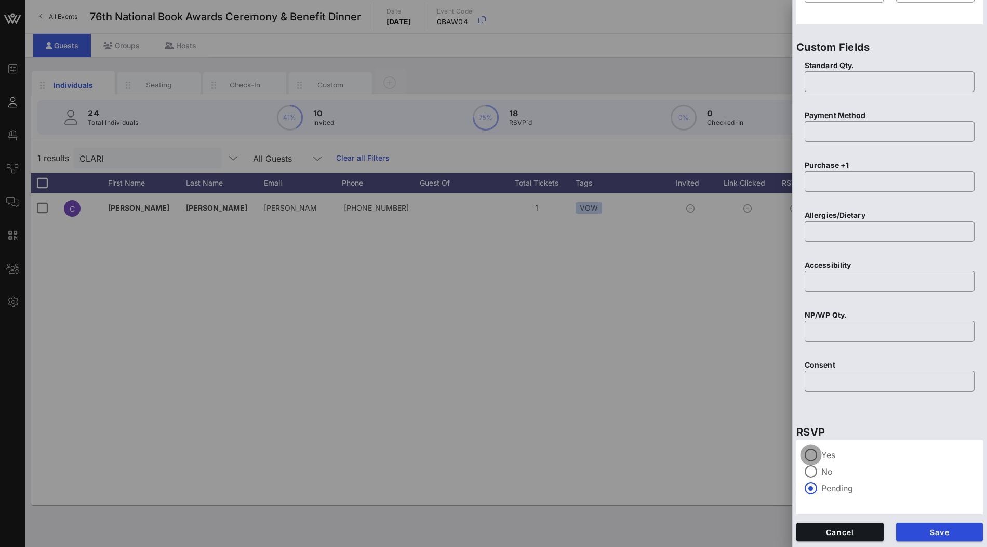
click at [818, 450] on div at bounding box center [811, 455] width 18 height 18
click at [921, 532] on span "Save" at bounding box center [940, 531] width 71 height 9
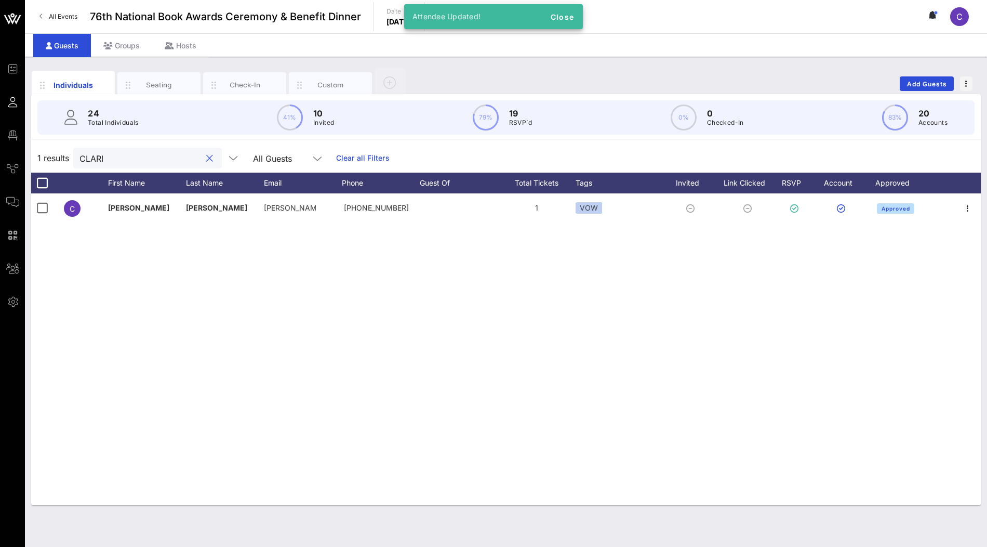
click at [144, 158] on input "CLARI" at bounding box center [140, 158] width 122 height 14
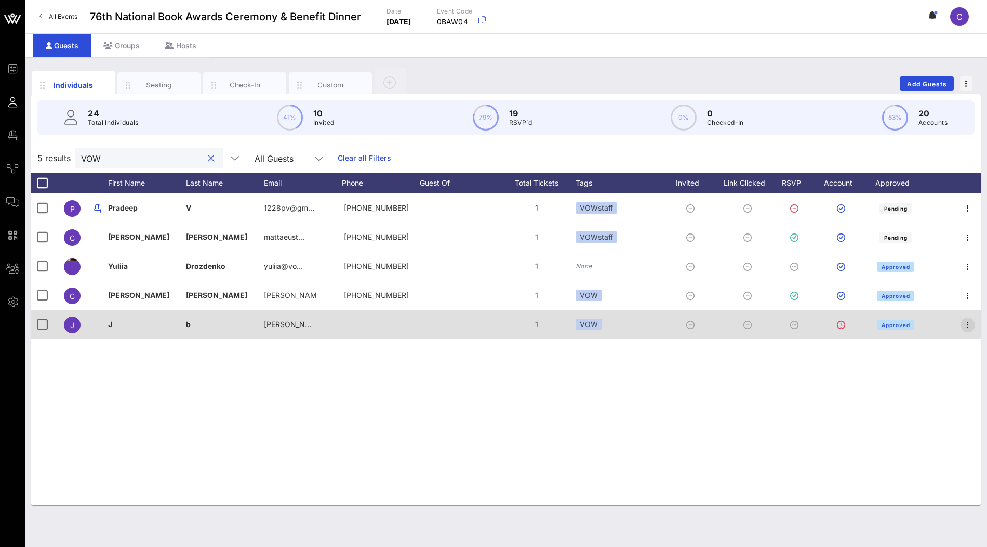
type input "VOW"
click at [968, 328] on icon "button" at bounding box center [968, 324] width 12 height 12
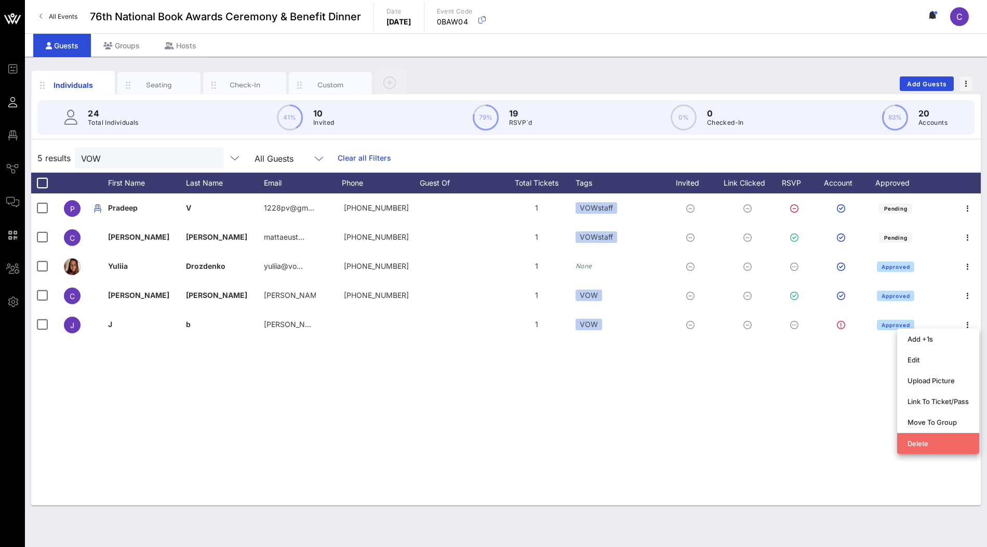
click at [919, 440] on div "Delete" at bounding box center [938, 443] width 61 height 8
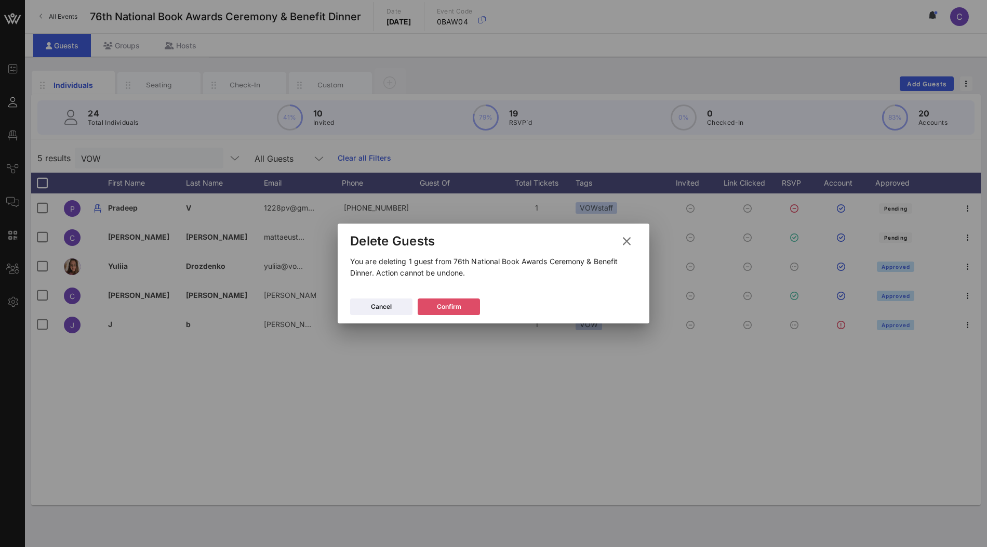
click at [453, 308] on div "Confirm" at bounding box center [449, 306] width 24 height 10
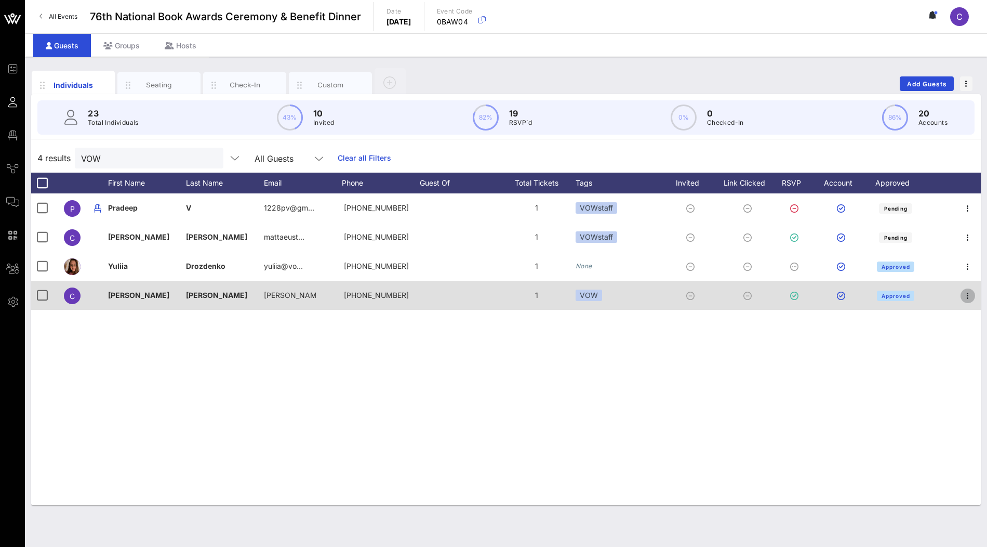
click at [969, 297] on icon "button" at bounding box center [968, 295] width 12 height 12
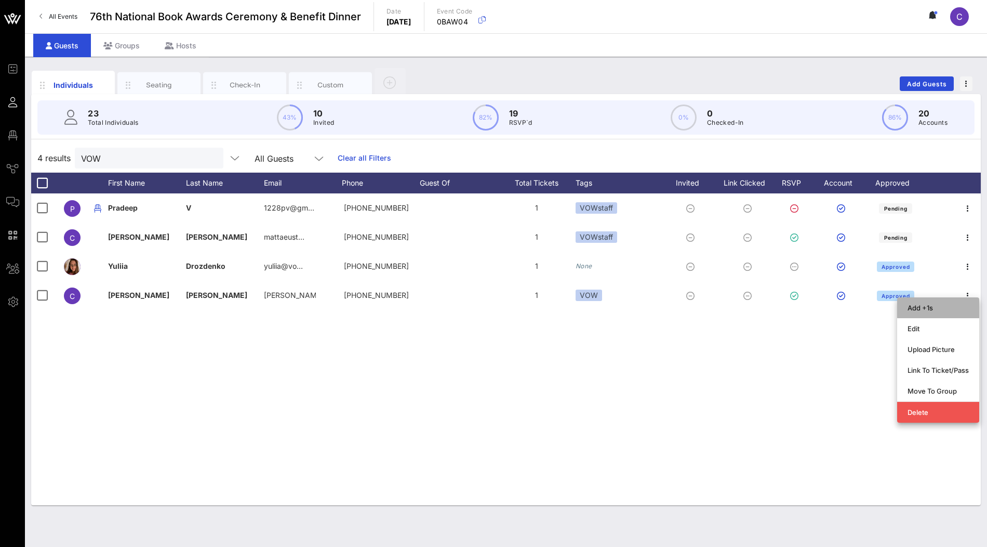
click at [948, 304] on div "Add +1s" at bounding box center [938, 307] width 61 height 8
type input "Guest Of"
type input "Clarisa Tanedo"
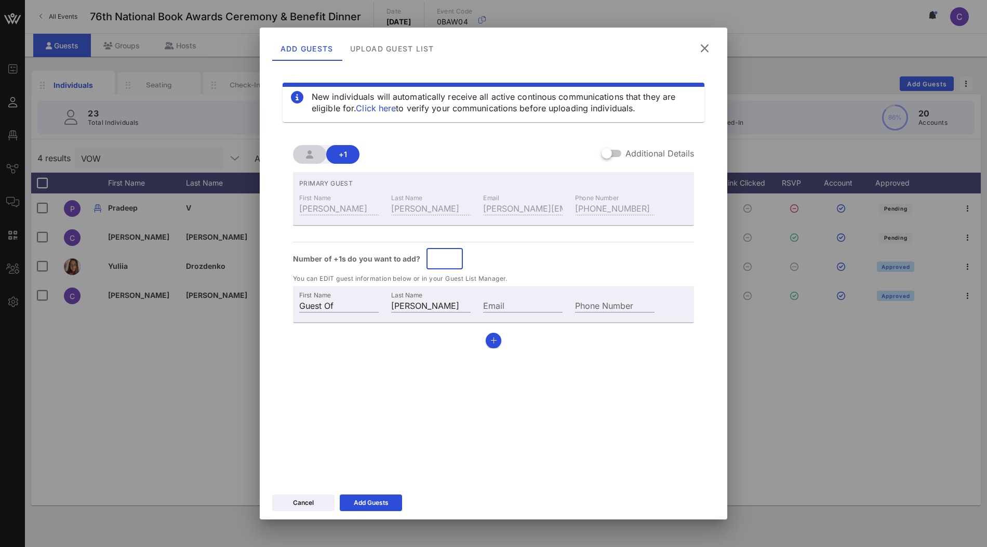
drag, startPoint x: 446, startPoint y: 257, endPoint x: 401, endPoint y: 257, distance: 45.2
click at [401, 257] on div "Number of +1s do you want to add? ​ *" at bounding box center [493, 258] width 401 height 21
type input "*"
click at [399, 405] on div "New individuals will automatically receive all active continous communications …" at bounding box center [493, 274] width 443 height 416
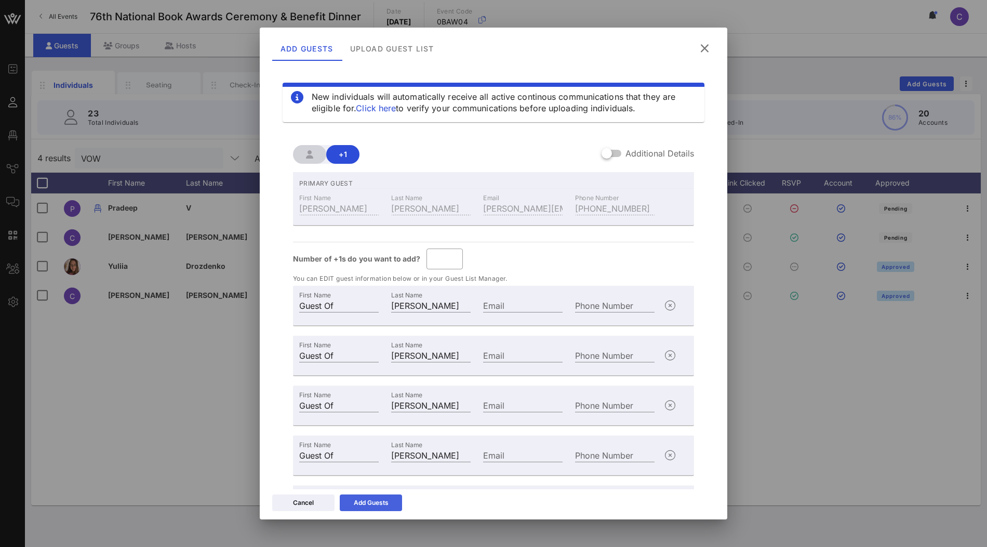
click at [375, 503] on div "Add Guests" at bounding box center [371, 502] width 35 height 10
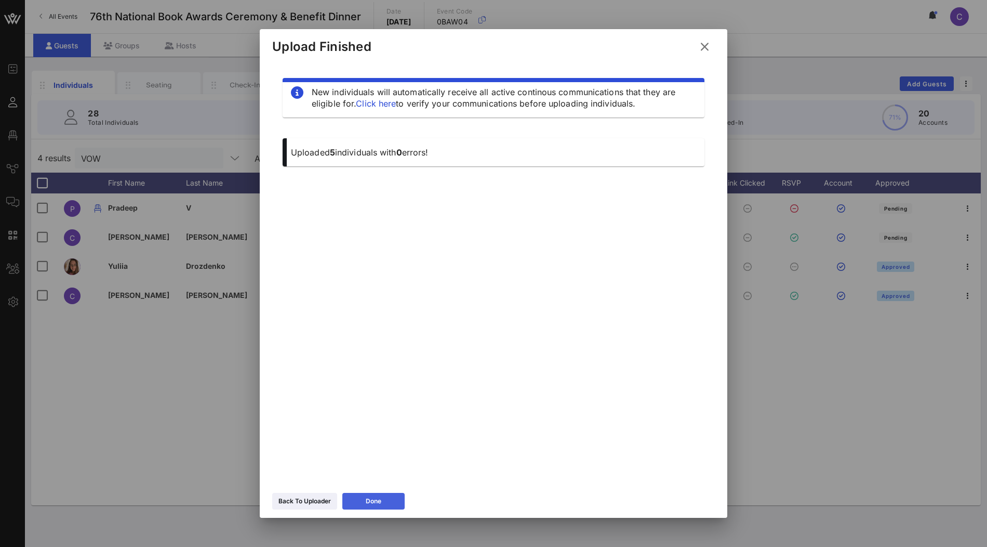
click at [375, 500] on icon at bounding box center [373, 501] width 7 height 6
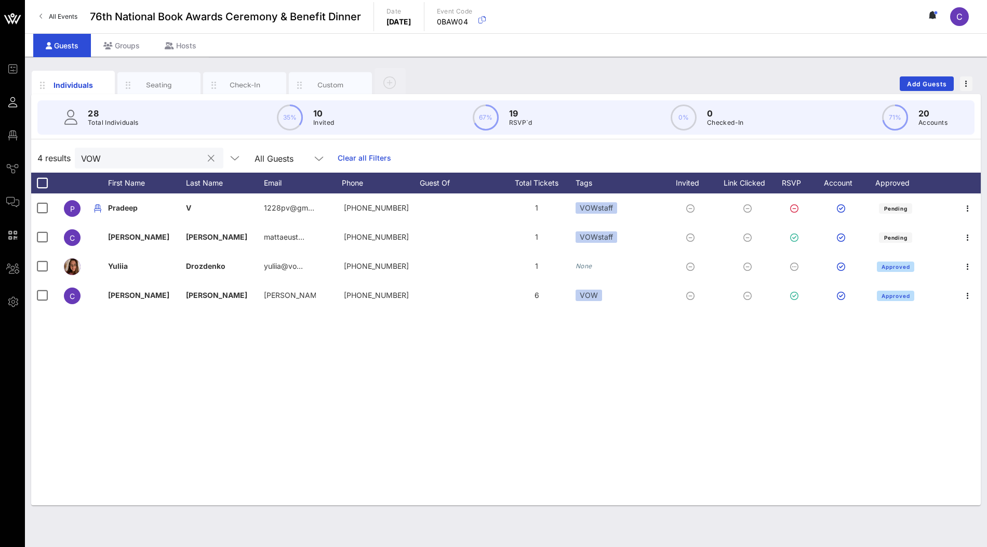
click at [134, 155] on input "VOW" at bounding box center [142, 158] width 122 height 14
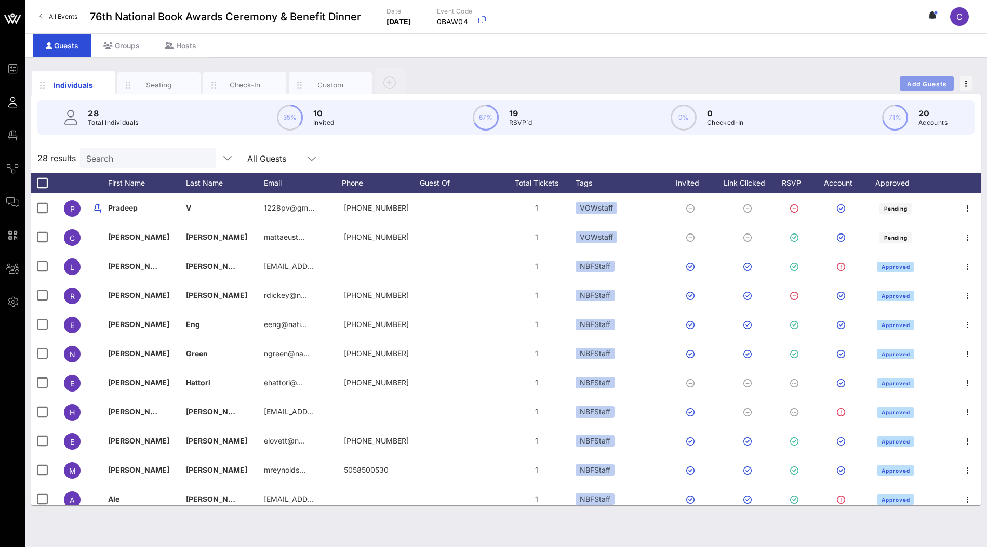
click at [916, 81] on span "Add Guests" at bounding box center [927, 84] width 41 height 8
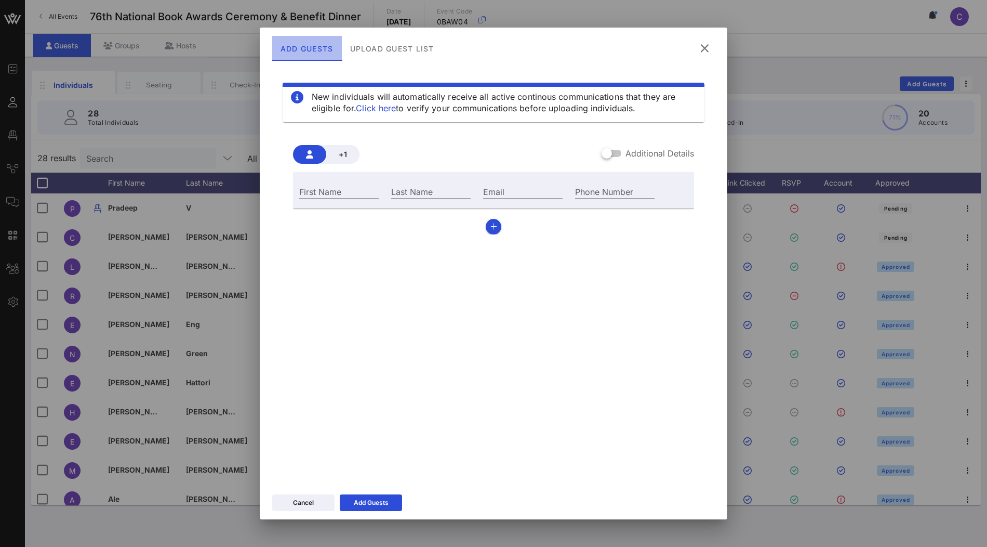
click at [303, 52] on div "Add Guests" at bounding box center [307, 48] width 70 height 25
click at [382, 51] on div "Upload Guest List" at bounding box center [392, 48] width 101 height 25
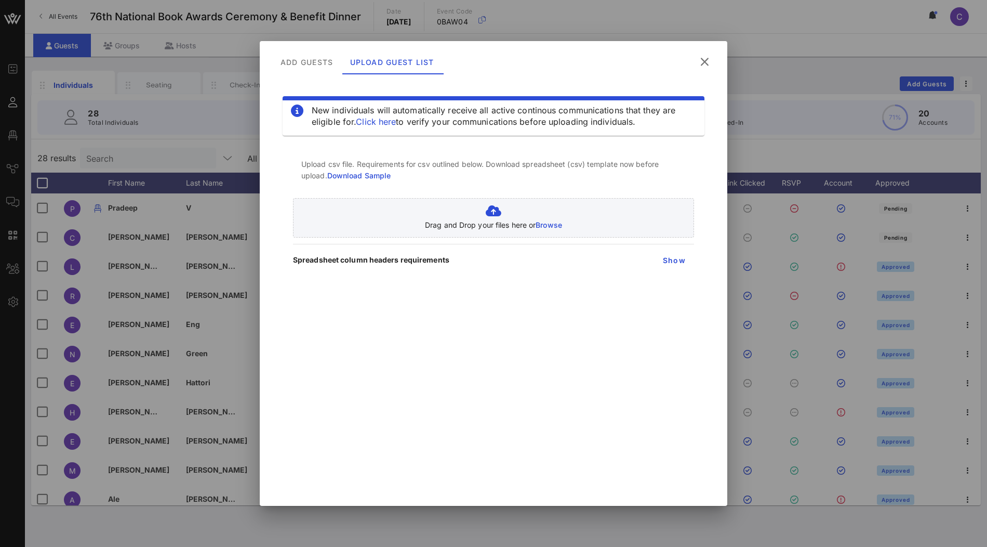
click at [705, 63] on icon at bounding box center [705, 62] width 14 height 12
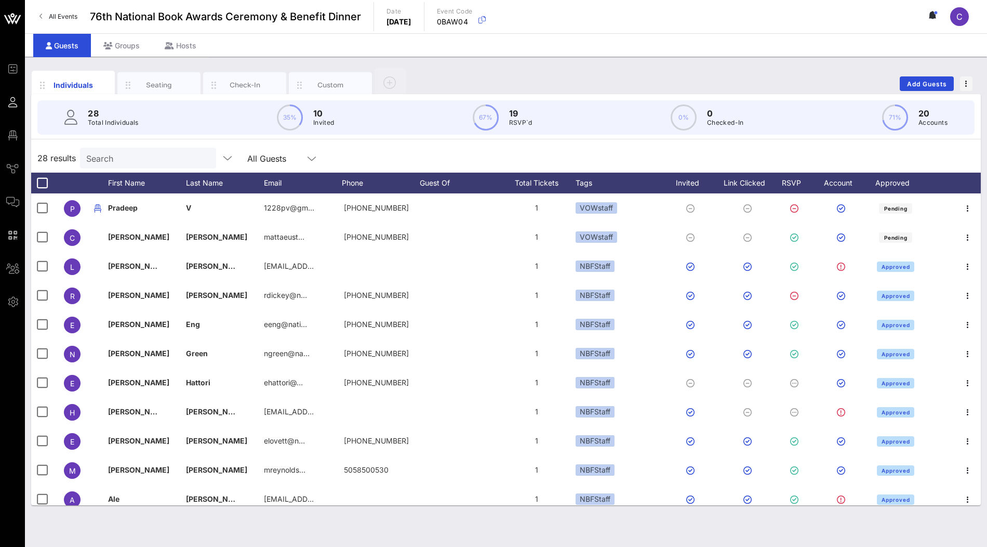
click at [551, 69] on div "Individuals Seating Check-In Custom Add Guests" at bounding box center [506, 83] width 950 height 33
click at [920, 82] on span "Add Guests" at bounding box center [927, 84] width 41 height 8
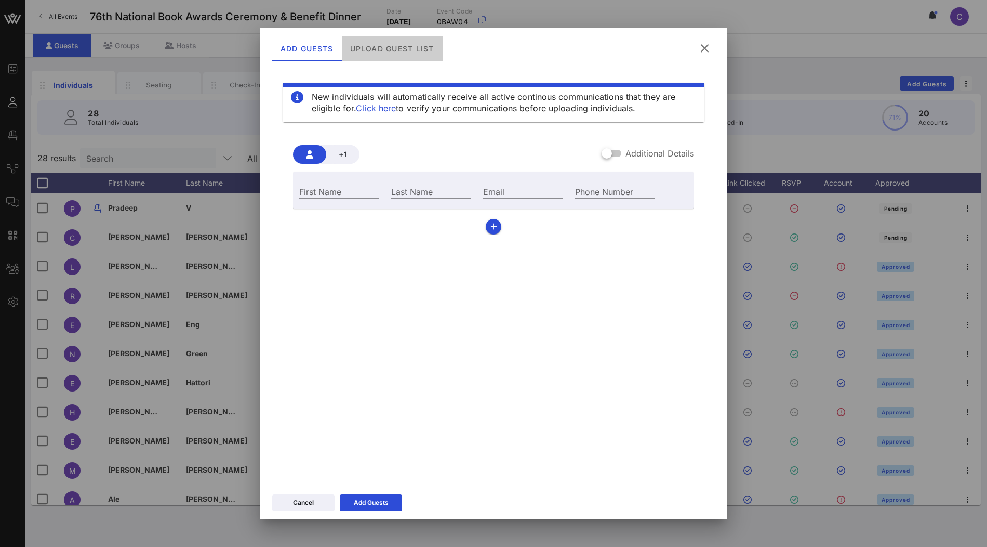
click at [394, 55] on div "Upload Guest List" at bounding box center [392, 48] width 101 height 25
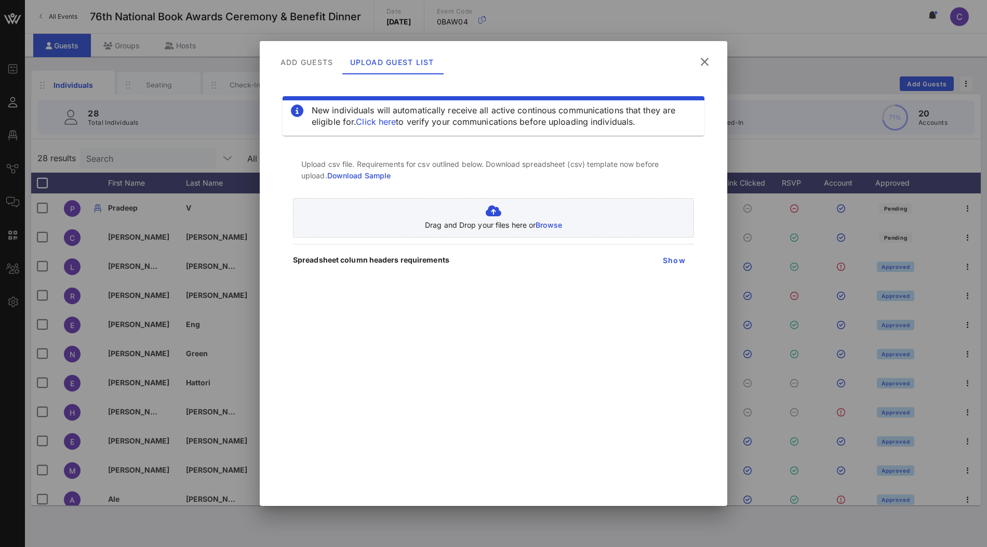
click at [706, 68] on icon at bounding box center [705, 62] width 14 height 12
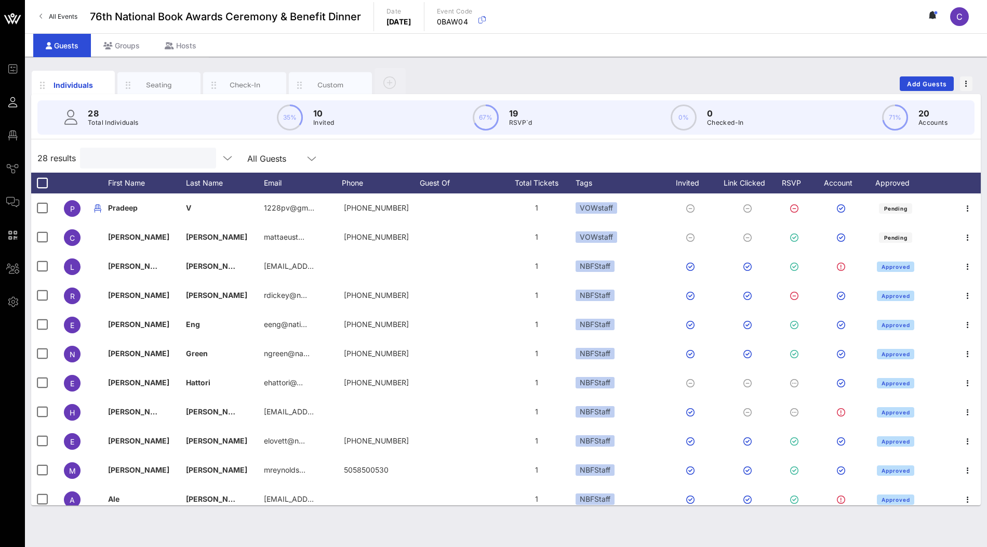
click at [148, 153] on input "text" at bounding box center [147, 158] width 122 height 14
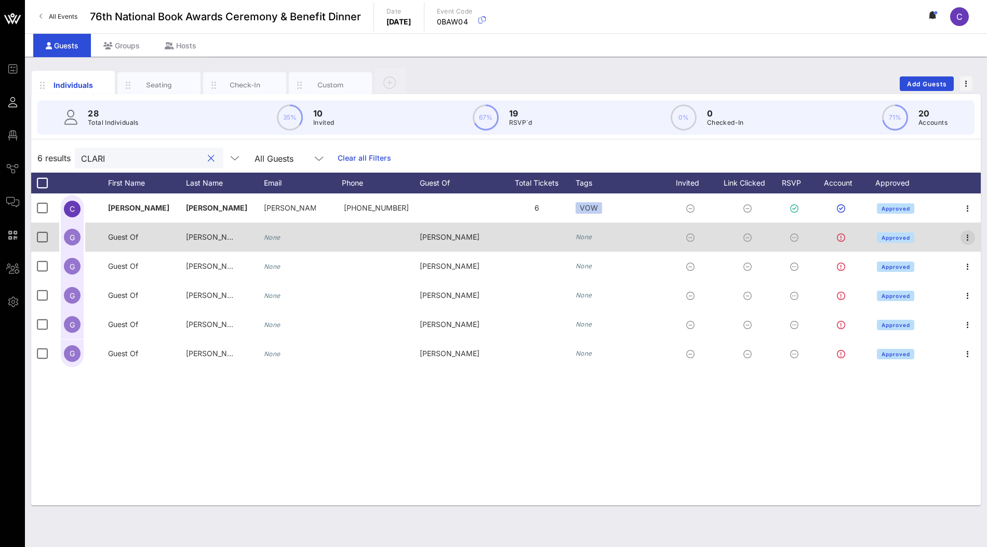
type input "CLARI"
click at [970, 240] on icon "button" at bounding box center [968, 237] width 12 height 12
click at [47, 235] on div at bounding box center [42, 237] width 18 height 18
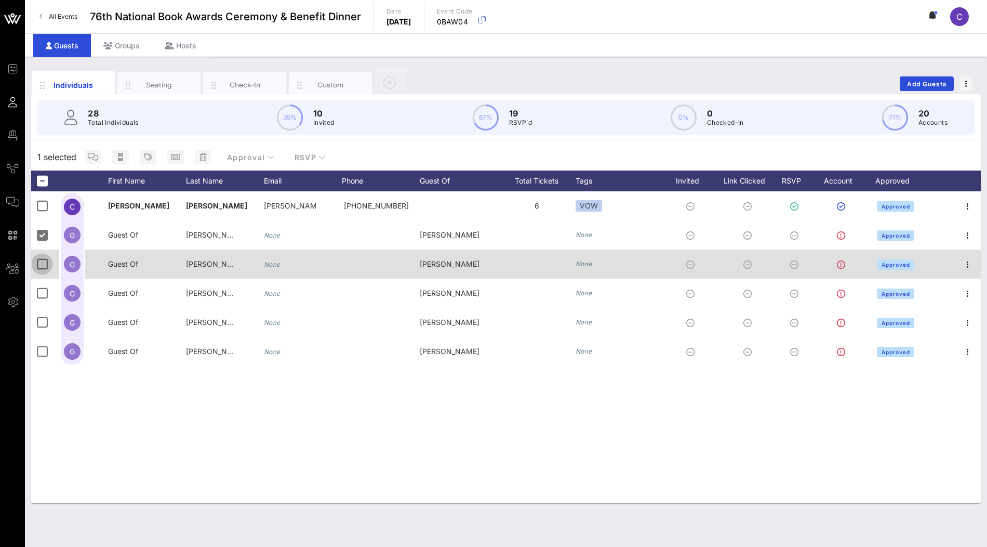
click at [41, 269] on div at bounding box center [42, 264] width 18 height 18
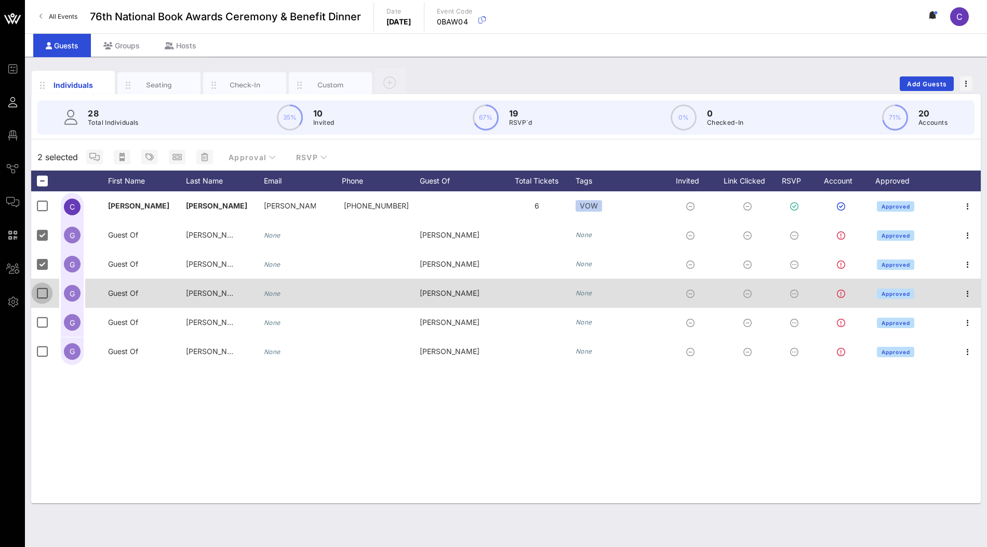
click at [41, 293] on div at bounding box center [42, 293] width 18 height 18
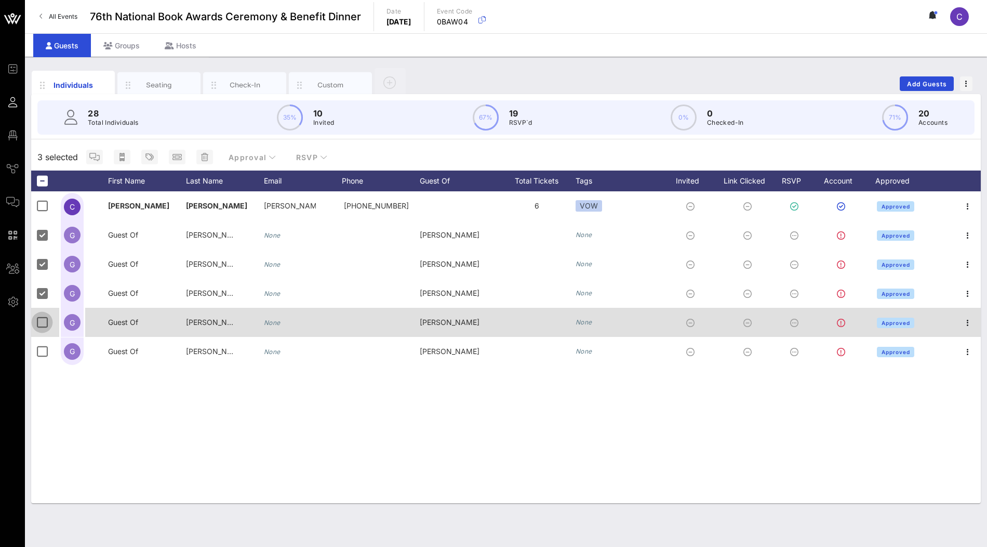
click at [41, 318] on div at bounding box center [42, 322] width 18 height 18
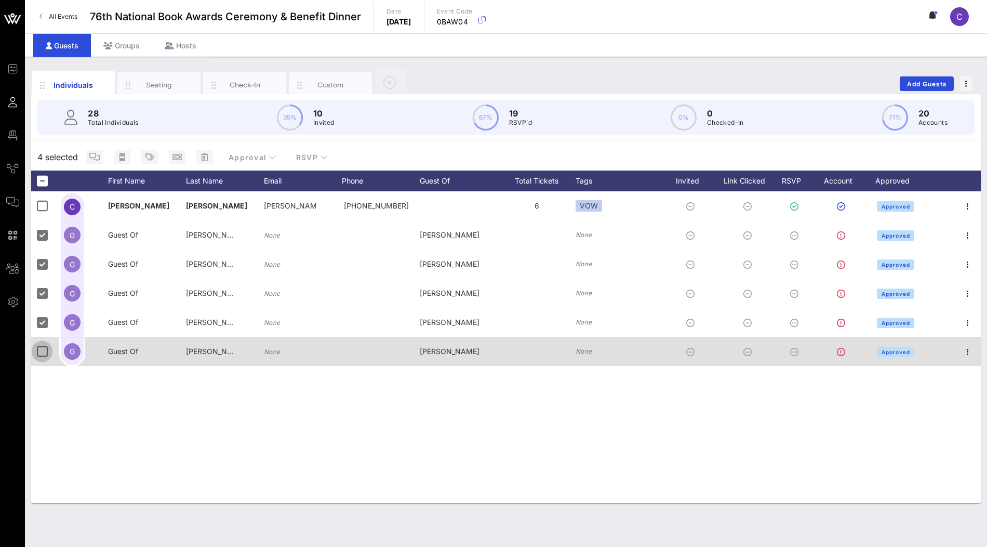
click at [41, 348] on div at bounding box center [42, 351] width 18 height 18
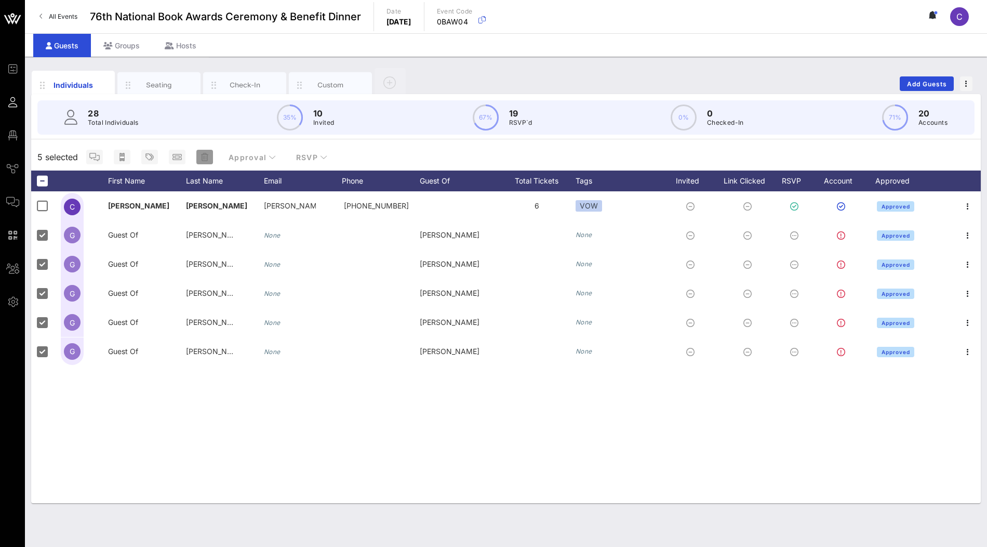
click at [205, 156] on icon "button" at bounding box center [204, 157] width 7 height 8
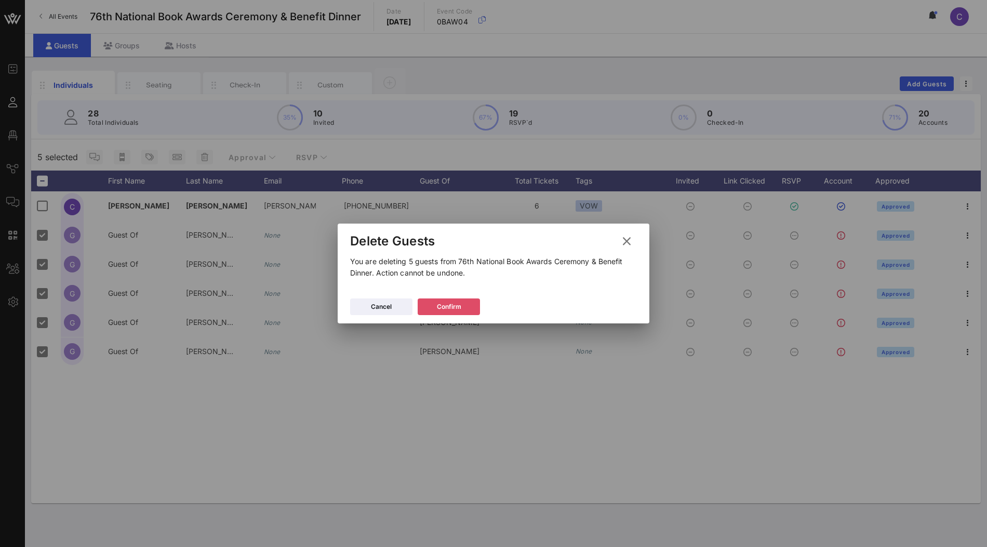
click at [437, 304] on div "Confirm" at bounding box center [449, 306] width 24 height 10
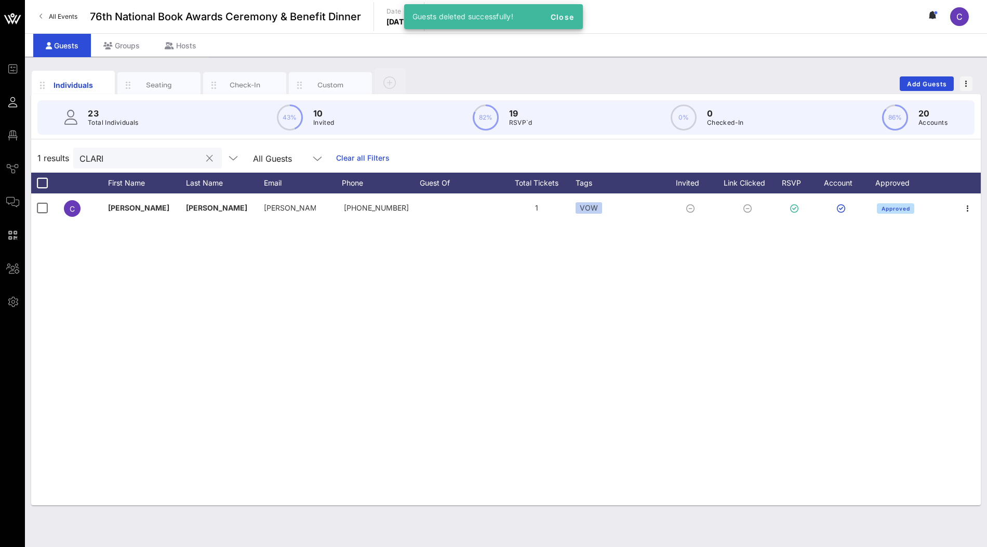
click at [128, 159] on input "CLARI" at bounding box center [140, 158] width 122 height 14
drag, startPoint x: 144, startPoint y: 157, endPoint x: 62, endPoint y: 157, distance: 82.6
click at [62, 157] on div "1 results CLARI All Guests Clear all Filters" at bounding box center [506, 157] width 950 height 29
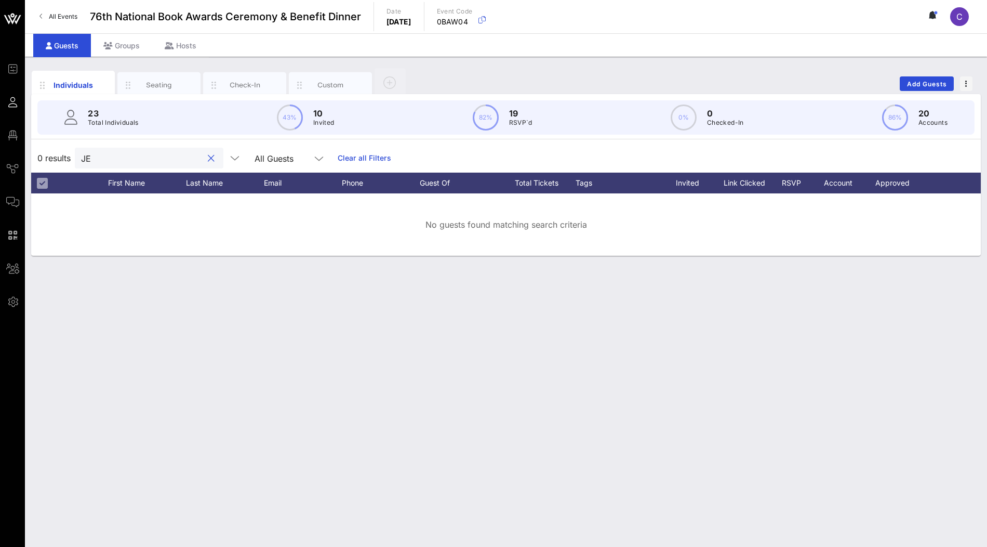
type input "JEN"
type input "JENN"
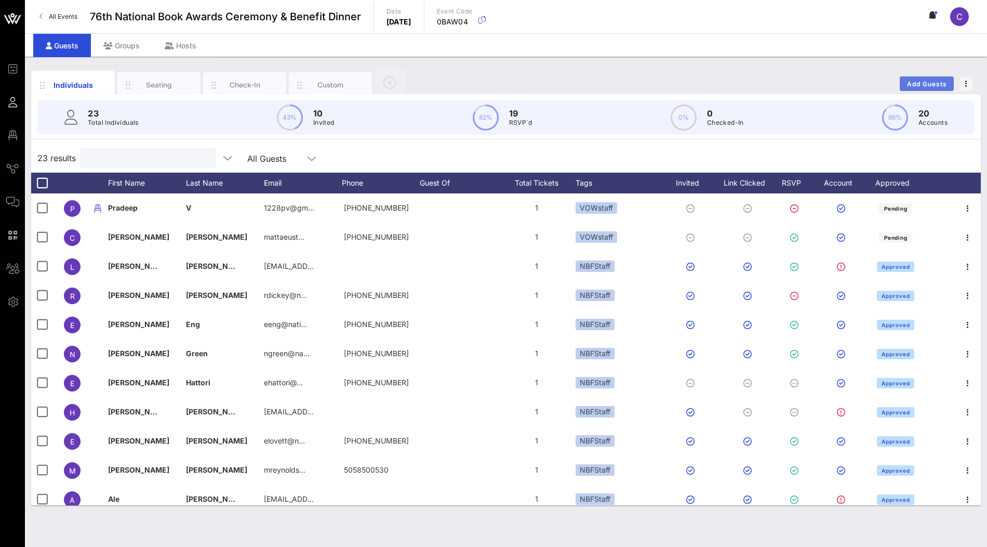
click at [921, 88] on button "Add Guests" at bounding box center [927, 83] width 54 height 15
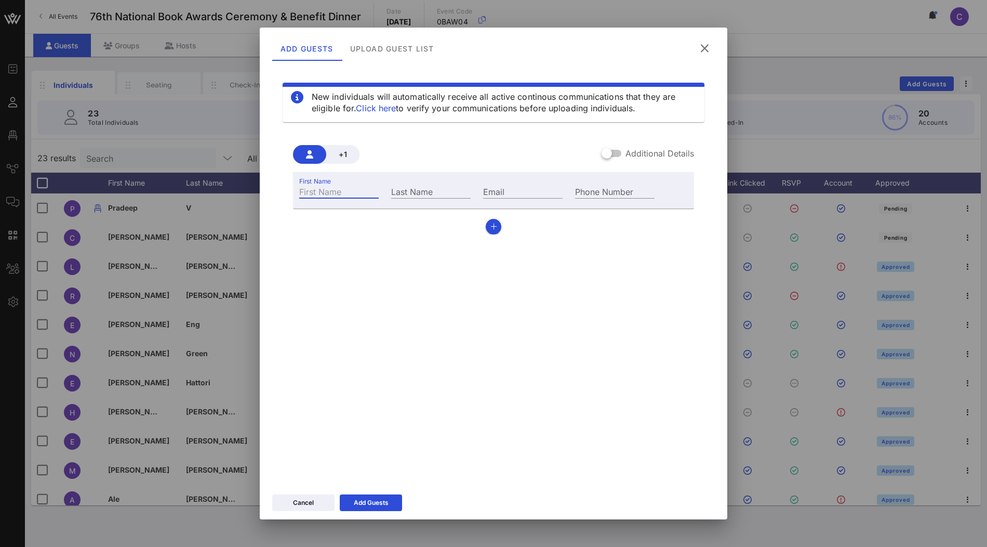
click at [341, 195] on input "First Name" at bounding box center [338, 191] width 79 height 14
type input "J"
type input "V"
type input "B"
type input "jennifer@vow.app"
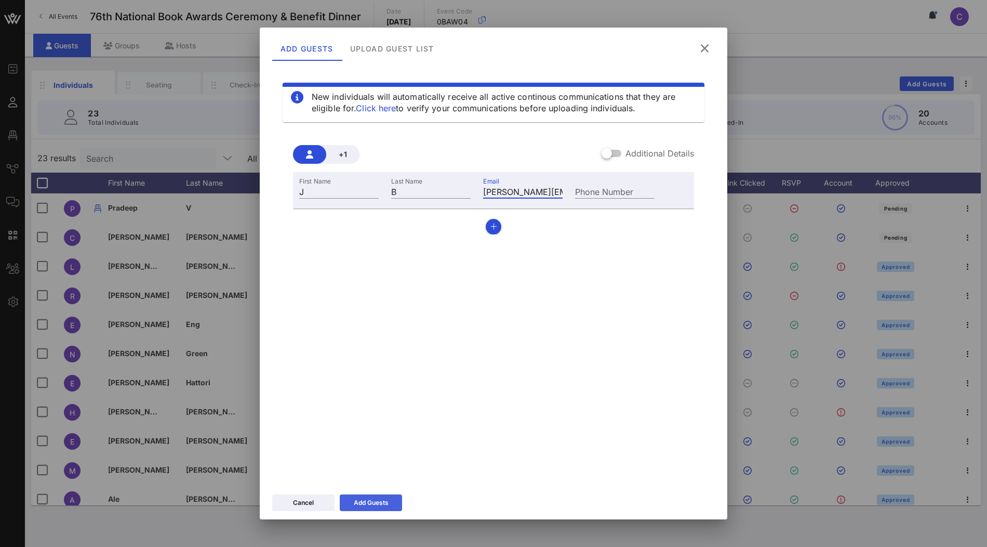
click at [379, 505] on div "Add Guests" at bounding box center [371, 502] width 35 height 10
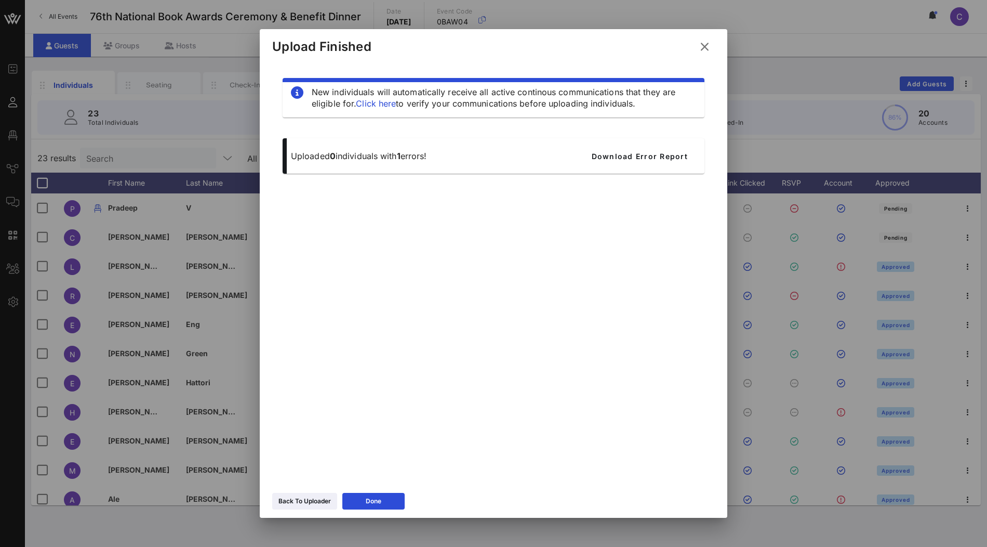
click at [378, 492] on div "Back To Uploader Done" at bounding box center [494, 502] width 468 height 30
click at [364, 506] on button "Done" at bounding box center [373, 501] width 62 height 17
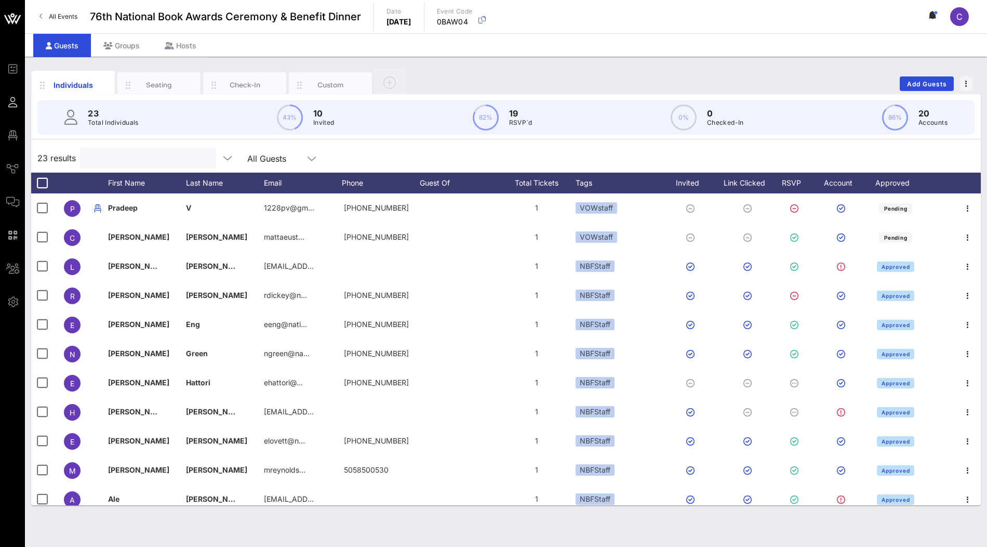
click at [132, 160] on input "text" at bounding box center [147, 158] width 122 height 14
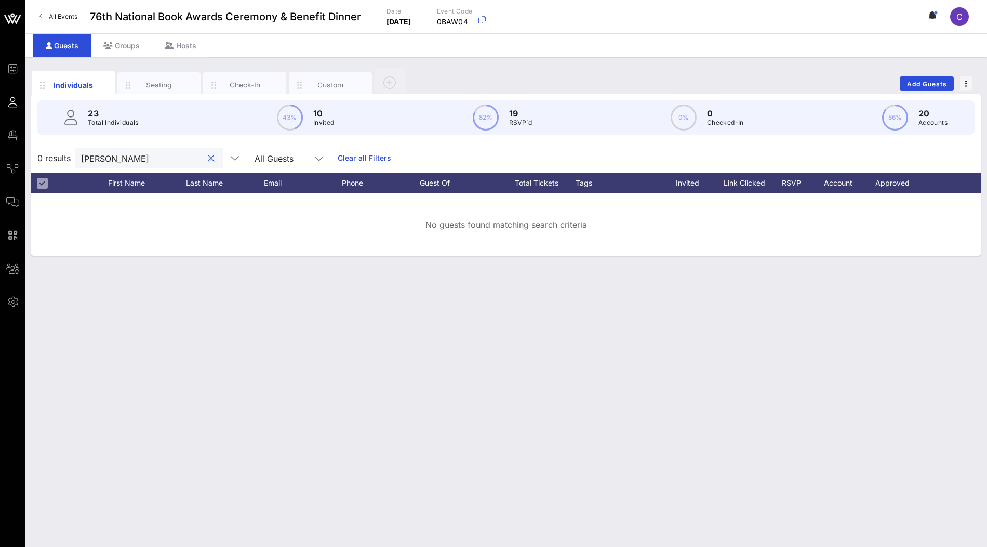
click at [118, 158] on input "jennife" at bounding box center [142, 158] width 122 height 14
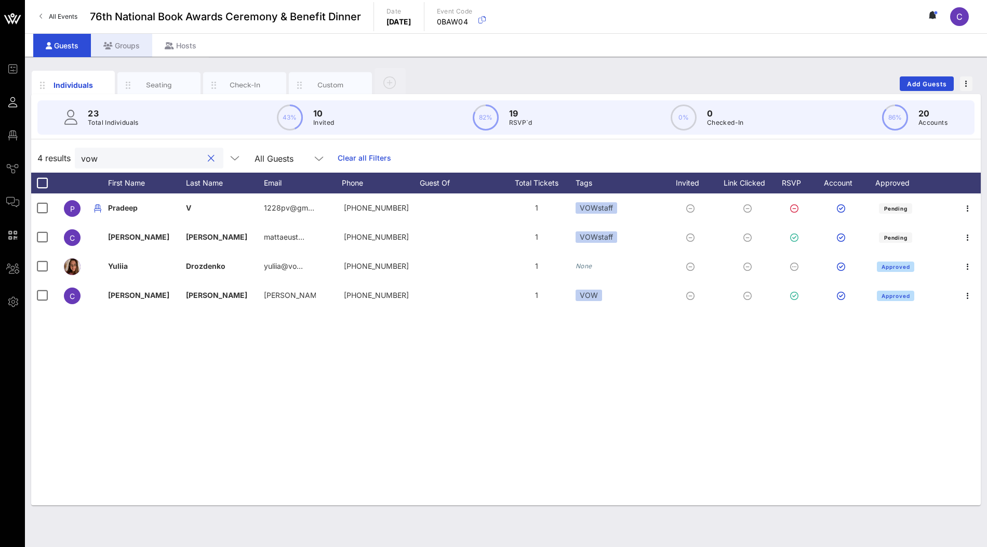
type input "vow"
click at [128, 45] on div "Groups" at bounding box center [121, 45] width 61 height 23
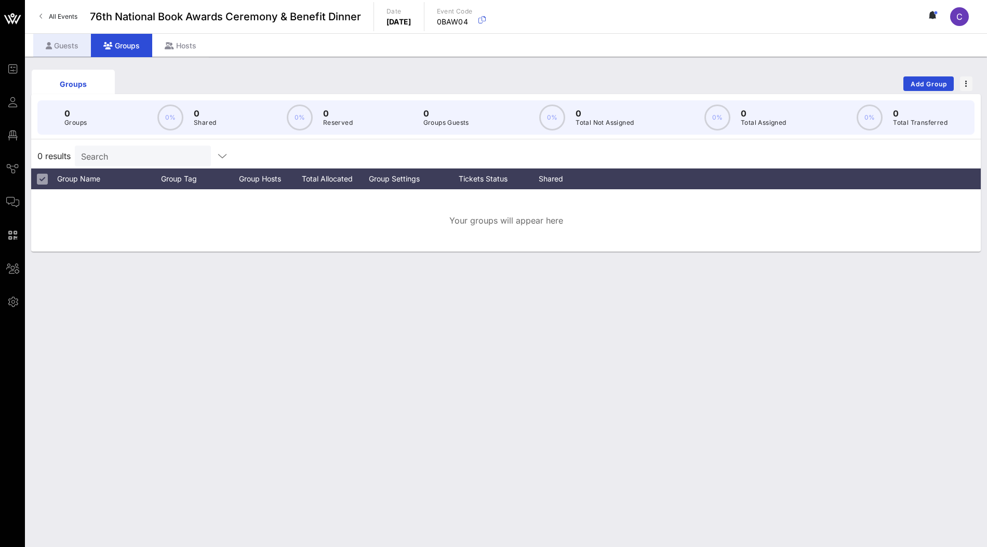
click at [79, 46] on div "Guests" at bounding box center [62, 45] width 58 height 23
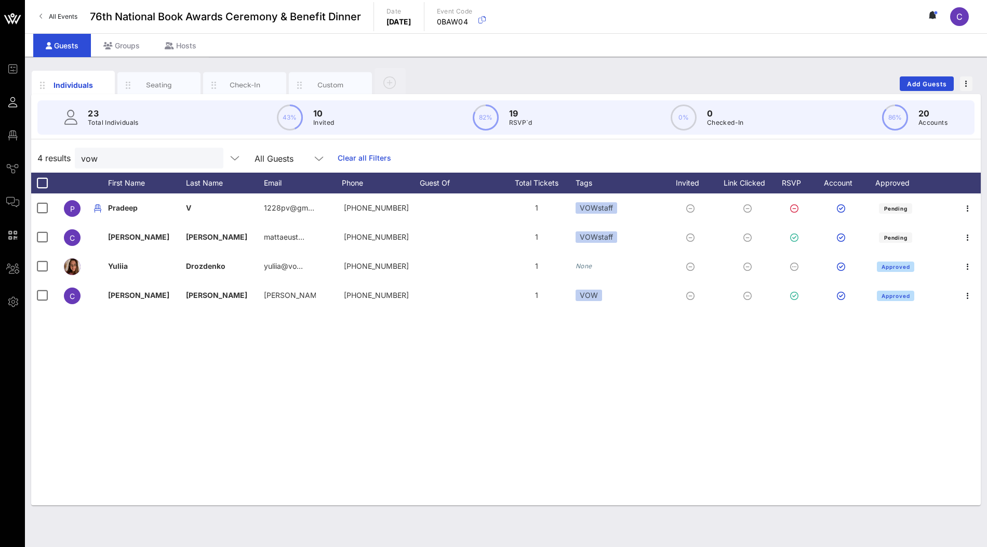
click at [338, 160] on link "Clear all Filters" at bounding box center [365, 157] width 54 height 11
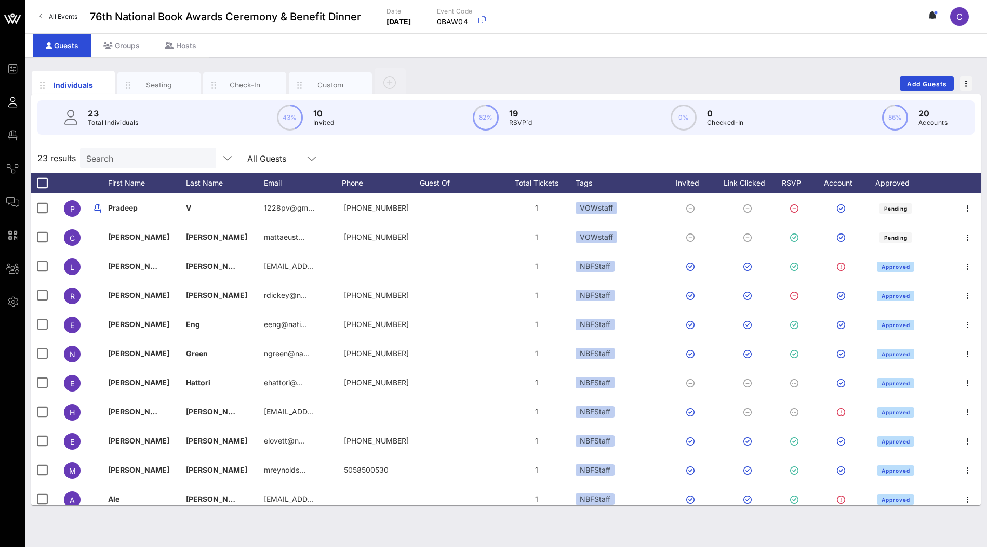
click at [153, 165] on div "Search" at bounding box center [147, 158] width 122 height 21
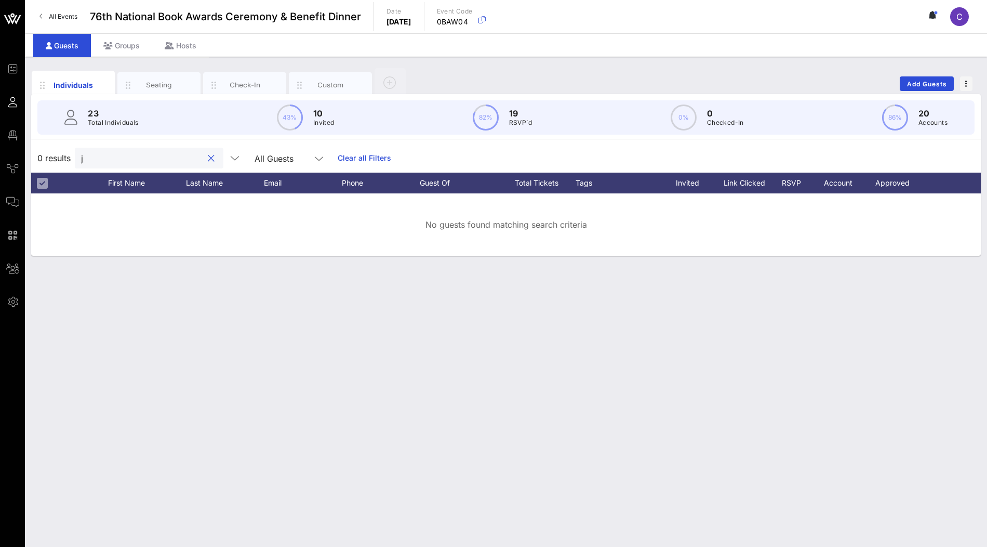
type input "j"
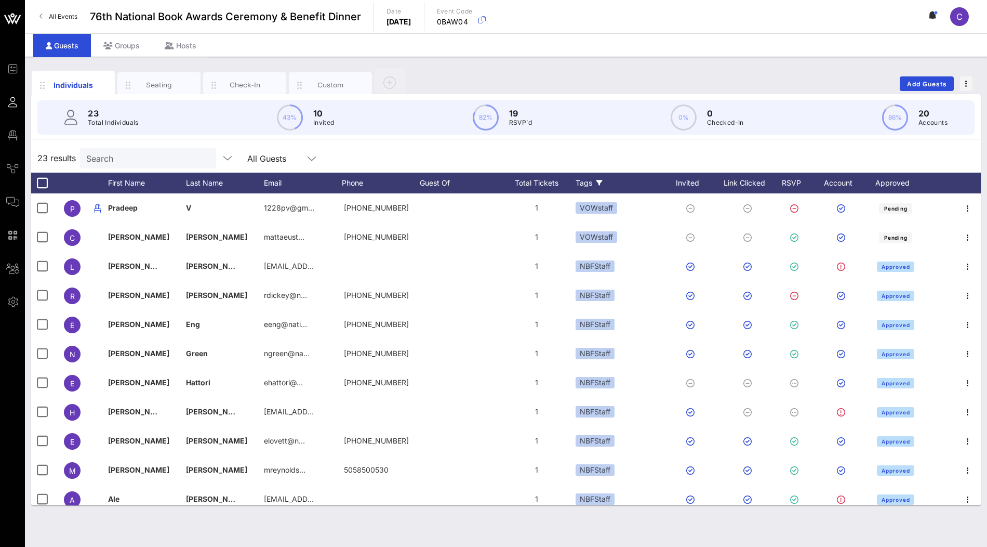
click at [583, 183] on div "Tags" at bounding box center [620, 182] width 88 height 21
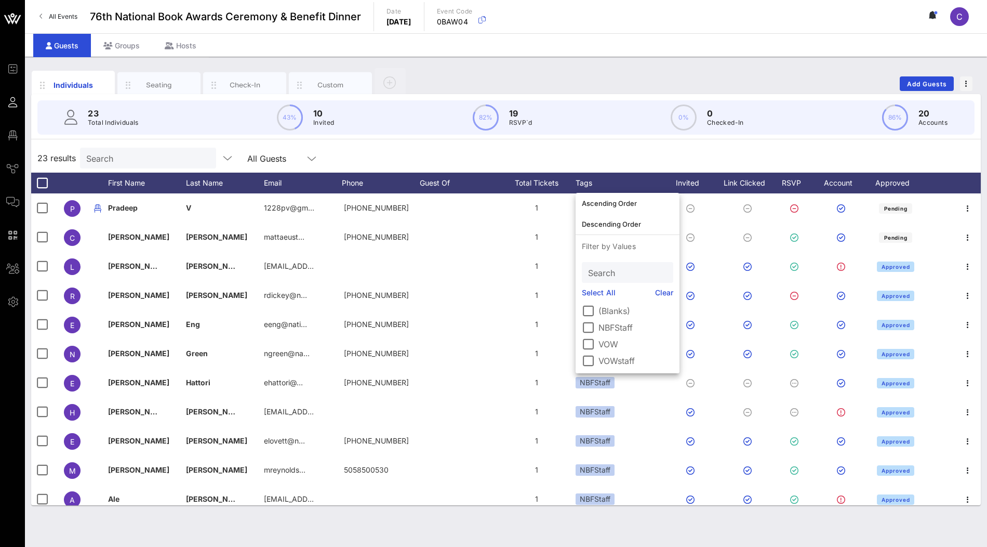
click at [603, 346] on label "VOW" at bounding box center [636, 344] width 75 height 10
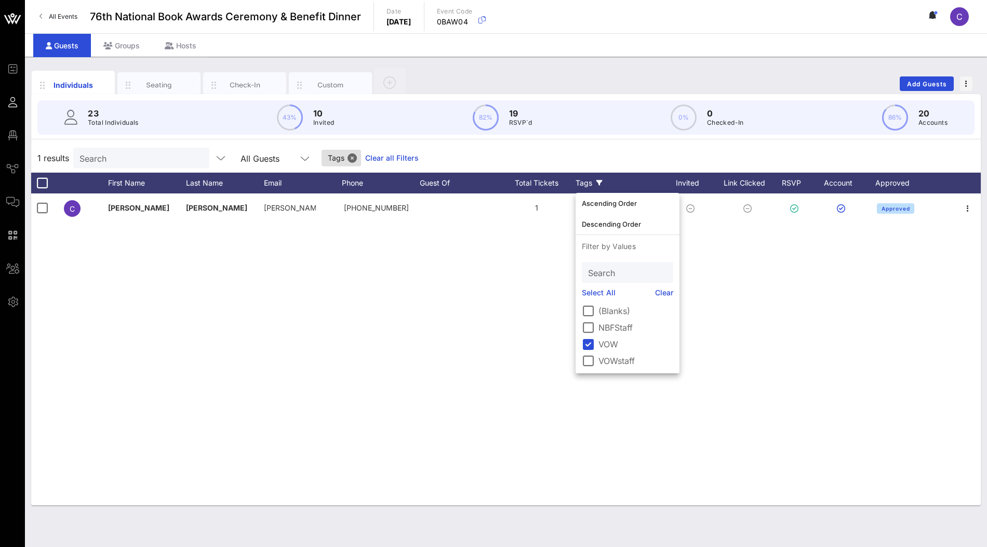
click at [543, 157] on div "1 results Search All Guests Tags Clear all Filters" at bounding box center [506, 157] width 950 height 29
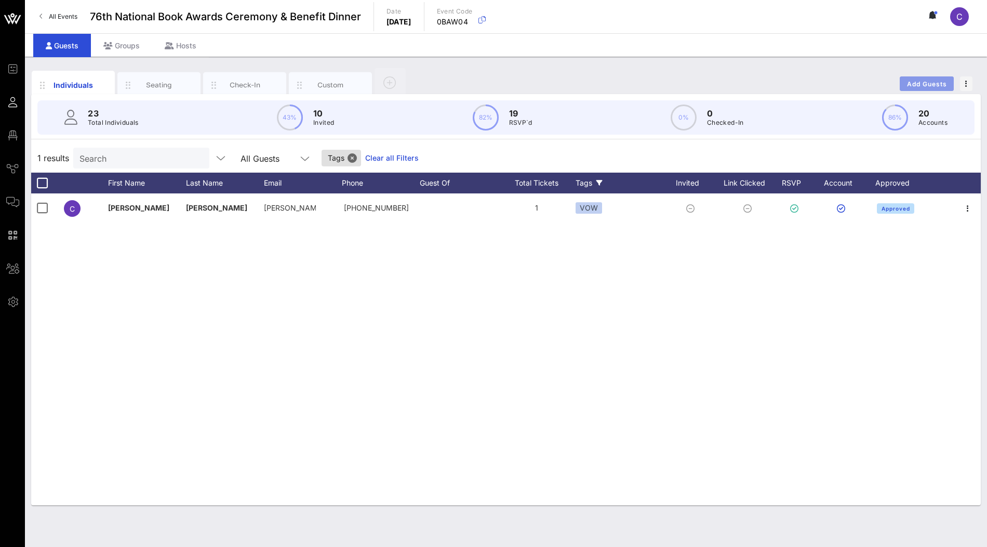
click at [924, 78] on button "Add Guests" at bounding box center [927, 83] width 54 height 15
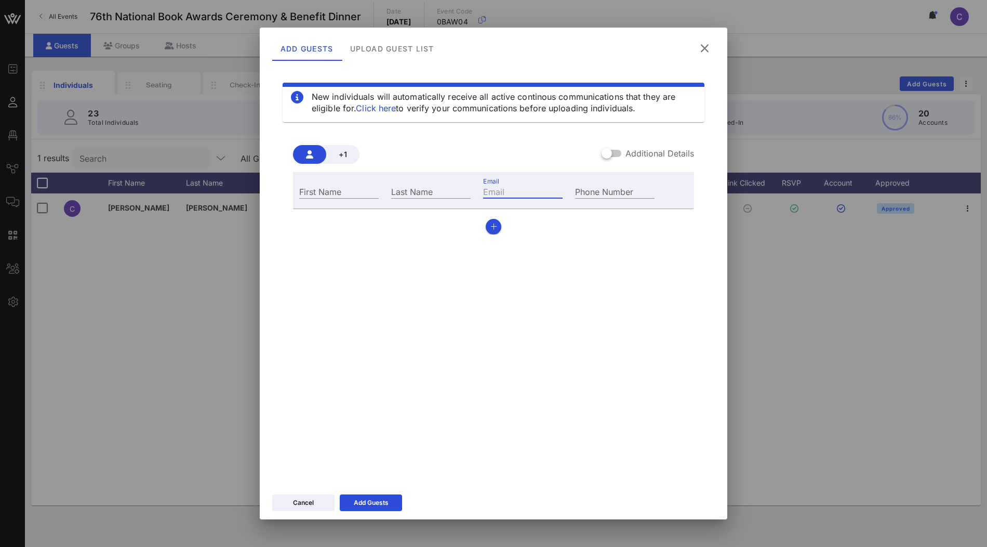
click at [528, 190] on input "Email" at bounding box center [522, 191] width 79 height 14
type input "jennifer@vow.app"
click at [354, 191] on input "First Name" at bounding box center [338, 191] width 79 height 14
type input "J"
click at [434, 193] on input "Last Name" at bounding box center [430, 191] width 79 height 14
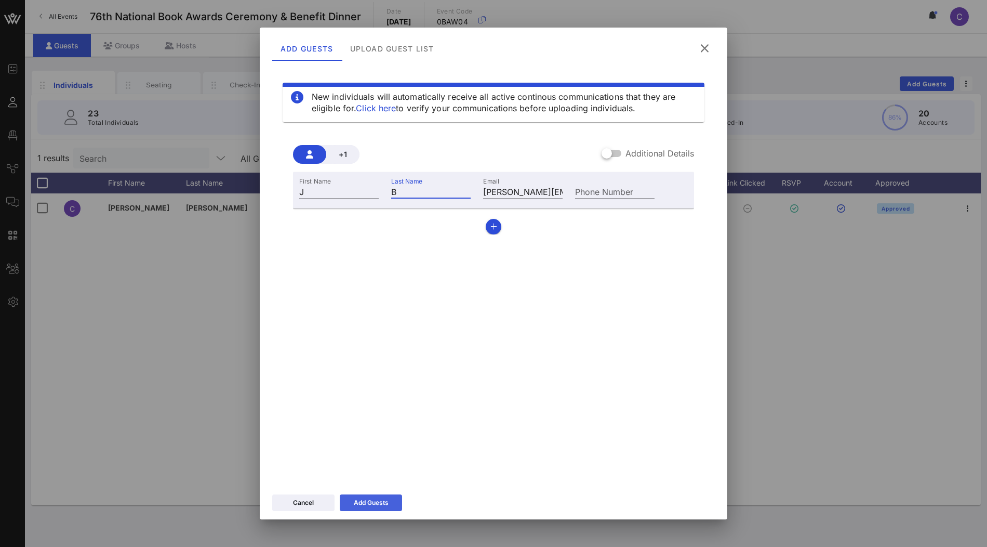
type input "B"
click at [381, 502] on div "Add Guests" at bounding box center [371, 502] width 35 height 10
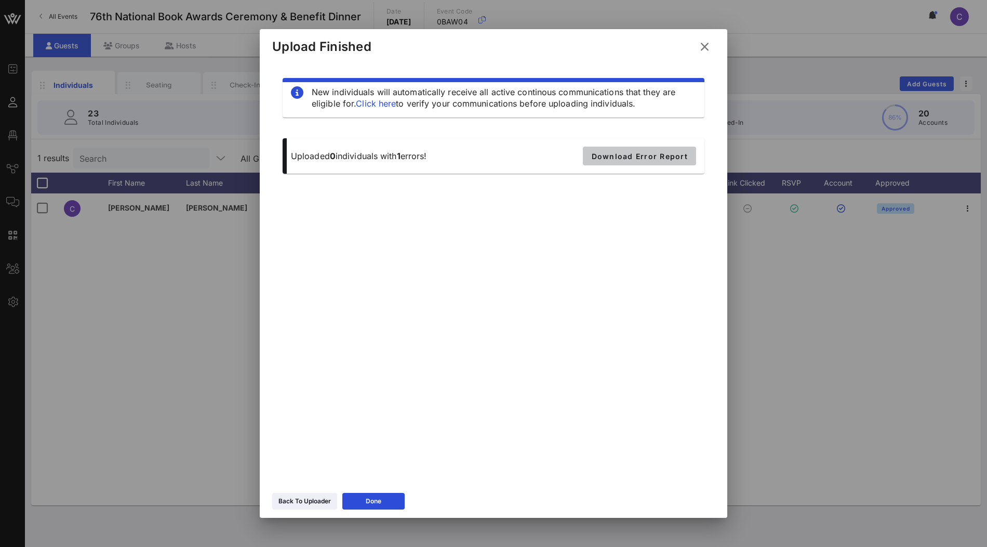
click at [666, 162] on button "Download Error Report" at bounding box center [639, 156] width 113 height 19
click at [371, 494] on button "Done" at bounding box center [373, 501] width 62 height 17
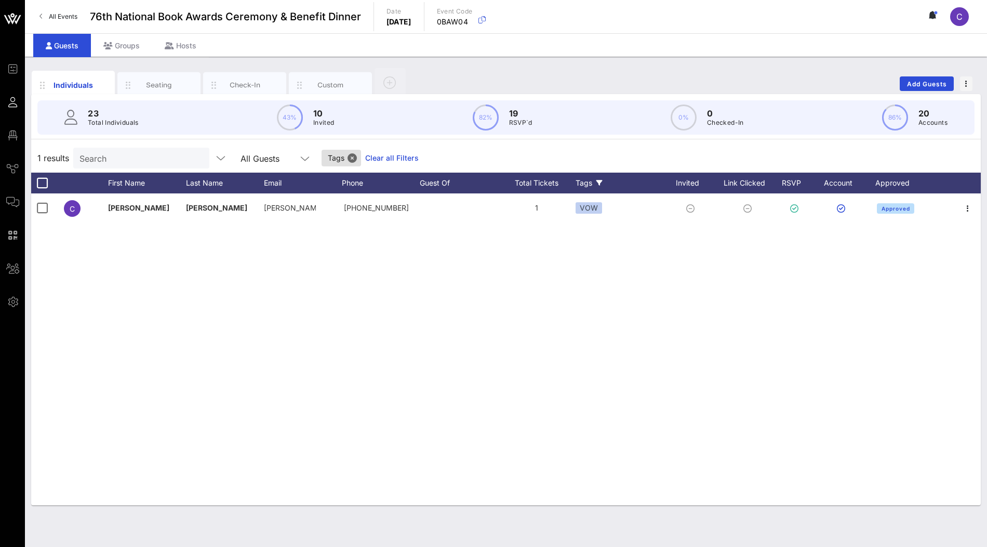
click at [371, 160] on link "Clear all Filters" at bounding box center [392, 157] width 54 height 11
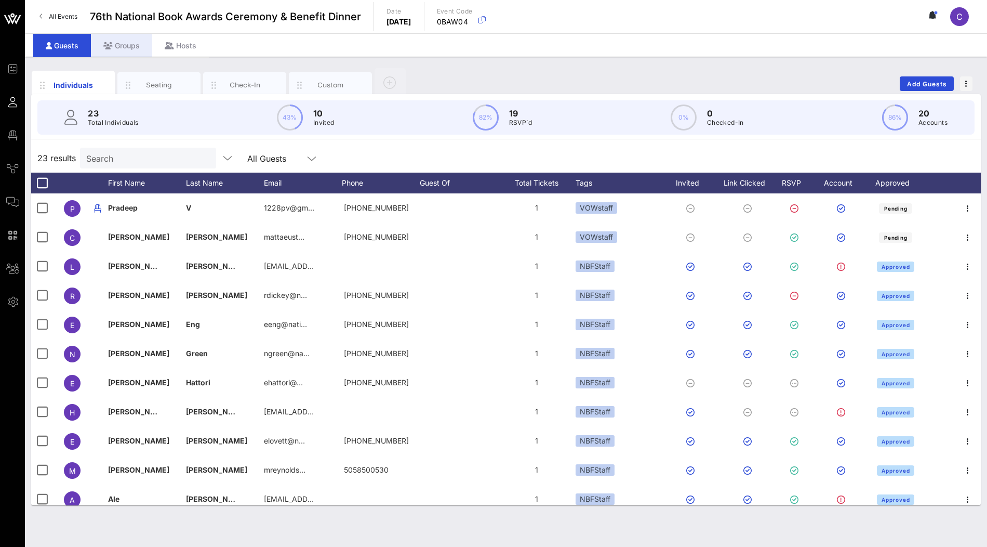
click at [134, 37] on div "Groups" at bounding box center [121, 45] width 61 height 23
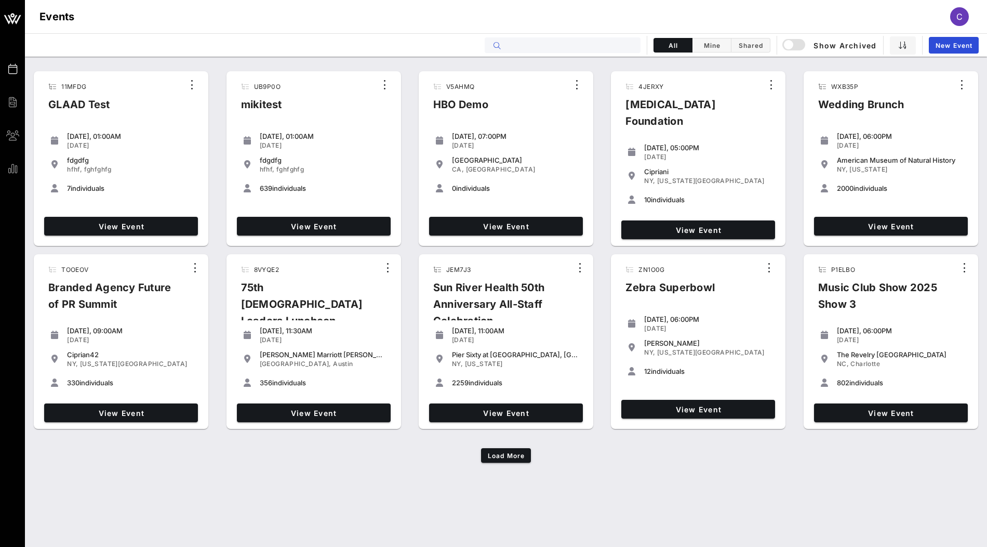
click at [583, 46] on input "text" at bounding box center [570, 45] width 129 height 14
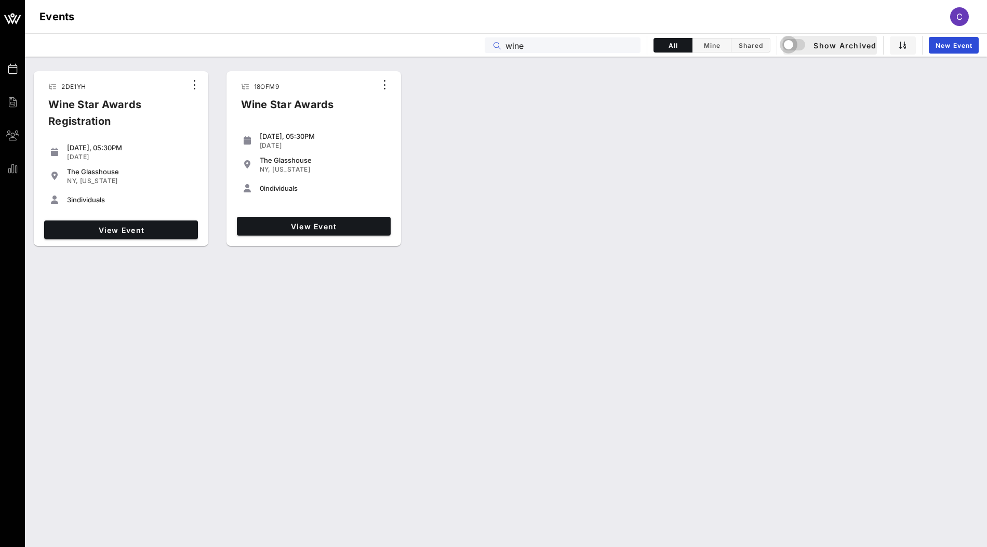
type input "wine"
click at [795, 44] on div "button" at bounding box center [788, 44] width 15 height 15
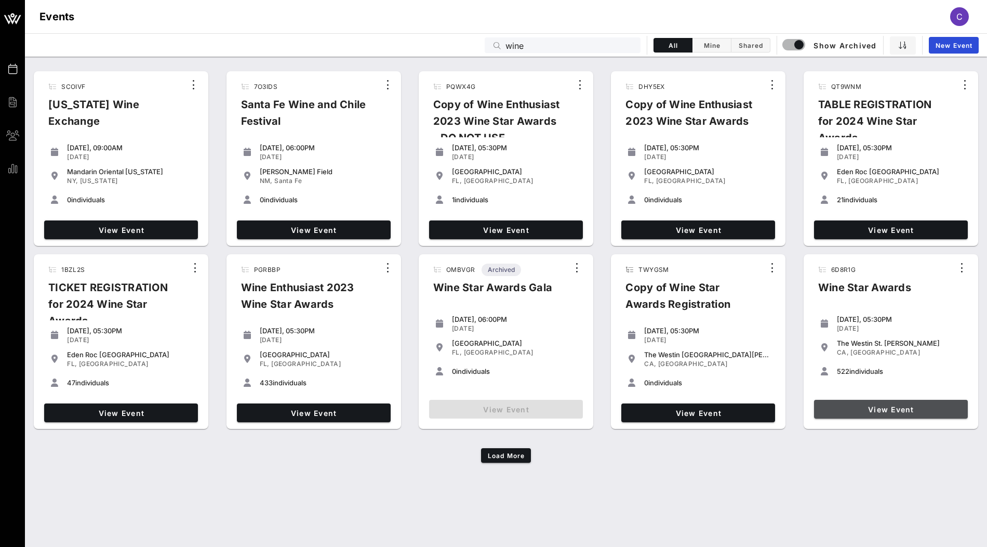
click at [883, 409] on span "View Event" at bounding box center [890, 409] width 145 height 9
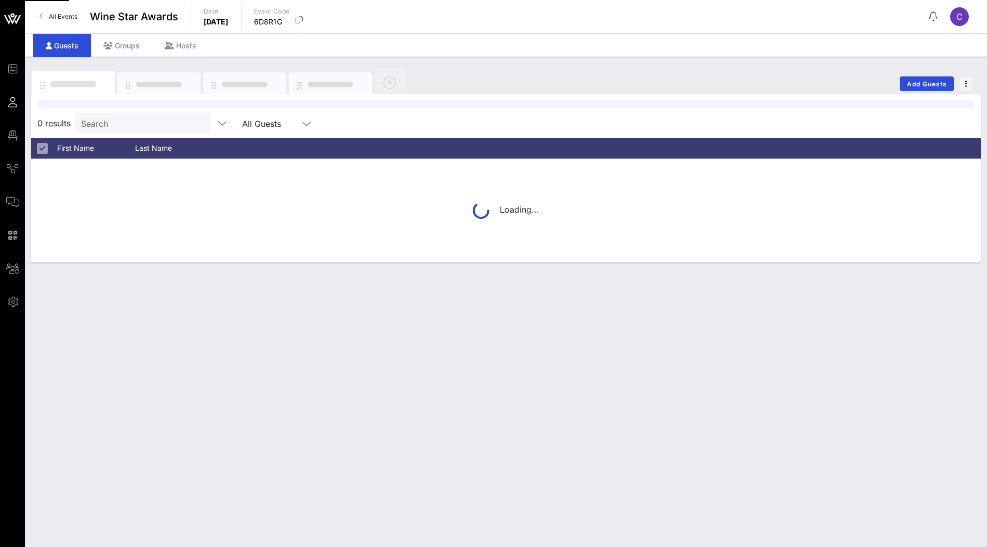
click at [49, 18] on span "All Events" at bounding box center [63, 16] width 29 height 8
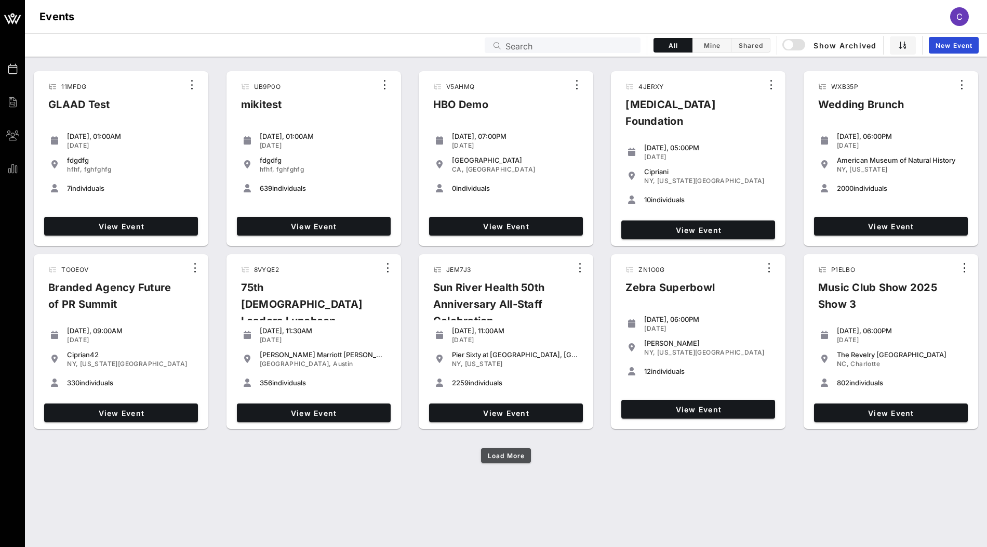
click at [520, 452] on span "Load More" at bounding box center [505, 456] width 37 height 8
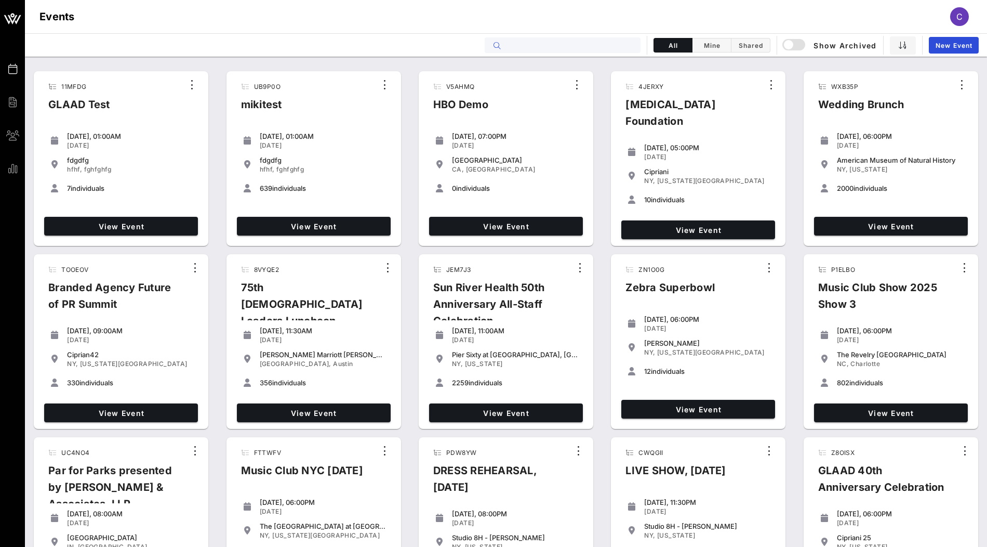
click at [511, 44] on input "text" at bounding box center [570, 45] width 129 height 14
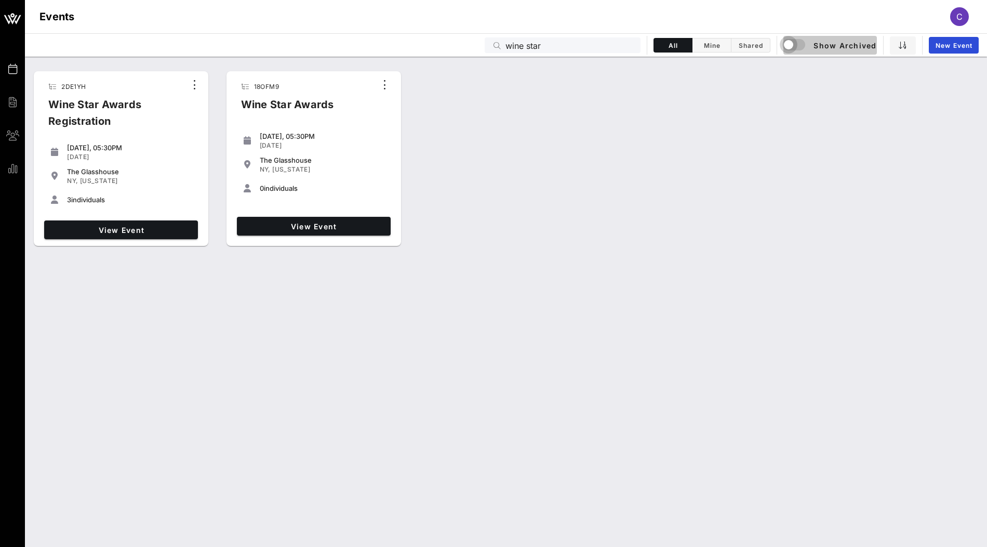
click at [794, 45] on div "button" at bounding box center [788, 44] width 15 height 15
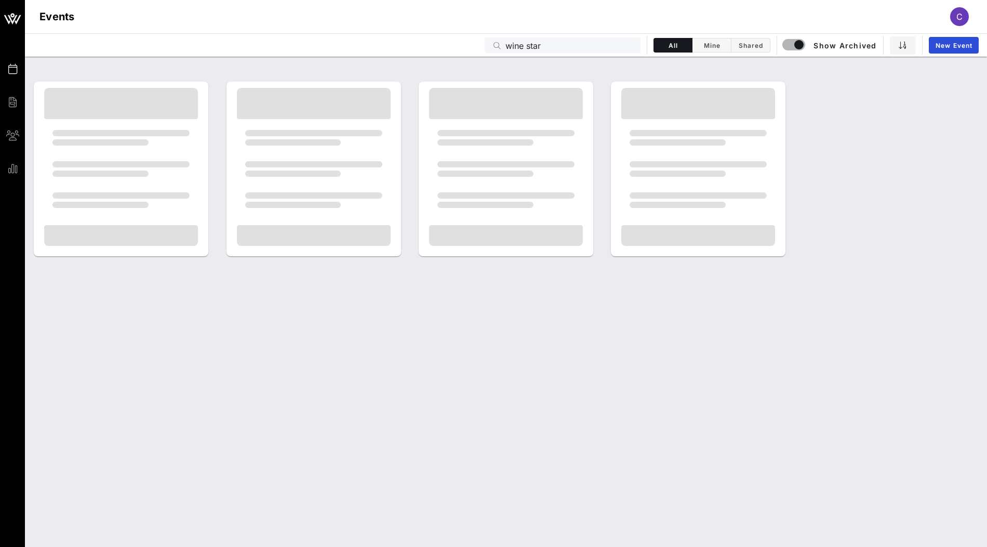
click at [578, 51] on input "wine star" at bounding box center [570, 45] width 129 height 14
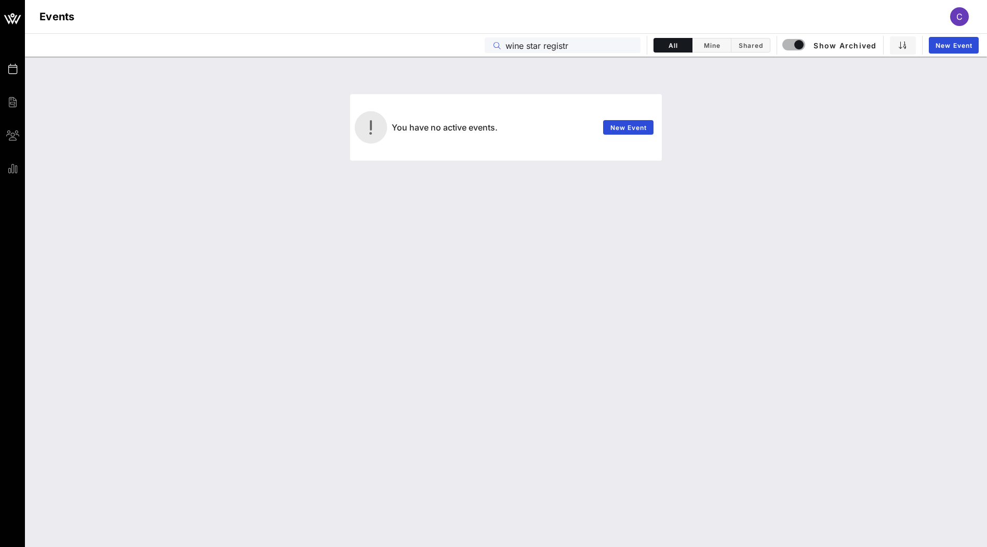
click at [545, 46] on input "wine star registr" at bounding box center [570, 45] width 129 height 14
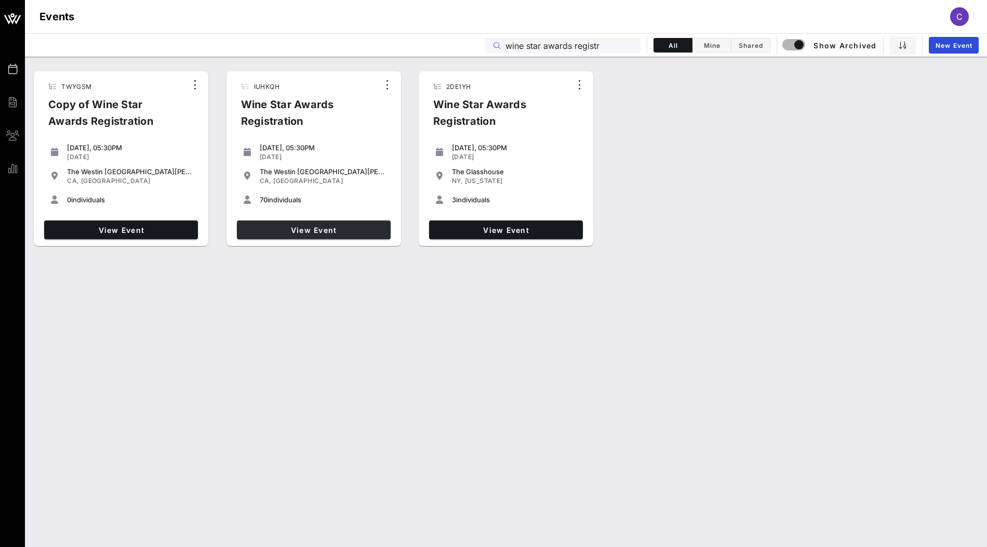
type input "wine star awards registr"
click at [352, 233] on span "View Event" at bounding box center [313, 229] width 145 height 9
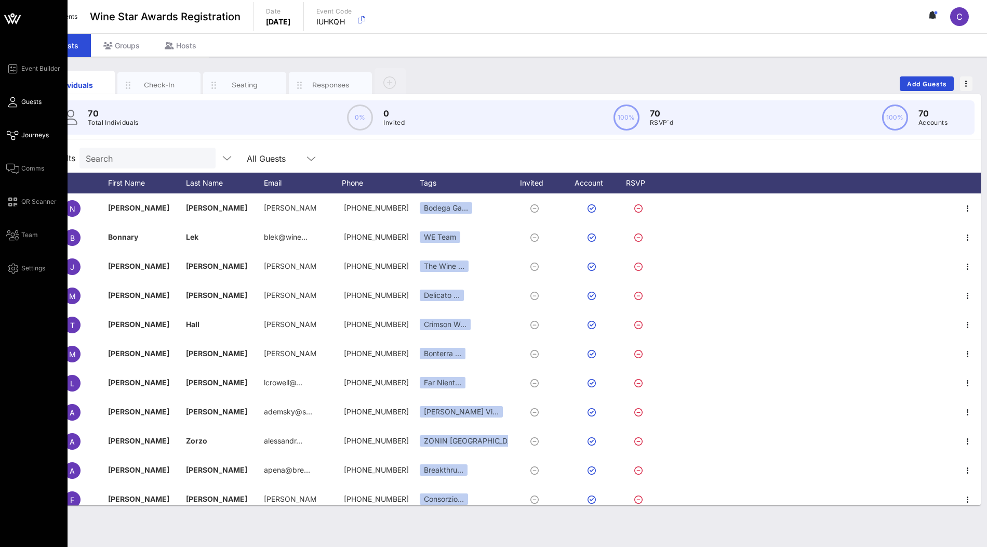
click at [37, 135] on span "Journeys" at bounding box center [35, 134] width 28 height 9
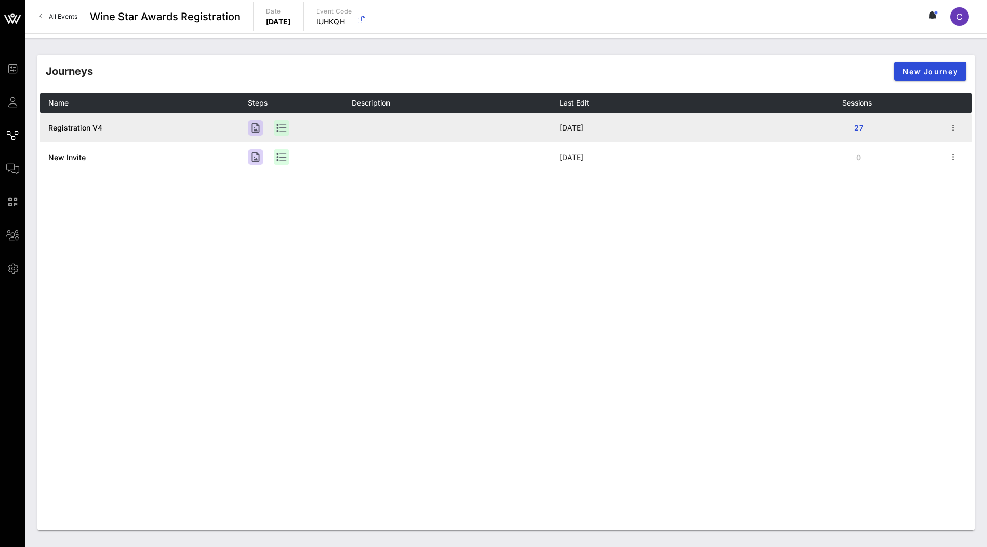
click at [80, 126] on span "Registration V4" at bounding box center [75, 127] width 54 height 9
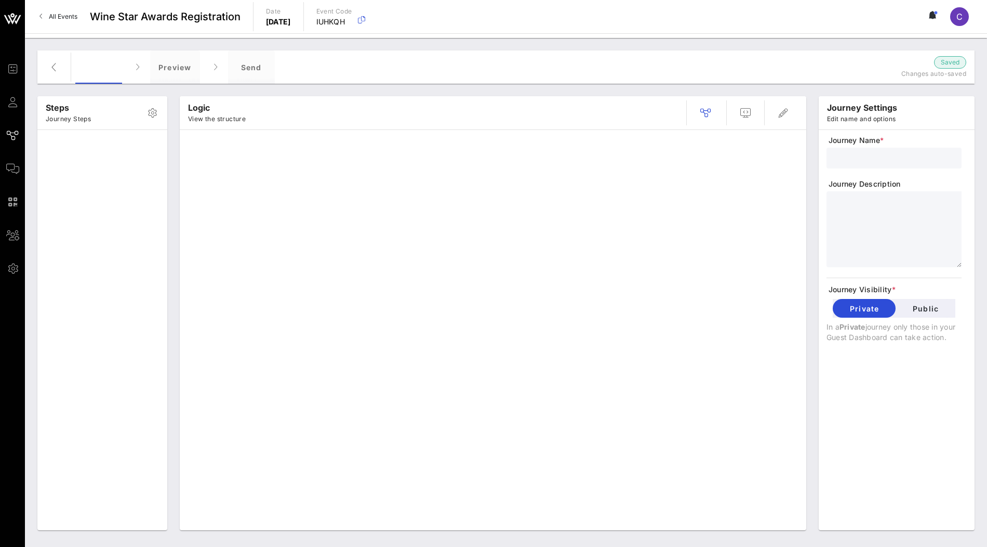
type input "Registration V4"
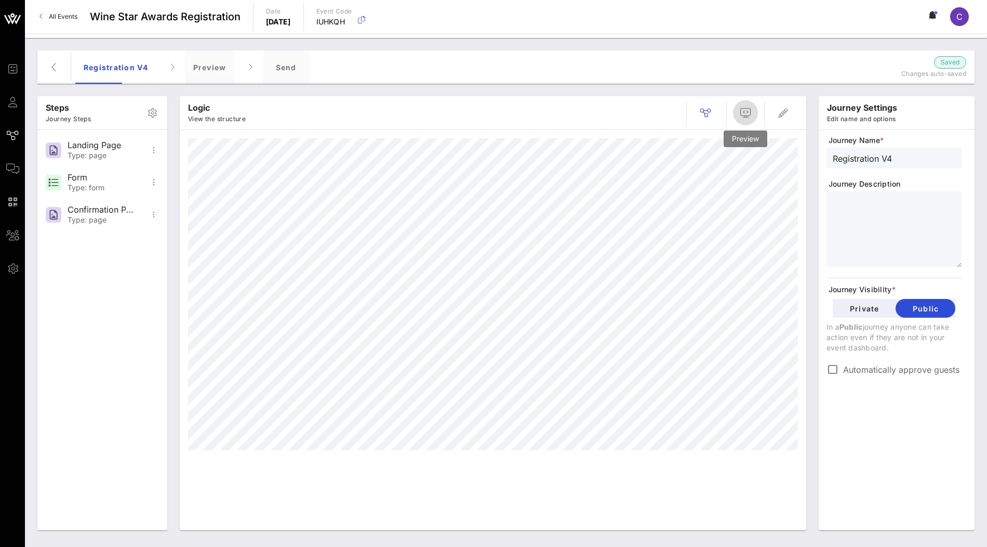
click at [742, 112] on icon "button" at bounding box center [745, 113] width 12 height 12
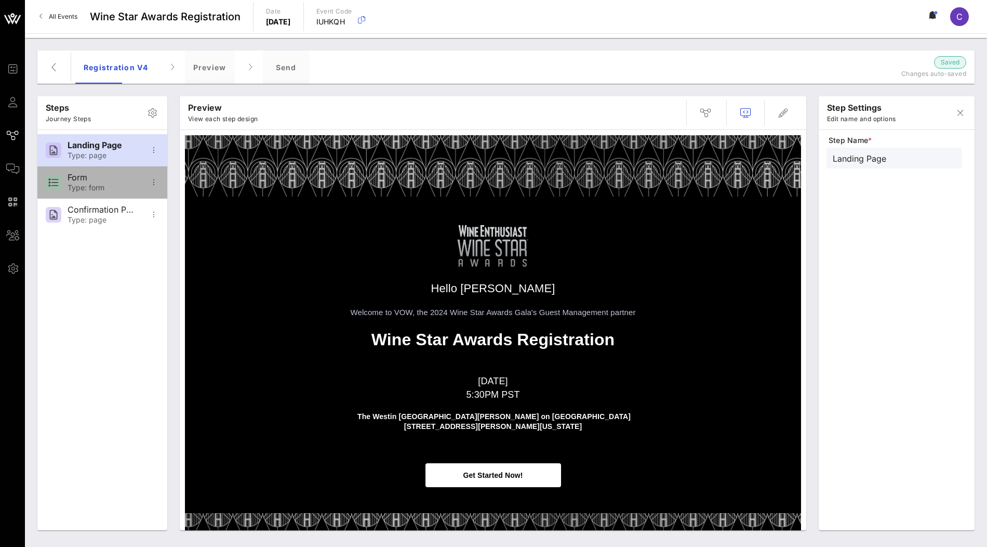
click at [116, 190] on div "Type: form" at bounding box center [102, 187] width 69 height 9
type input "Form"
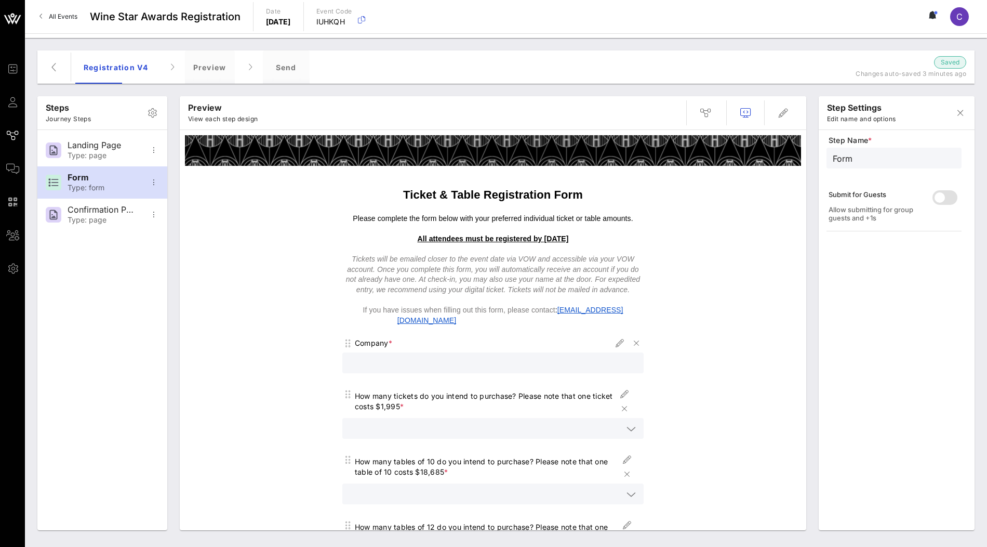
scroll to position [713, 0]
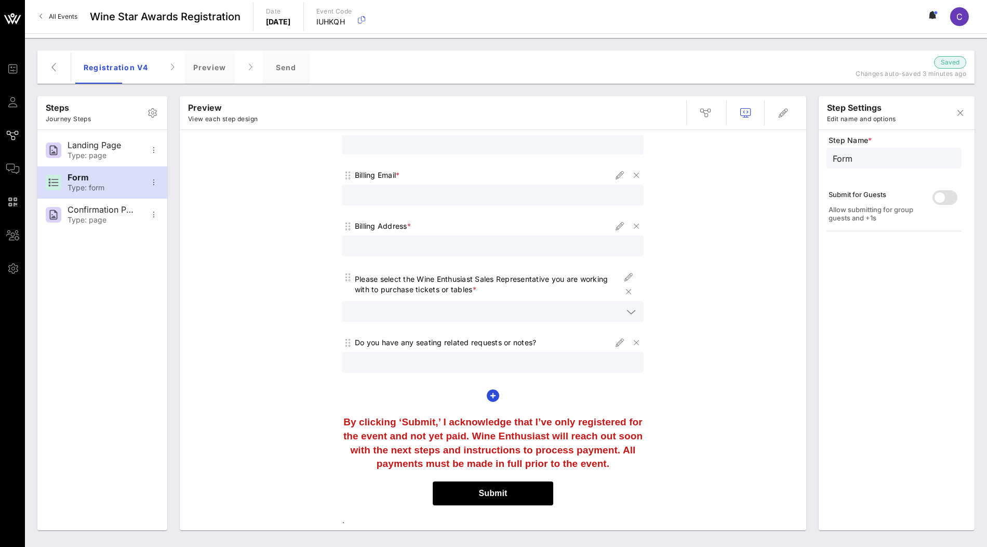
drag, startPoint x: 344, startPoint y: 423, endPoint x: 614, endPoint y: 462, distance: 273.0
click at [614, 462] on p "By clicking ‘Submit,’ I acknowledge that I’ve only registered for the event and…" at bounding box center [492, 442] width 301 height 55
click at [560, 388] on div "Company * How many tickets do you intend to purchase? Please note that one tick…" at bounding box center [492, 13] width 301 height 782
drag, startPoint x: 344, startPoint y: 421, endPoint x: 601, endPoint y: 454, distance: 258.2
click at [601, 454] on p "By clicking ‘Submit,’ I acknowledge that I’ve only registered for the event and…" at bounding box center [492, 442] width 301 height 55
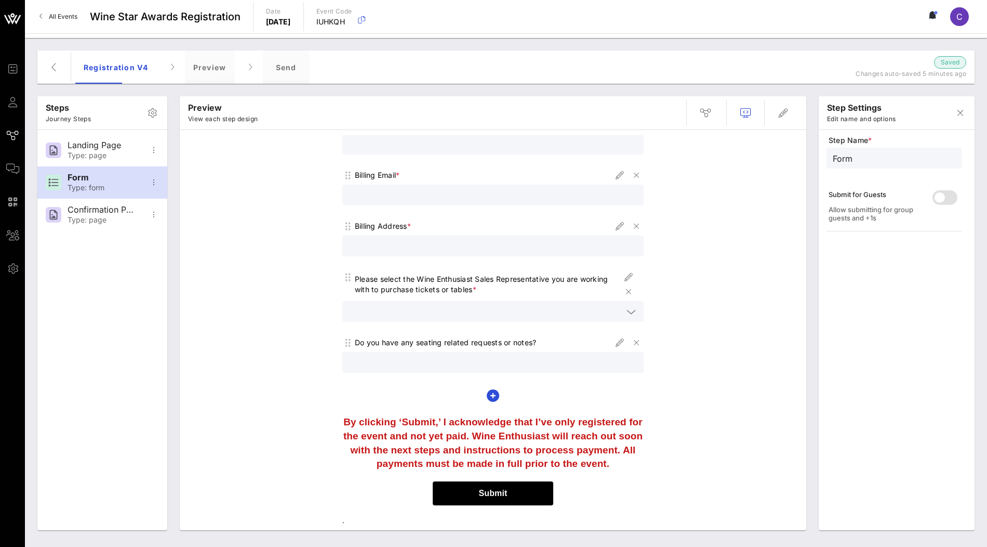
click at [614, 461] on p "By clicking ‘Submit,’ I acknowledge that I’ve only registered for the event and…" at bounding box center [492, 442] width 301 height 55
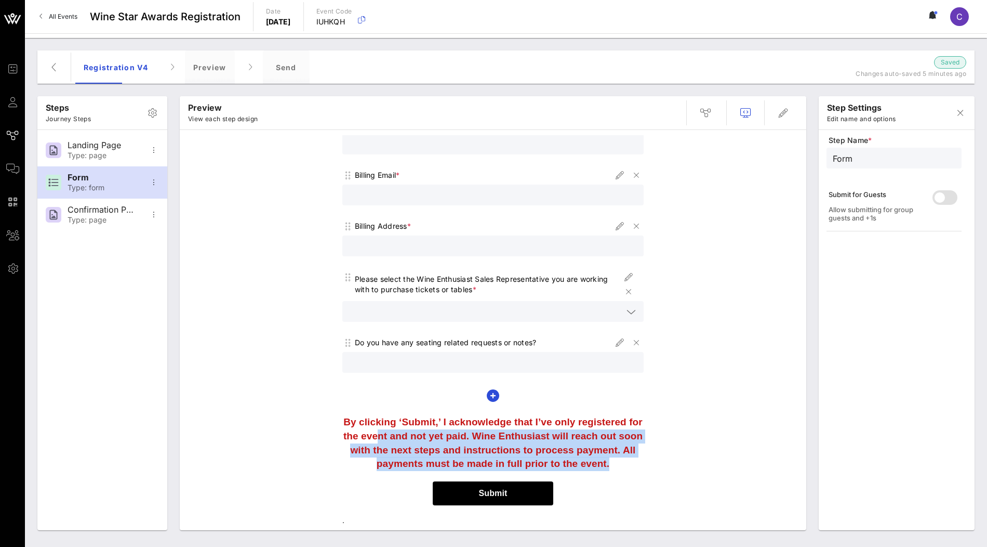
drag, startPoint x: 608, startPoint y: 467, endPoint x: 376, endPoint y: 441, distance: 233.2
click at [376, 441] on p "By clicking ‘Submit,’ I acknowledge that I’ve only registered for the event and…" at bounding box center [492, 442] width 301 height 55
drag, startPoint x: 344, startPoint y: 420, endPoint x: 614, endPoint y: 471, distance: 274.4
click at [614, 471] on td "By clicking ‘Submit,’ I acknowledge that I’ve only registered for the event and…" at bounding box center [493, 442] width 312 height 65
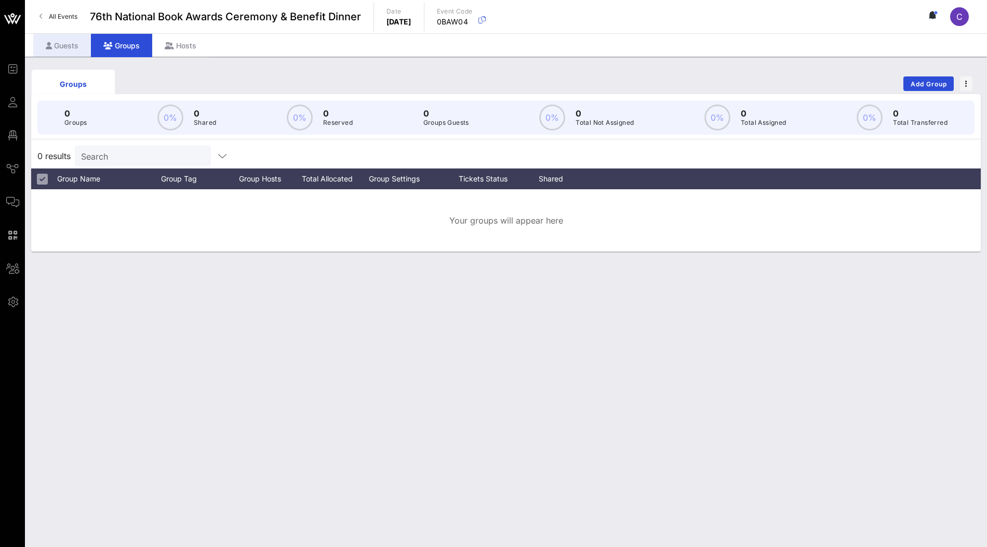
click at [65, 44] on div "Guests" at bounding box center [62, 45] width 58 height 23
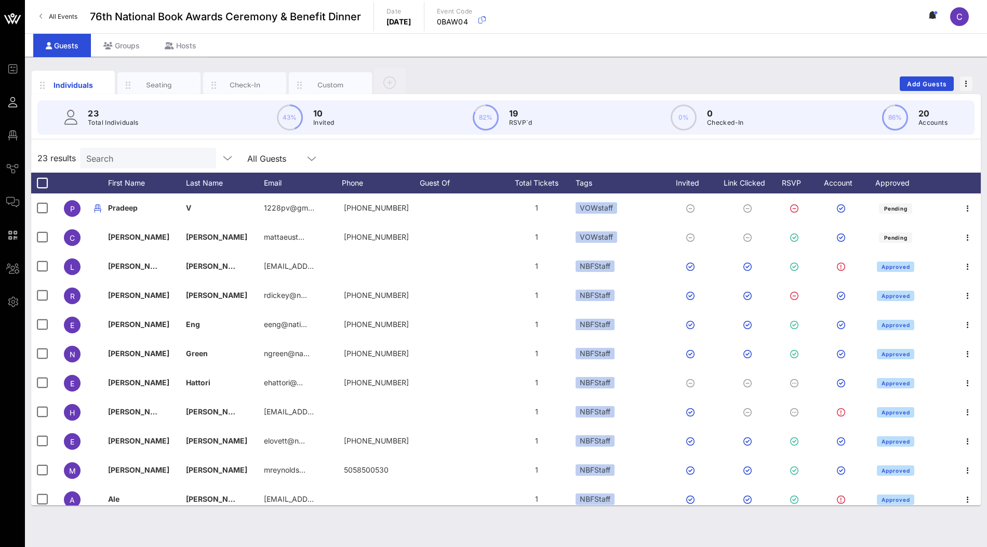
click at [126, 161] on input "Search" at bounding box center [147, 158] width 122 height 14
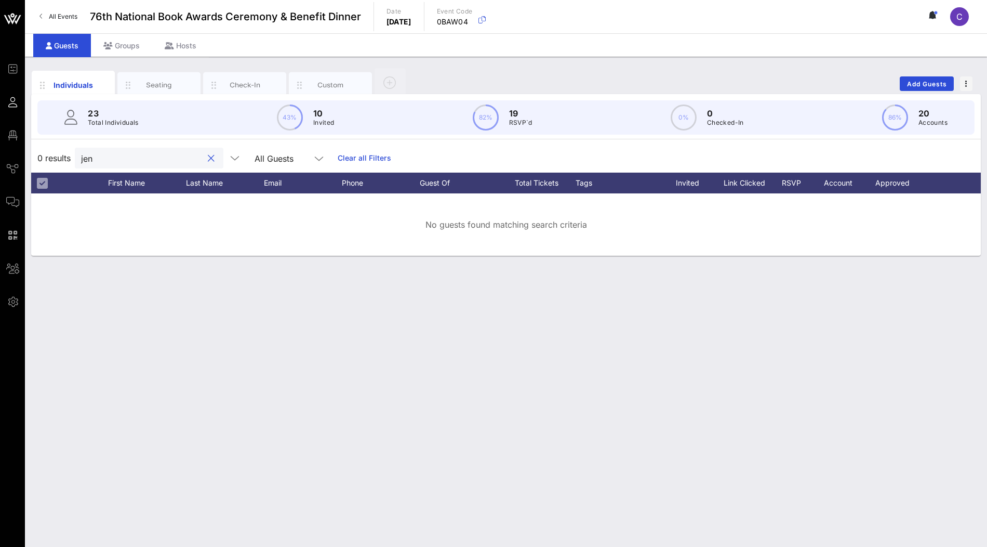
type input "jenn"
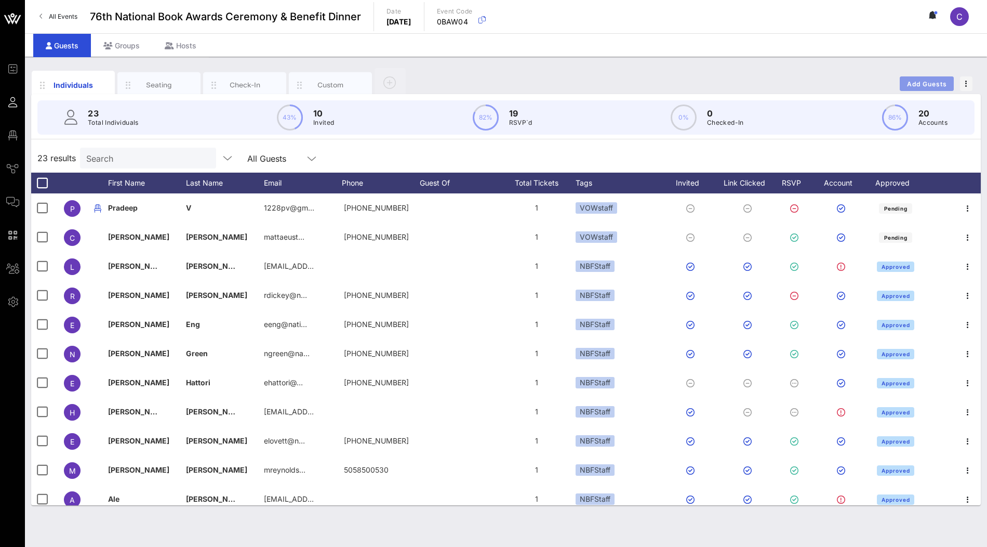
click at [923, 87] on button "Add Guests" at bounding box center [927, 83] width 54 height 15
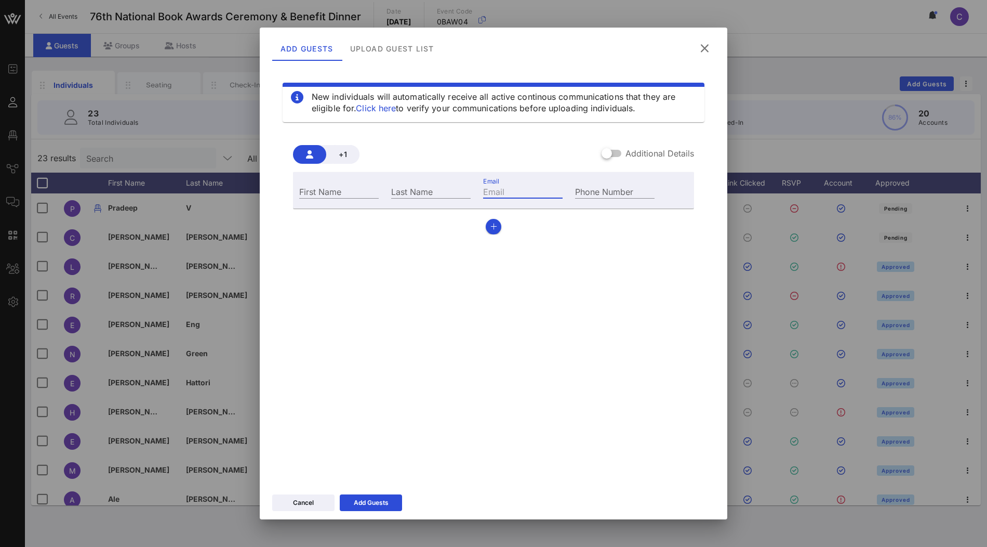
click at [513, 190] on input "Email" at bounding box center [522, 191] width 79 height 14
type input "jennifer@vow.app"
click at [335, 194] on input "First Name" at bounding box center [338, 191] width 79 height 14
type input "J"
click at [399, 189] on div "Last Name" at bounding box center [430, 191] width 79 height 14
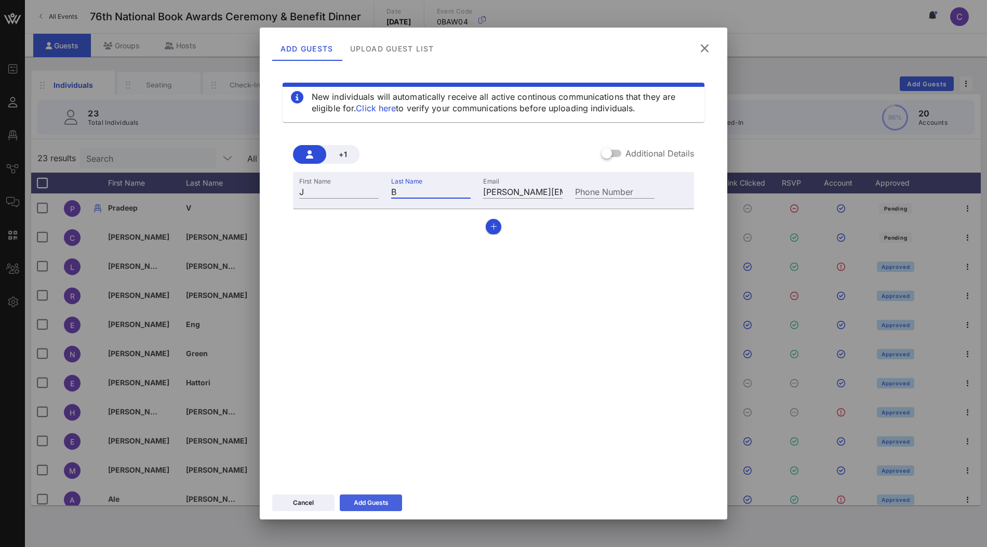
type input "B"
click at [383, 502] on div "Add Guests" at bounding box center [371, 502] width 35 height 10
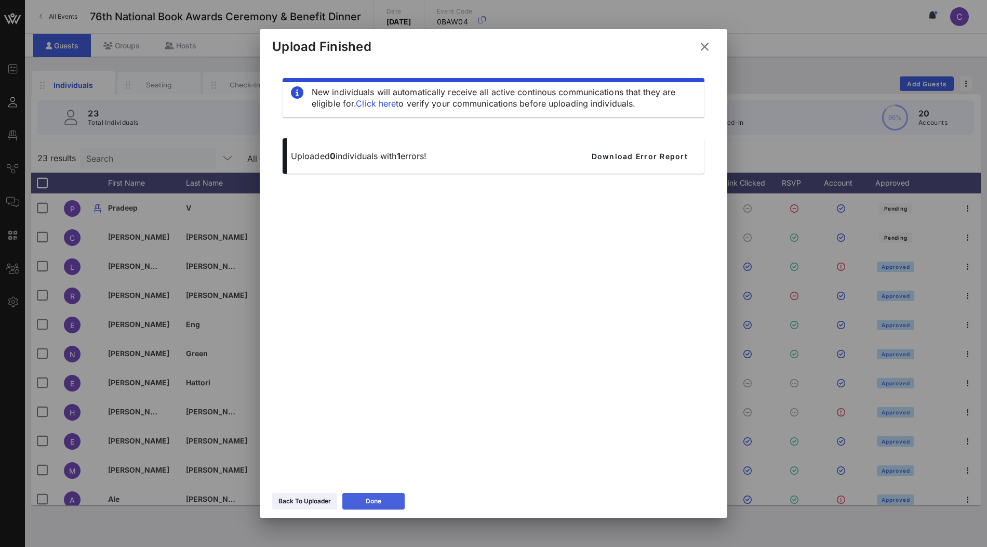
click at [381, 500] on div "Done" at bounding box center [374, 501] width 16 height 10
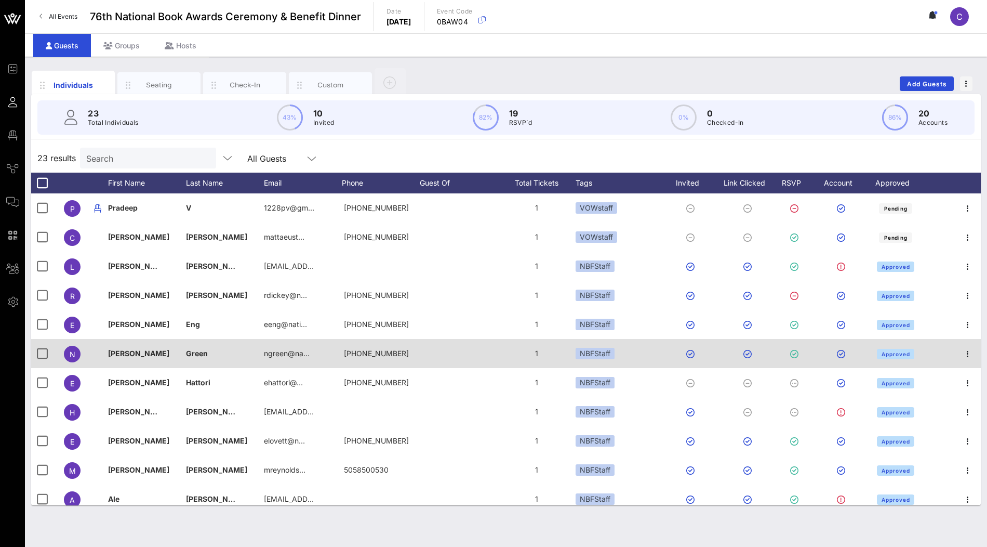
scroll to position [357, 0]
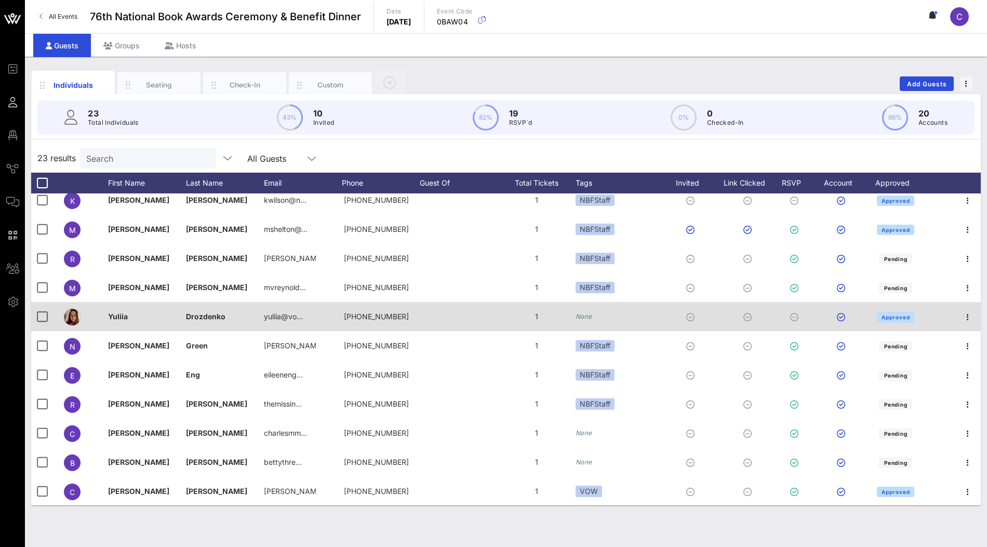
click at [591, 317] on icon "None" at bounding box center [584, 316] width 17 height 8
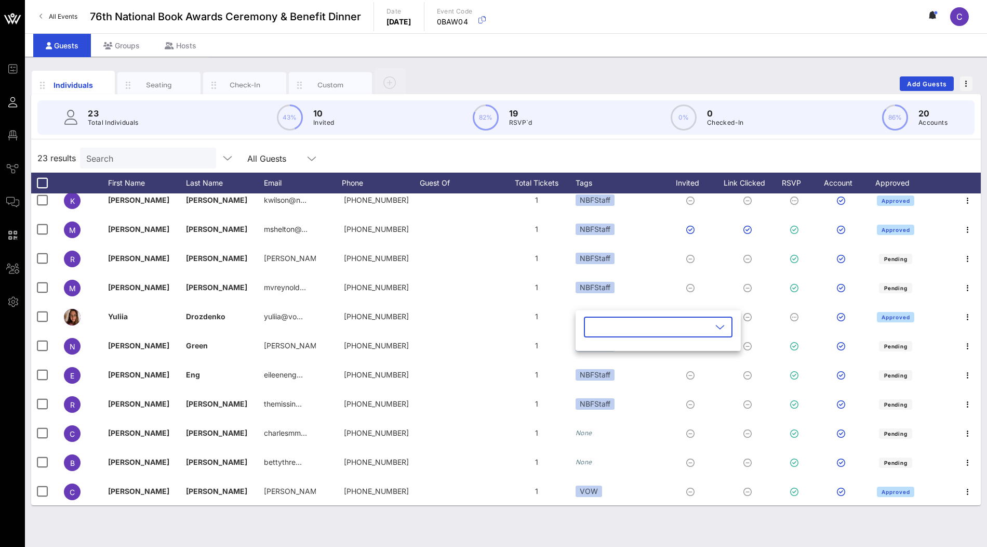
click at [669, 334] on input "text" at bounding box center [651, 326] width 122 height 17
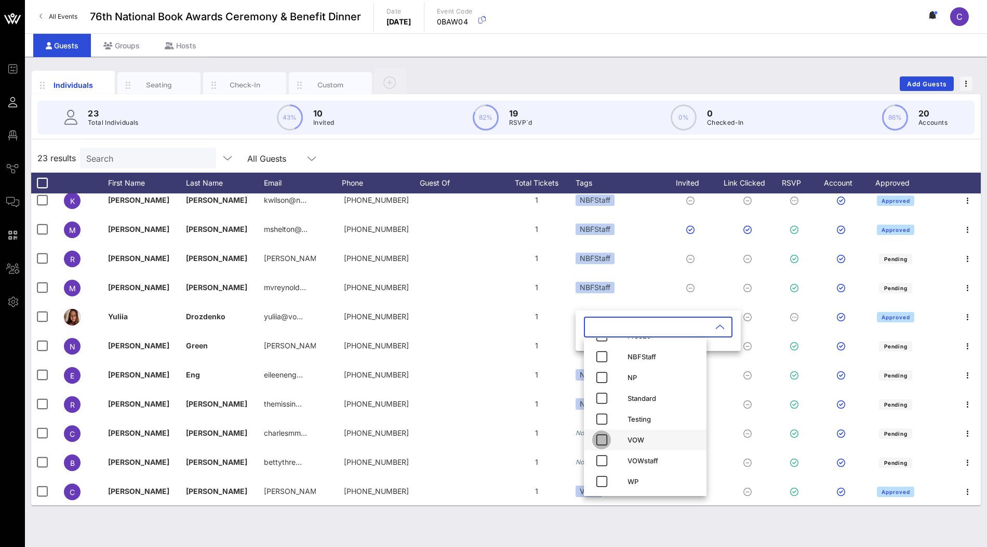
click at [606, 441] on icon "button" at bounding box center [601, 439] width 12 height 12
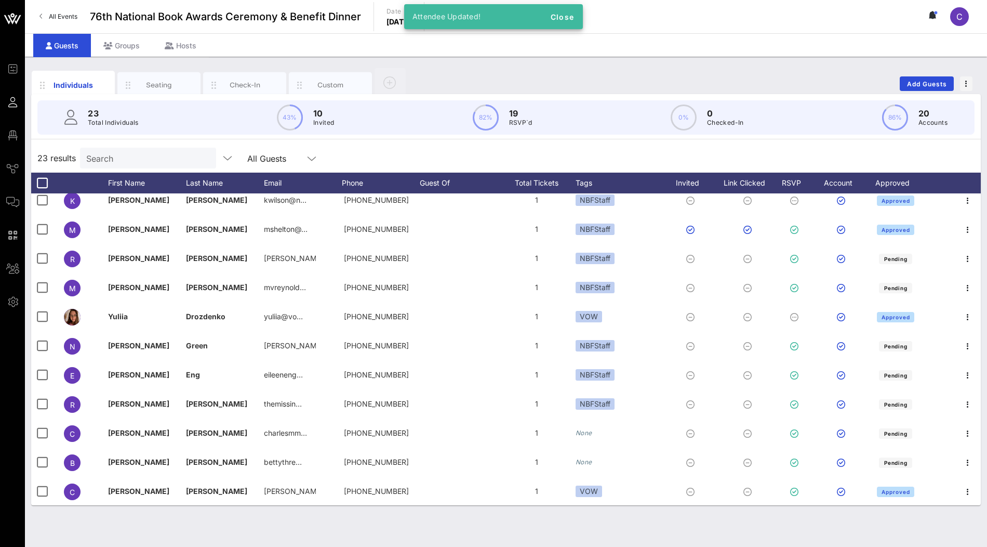
click at [692, 77] on div "Individuals Seating Check-In Custom Add Guests" at bounding box center [506, 83] width 950 height 33
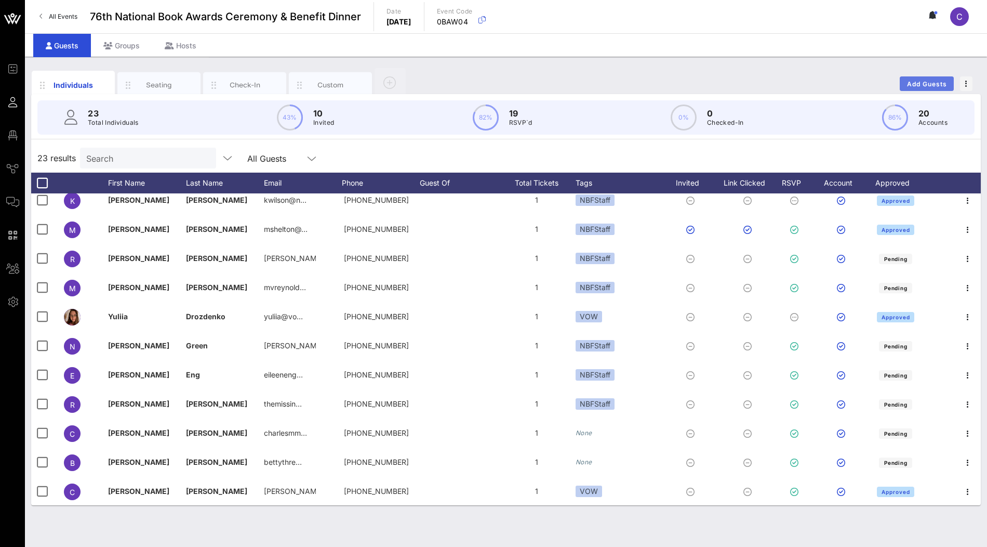
click at [921, 85] on span "Add Guests" at bounding box center [927, 84] width 41 height 8
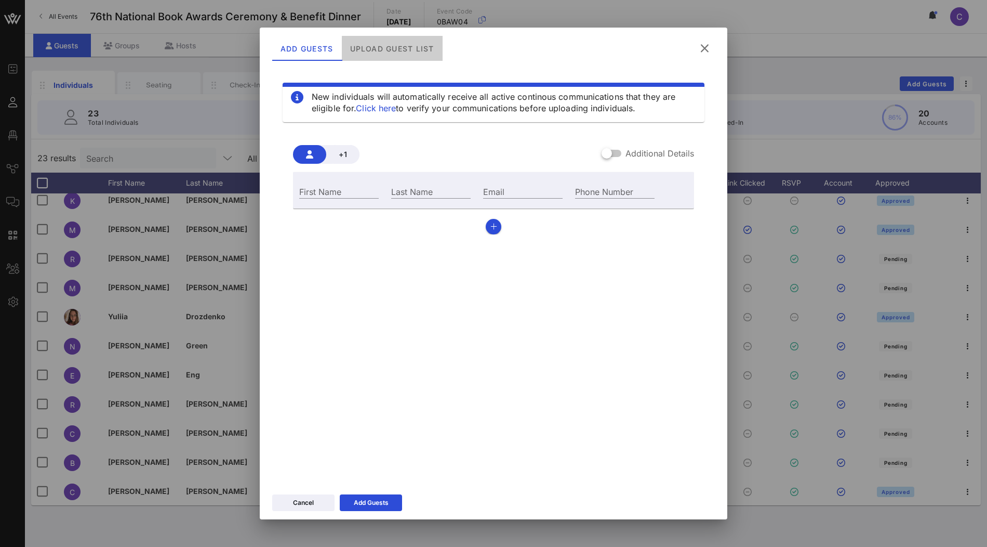
click at [383, 49] on div "Upload Guest List" at bounding box center [392, 48] width 101 height 25
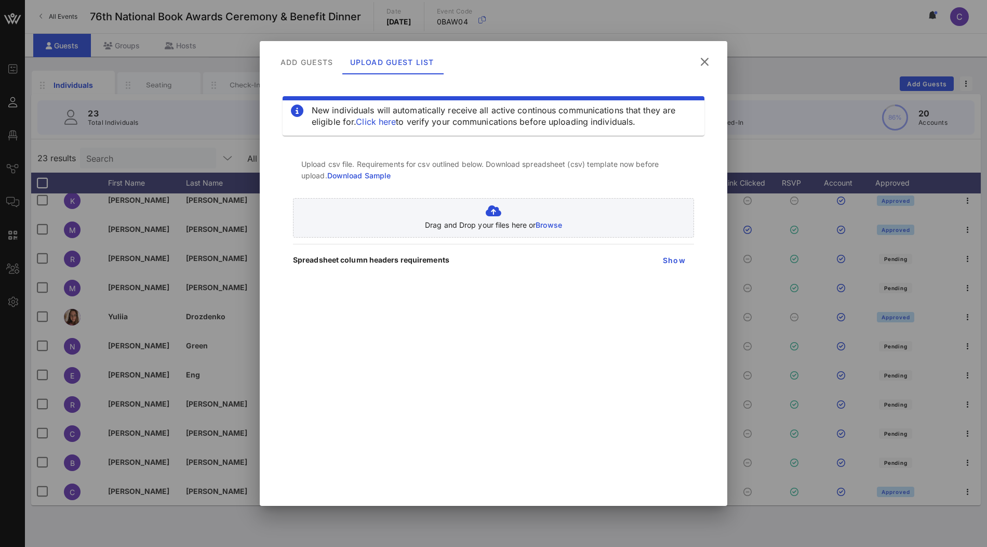
click at [707, 63] on icon at bounding box center [704, 61] width 15 height 13
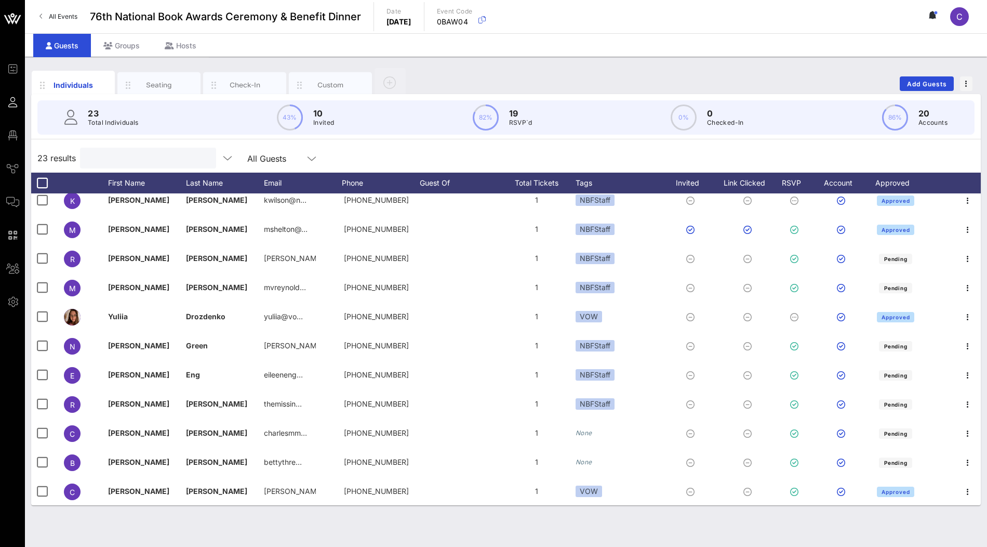
click at [124, 161] on input "text" at bounding box center [147, 158] width 122 height 14
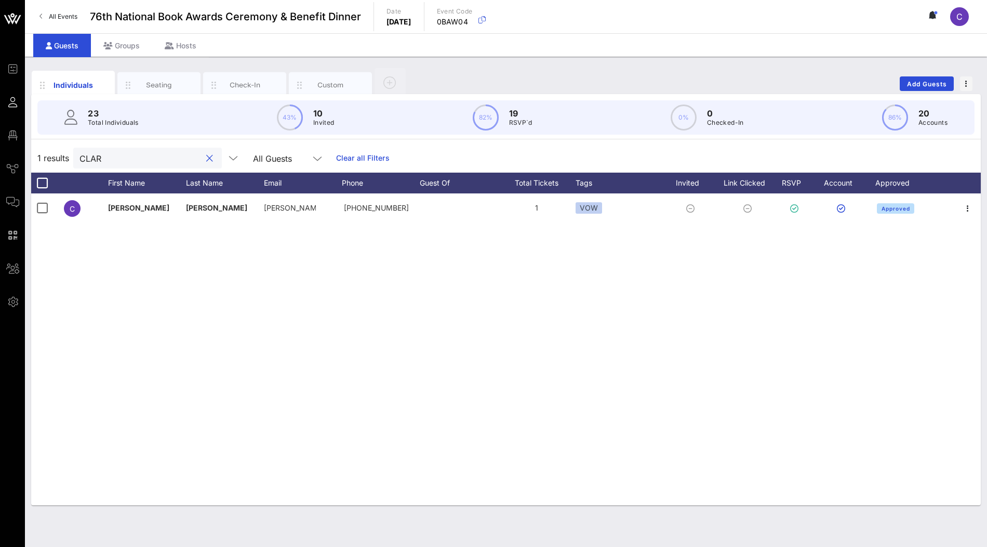
scroll to position [0, 0]
drag, startPoint x: 86, startPoint y: 154, endPoint x: 38, endPoint y: 154, distance: 47.8
click at [38, 154] on div "1 results CLAR All Guests Clear all Filters" at bounding box center [506, 157] width 950 height 29
type input "YUL"
click at [130, 154] on input "YUL" at bounding box center [140, 158] width 122 height 14
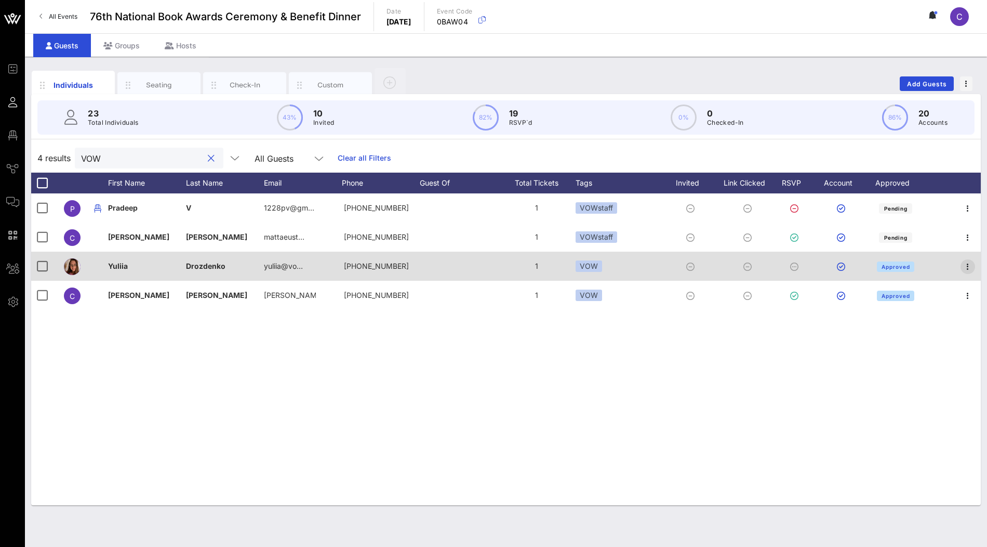
type input "VOW"
click at [967, 270] on icon "button" at bounding box center [968, 266] width 12 height 12
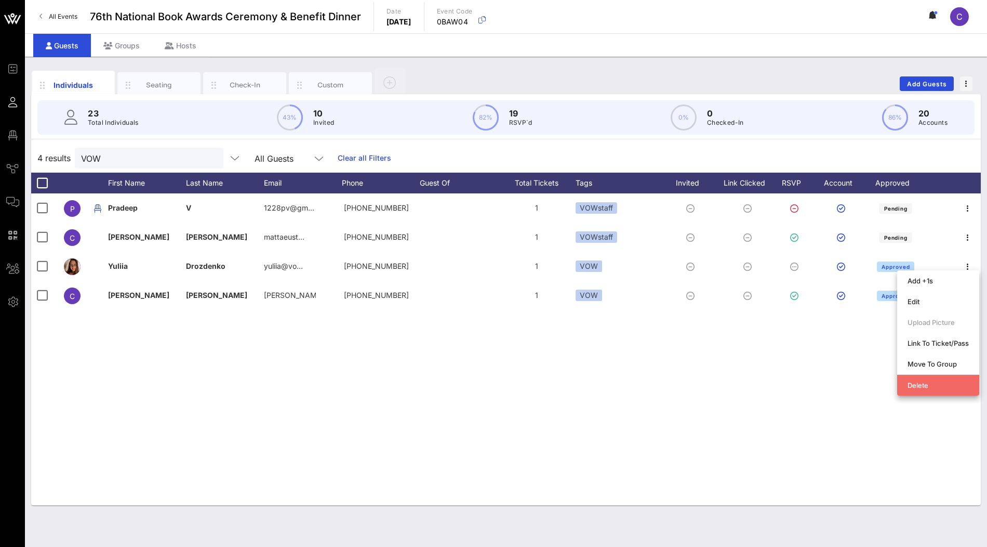
click at [941, 380] on div "Delete" at bounding box center [938, 385] width 61 height 17
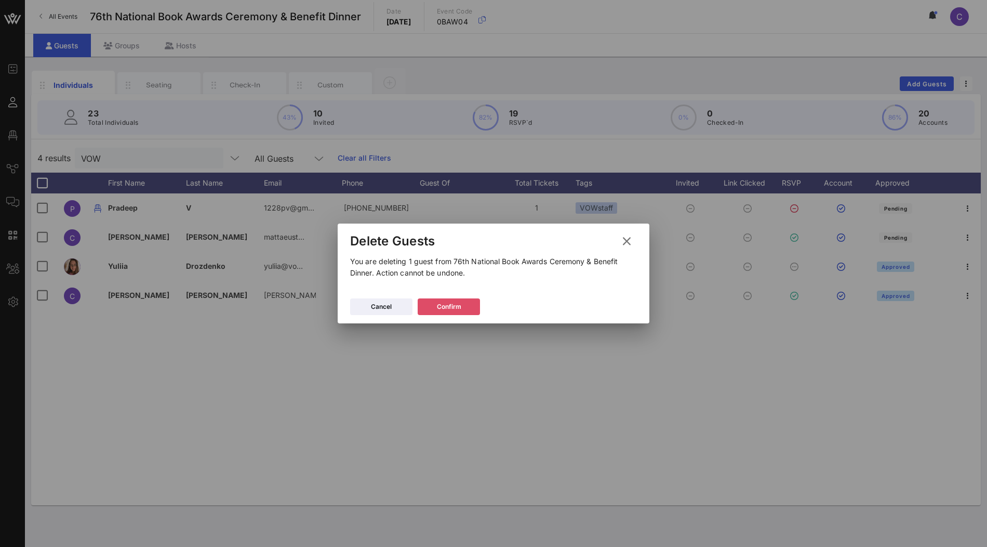
click at [459, 304] on div "Confirm" at bounding box center [449, 306] width 24 height 10
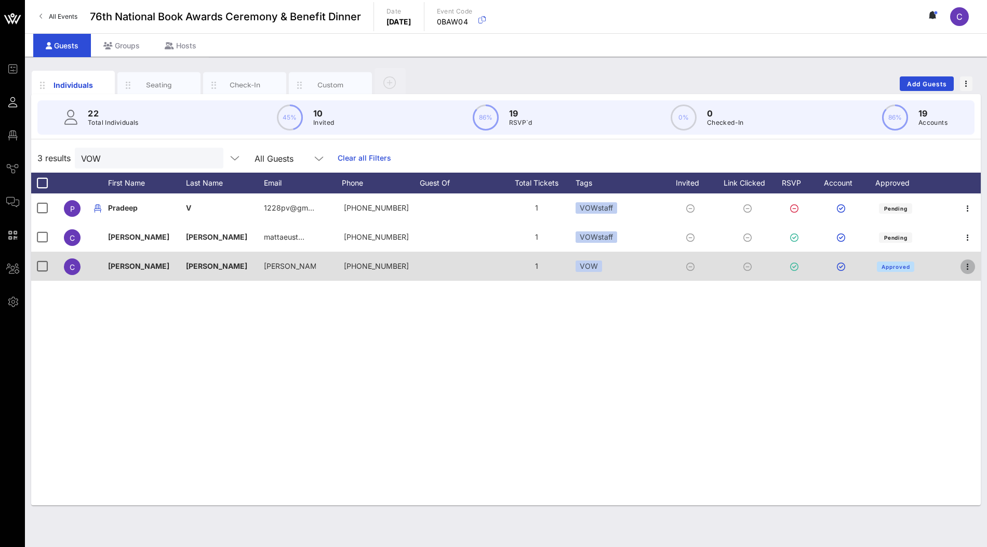
click at [971, 265] on icon "button" at bounding box center [968, 266] width 12 height 12
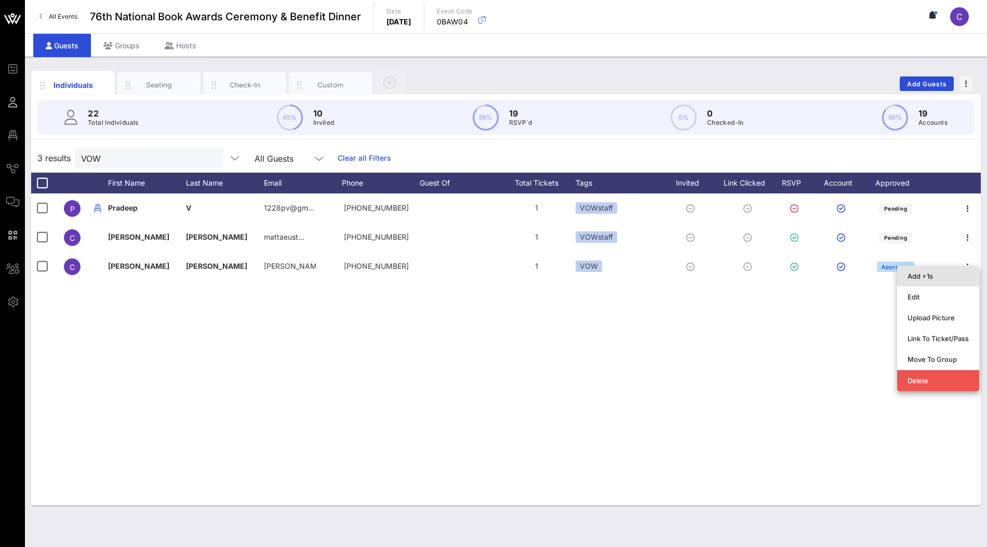
click at [949, 277] on div "Add +1s" at bounding box center [938, 276] width 61 height 8
type input "Guest Of"
type input "Clarisa Tanedo"
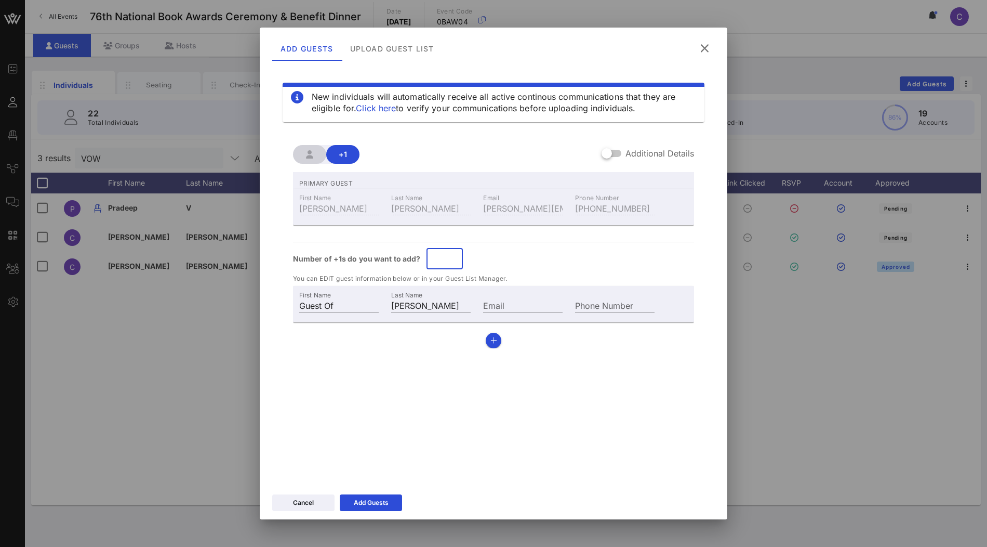
drag, startPoint x: 434, startPoint y: 259, endPoint x: 404, endPoint y: 259, distance: 30.1
click at [404, 259] on div "Number of +1s do you want to add? ​ *" at bounding box center [493, 258] width 401 height 21
type input "*"
drag, startPoint x: 531, startPoint y: 259, endPoint x: 493, endPoint y: 323, distance: 74.6
click at [531, 259] on div "Number of +1s do you want to add? ​ *" at bounding box center [493, 258] width 401 height 21
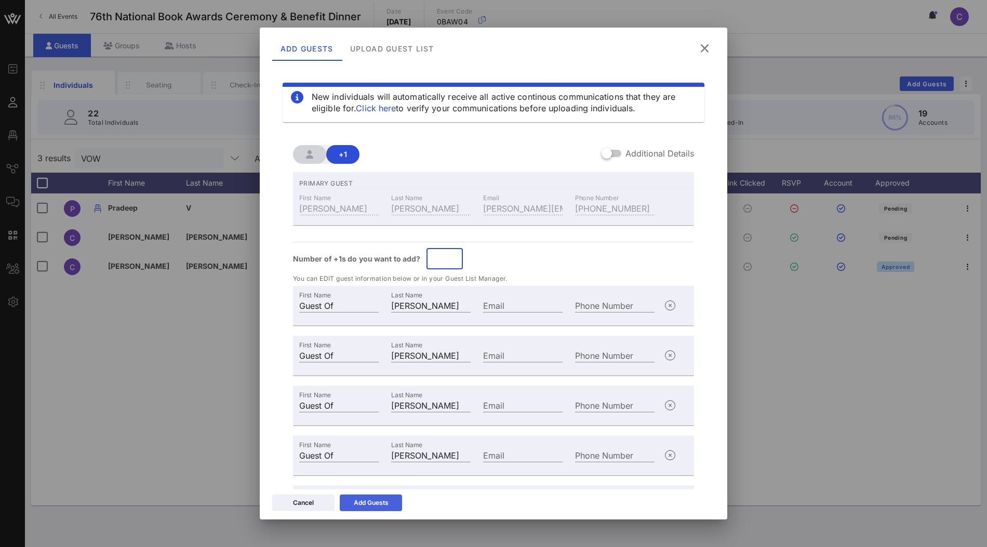
click at [376, 502] on div "Add Guests" at bounding box center [371, 502] width 35 height 10
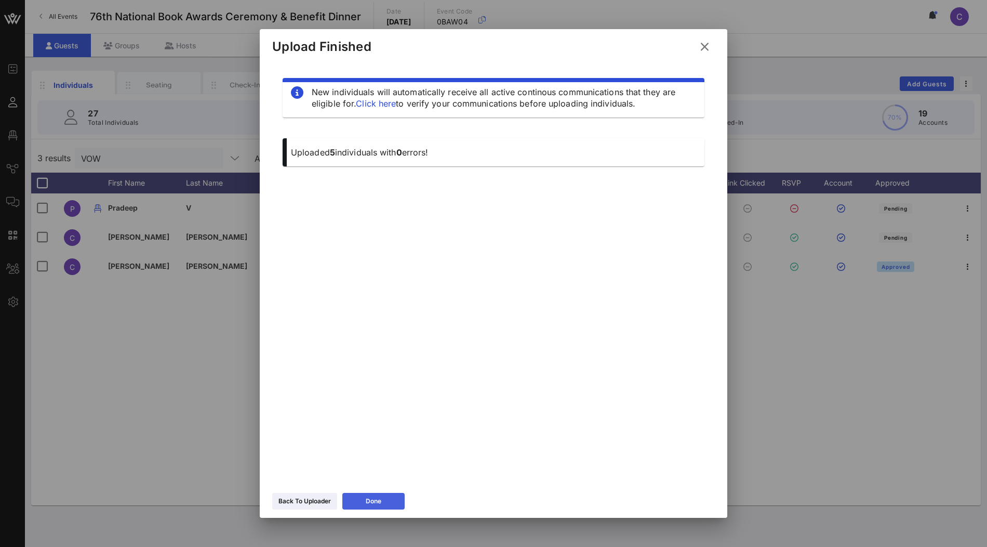
click at [371, 498] on button "Done" at bounding box center [373, 501] width 62 height 17
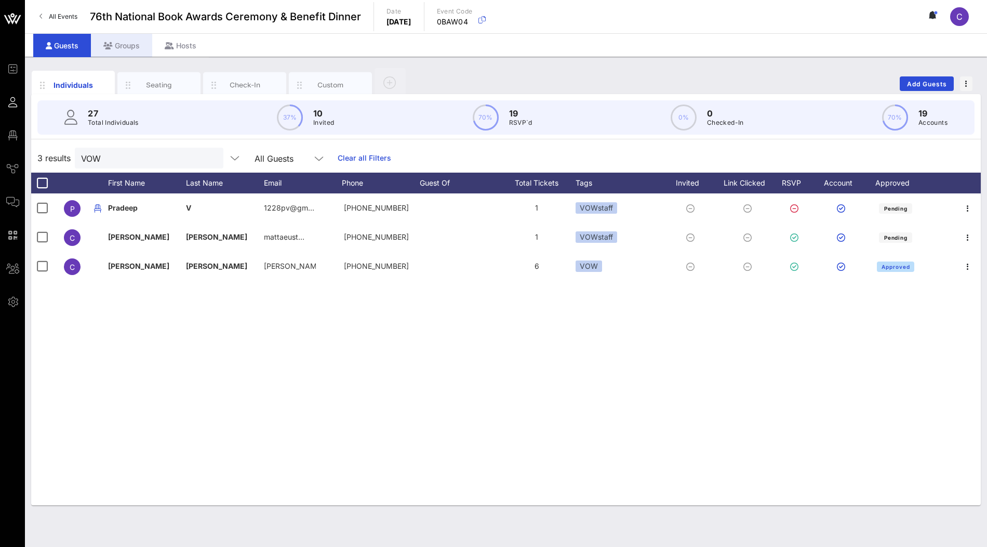
click at [127, 46] on div "Groups" at bounding box center [121, 45] width 61 height 23
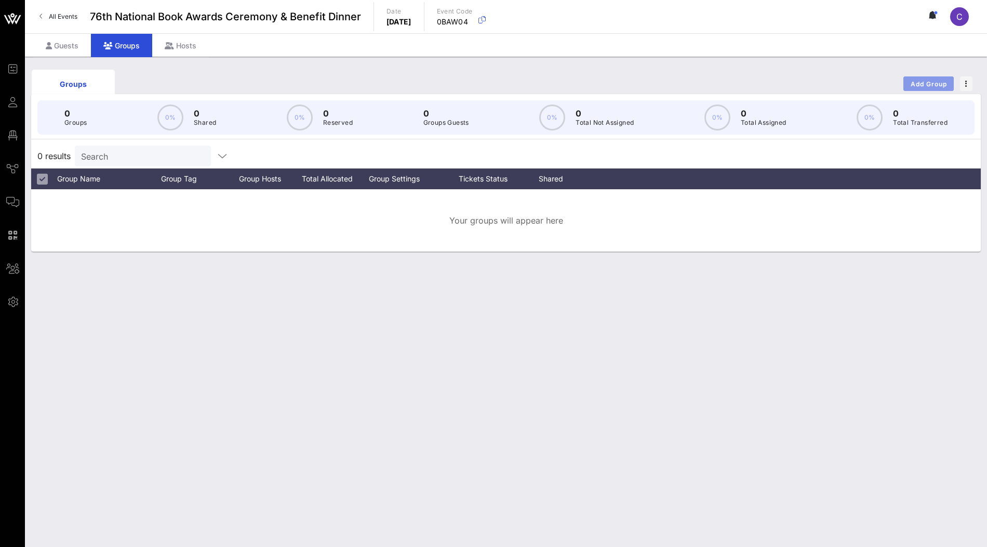
click at [928, 81] on span "Add Group" at bounding box center [928, 84] width 37 height 8
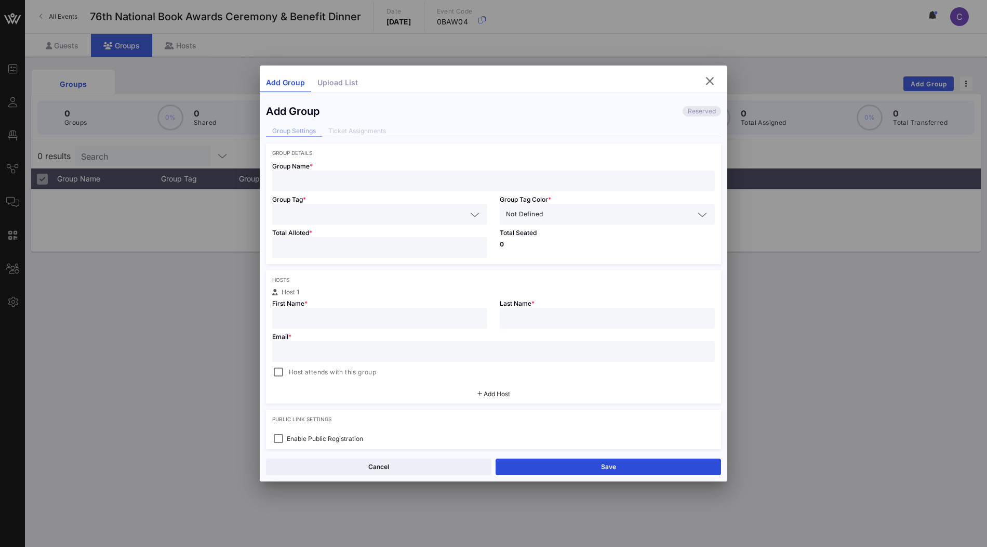
click at [378, 180] on input "text" at bounding box center [493, 181] width 430 height 14
click at [358, 168] on div "Group Name *" at bounding box center [493, 173] width 455 height 35
click at [349, 177] on input "text" at bounding box center [493, 181] width 430 height 14
click at [337, 180] on input "text" at bounding box center [493, 181] width 430 height 14
click at [344, 209] on input "text" at bounding box center [372, 214] width 188 height 14
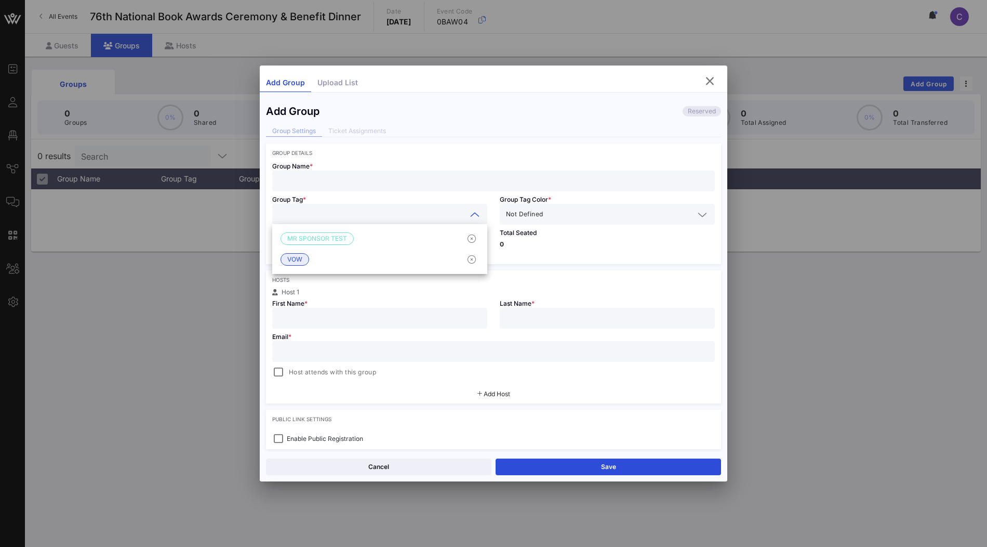
click at [386, 197] on div "Group Tag *" at bounding box center [380, 207] width 228 height 33
click at [367, 247] on input "number" at bounding box center [379, 248] width 203 height 14
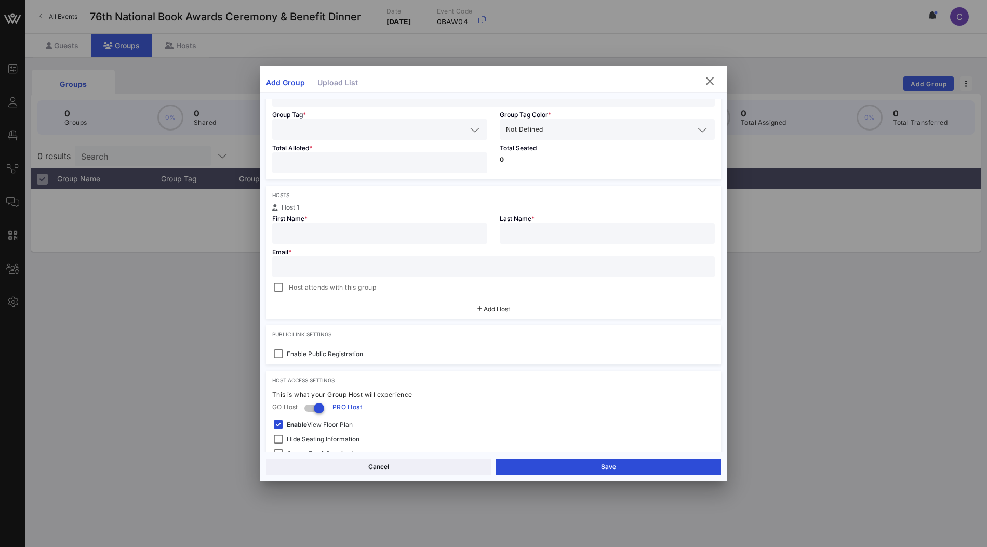
scroll to position [88, 0]
click at [499, 307] on span "Add Host" at bounding box center [497, 305] width 26 height 8
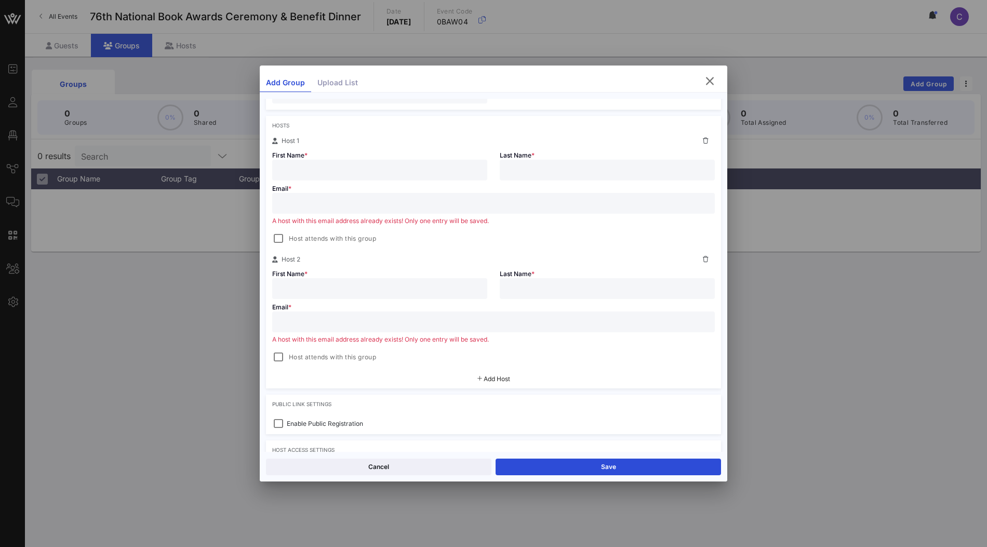
scroll to position [295, 0]
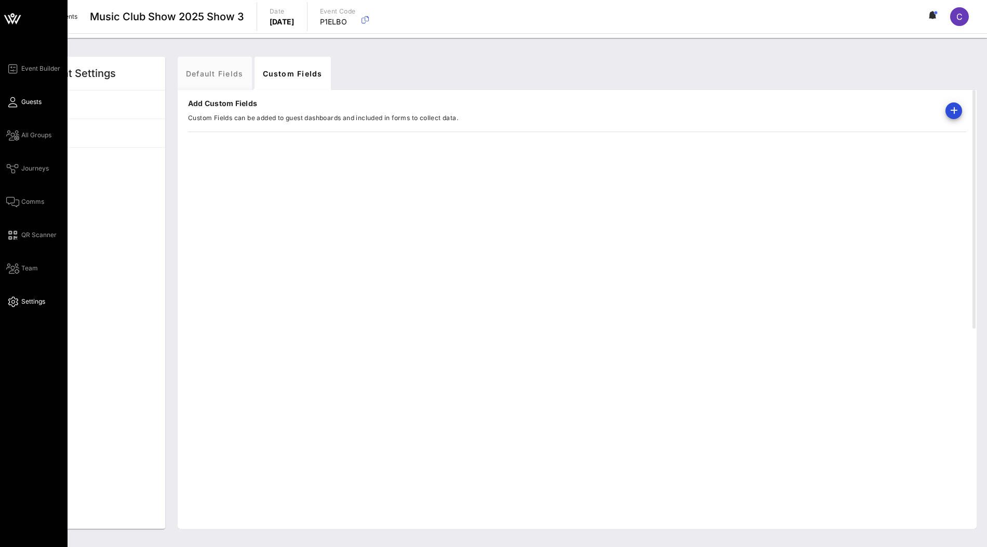
click at [19, 104] on link "Guests" at bounding box center [23, 102] width 35 height 12
